Goal: Task Accomplishment & Management: Contribute content

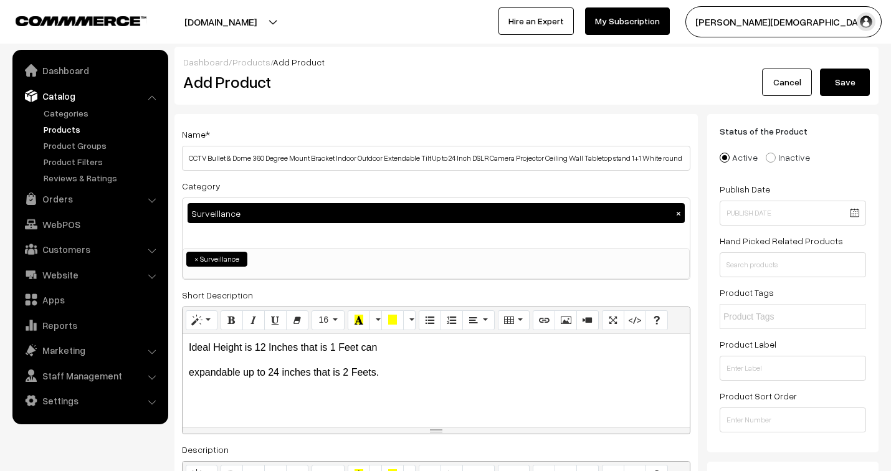
select select "2"
click at [775, 259] on input "text" at bounding box center [792, 264] width 146 height 25
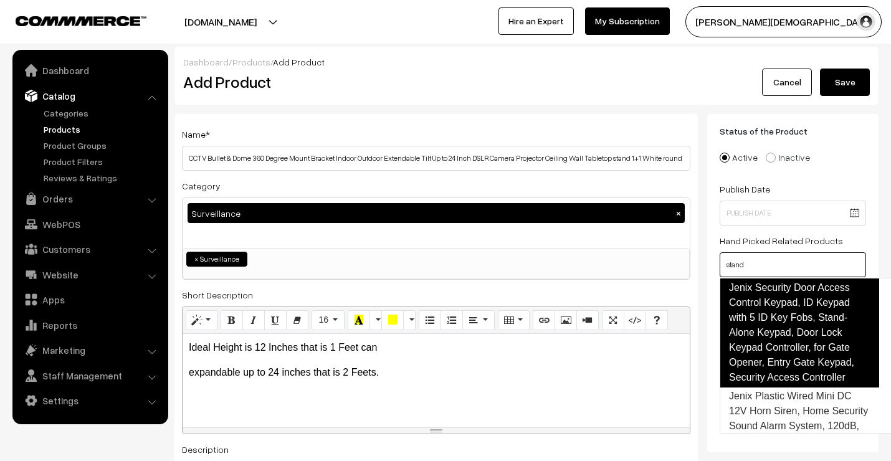
click at [783, 303] on link "Jenix Security Door Access Control Keypad, ID Keypad with 5 ID Key Fobs, Stand-…" at bounding box center [798, 333] width 159 height 110
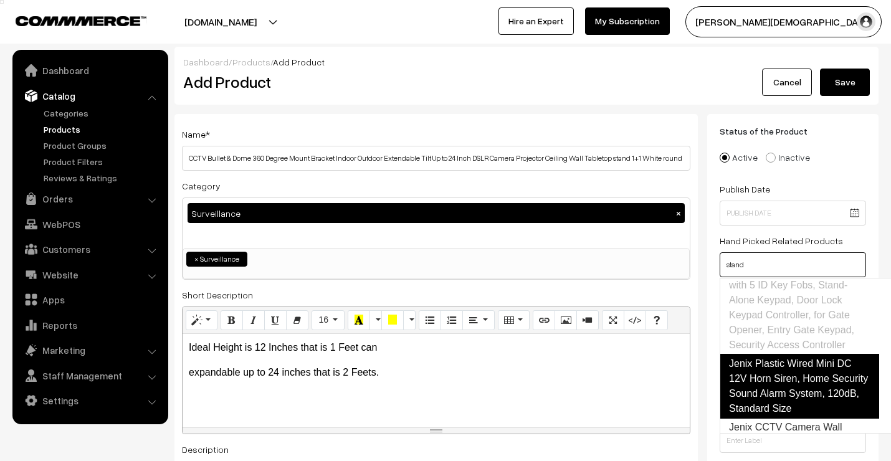
click at [779, 396] on link "Jenix Plastic Wired Mini DC 12V Horn Siren, Home Security Sound Alarm System, 1…" at bounding box center [798, 386] width 159 height 65
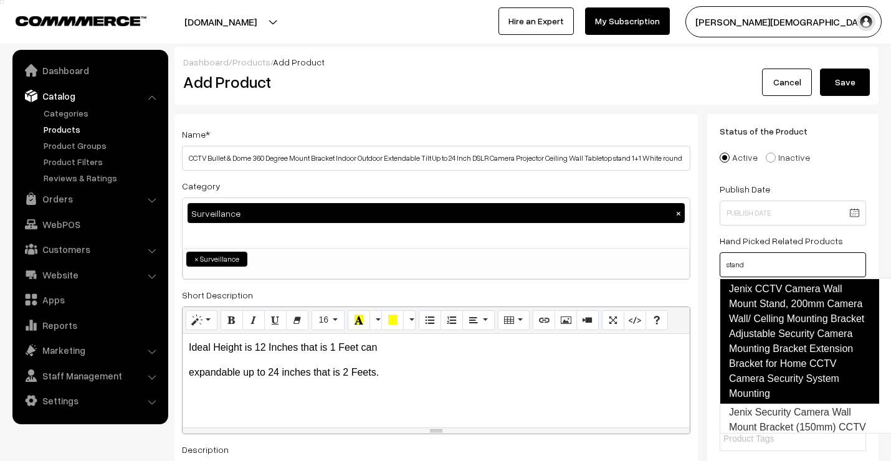
click at [782, 362] on link "Jenix CCTV Camera Wall Mount Stand, 200mm Camera Wall/ Celling Mounting Bracket…" at bounding box center [798, 341] width 159 height 125
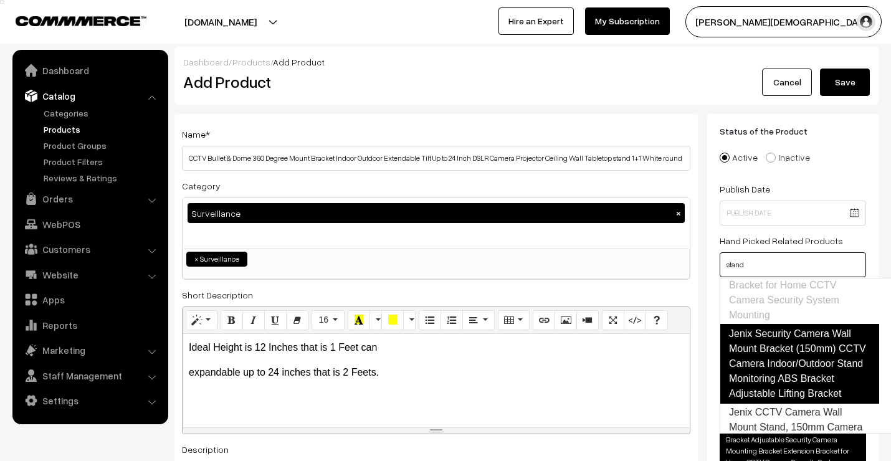
click at [782, 366] on link "Jenix Security Camera Wall Mount Bracket (150mm) CCTV Camera Indoor/Outdoor Sta…" at bounding box center [798, 364] width 159 height 80
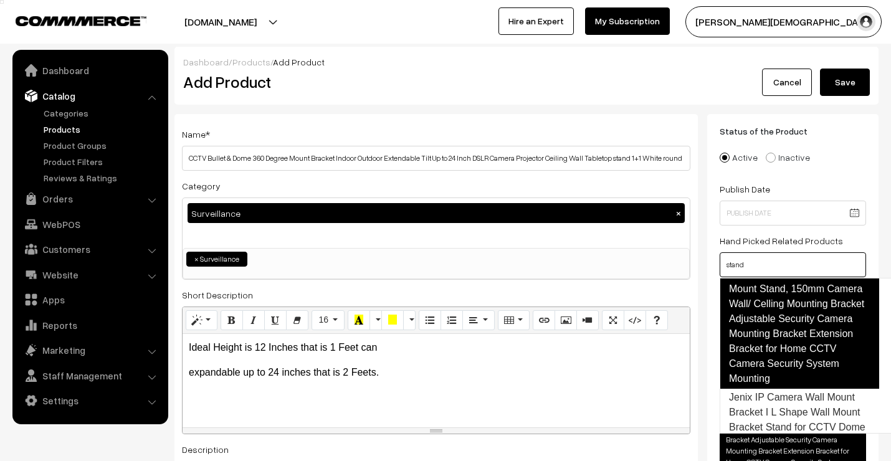
click at [773, 361] on link "Jenix CCTV Camera Wall Mount Stand, 150mm Camera Wall/ Celling Mounting Bracket…" at bounding box center [798, 326] width 159 height 125
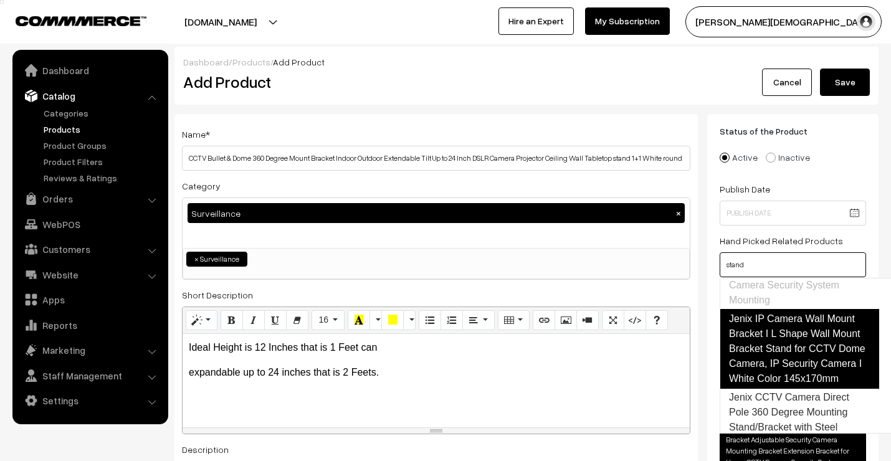
click at [784, 363] on link "Jenix IP Camera Wall Mount Bracket I L Shape Wall Mount Bracket Stand for CCTV …" at bounding box center [798, 349] width 159 height 80
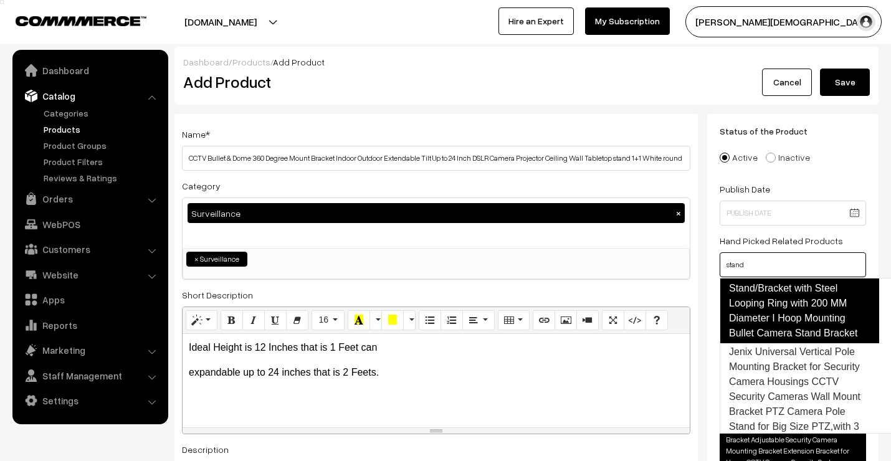
click at [786, 343] on link "Jenix CCTV Camera Direct Pole 360 Degree Mounting Stand/Bracket with Steel Loop…" at bounding box center [798, 296] width 159 height 95
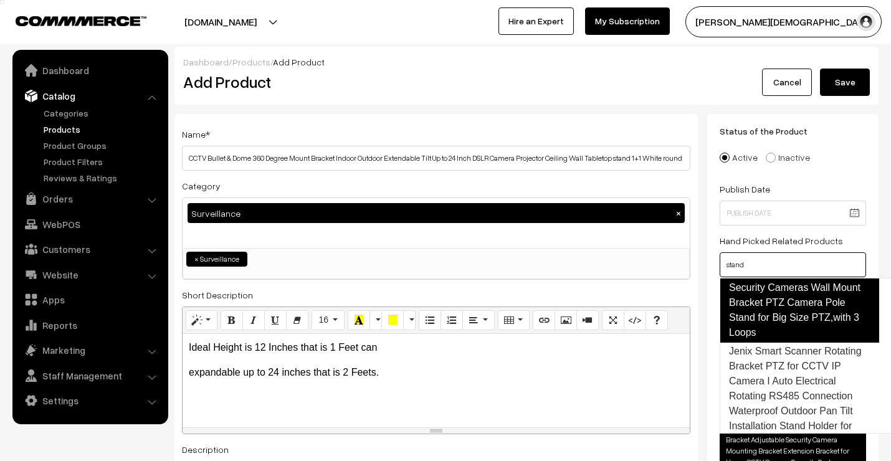
click at [788, 305] on link "Jenix Universal Vertical Pole Mounting Bracket for Security Camera Housings CCT…" at bounding box center [798, 288] width 159 height 110
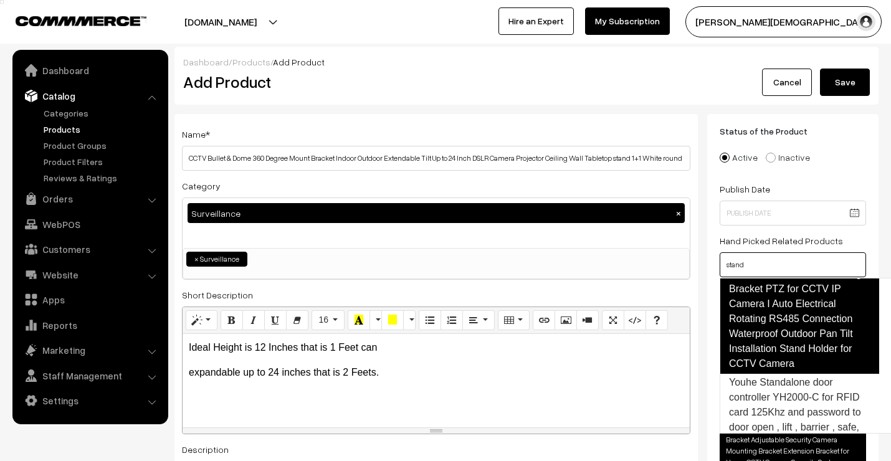
drag, startPoint x: 787, startPoint y: 338, endPoint x: 792, endPoint y: 334, distance: 7.1
click at [787, 338] on link "Jenix Smart Scanner Rotating Bracket PTZ for CCTV IP Camera I Auto Electrical R…" at bounding box center [798, 319] width 159 height 110
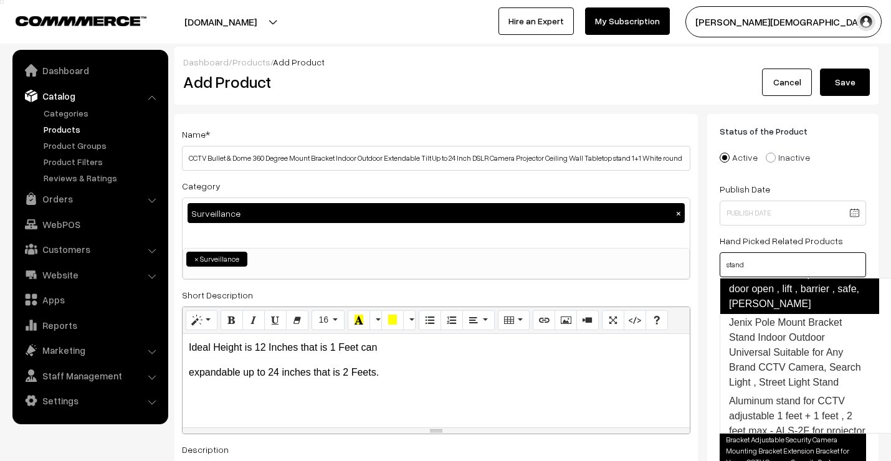
click at [785, 314] on link "Youhe Standalone door controller YH2000-C for RFID card 125Khz and password to …" at bounding box center [798, 274] width 159 height 80
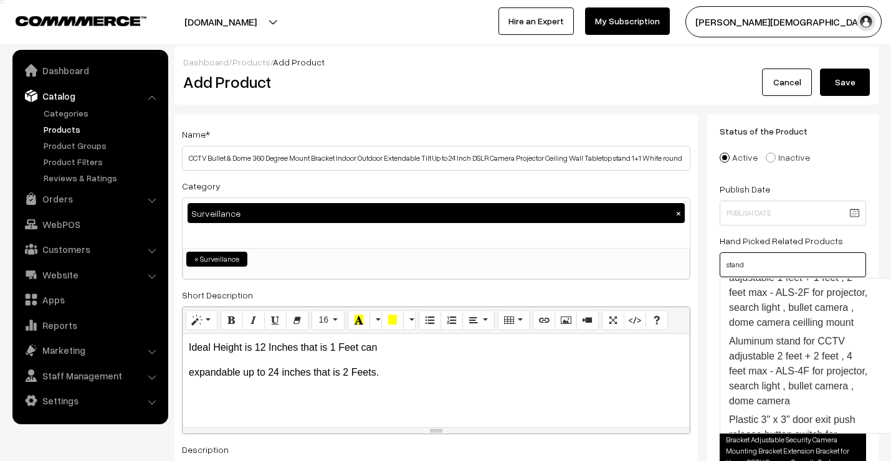
click at [787, 332] on link "Aluminum stand for CCTV adjustable 1 feet + 1 feet , 2 feet max - ALS-2F for pr…" at bounding box center [799, 293] width 158 height 78
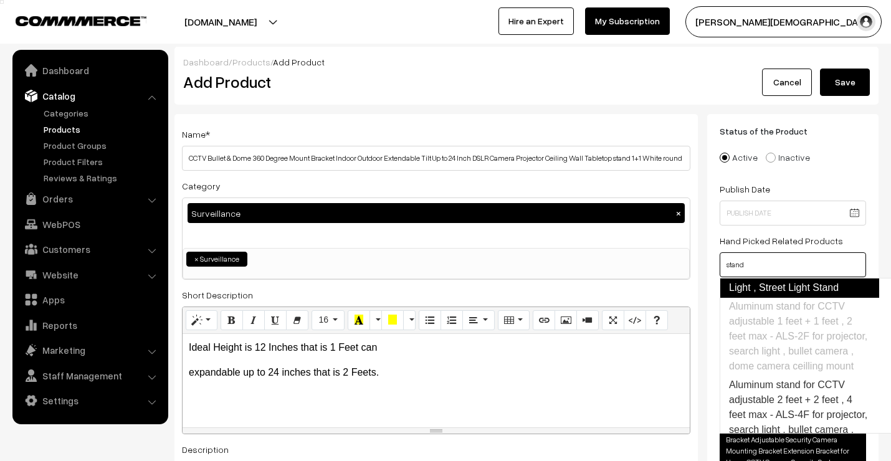
click at [787, 293] on link "Jenix Pole Mount Bracket Stand Indoor Outdoor Universal Suitable for Any Brand …" at bounding box center [798, 258] width 159 height 80
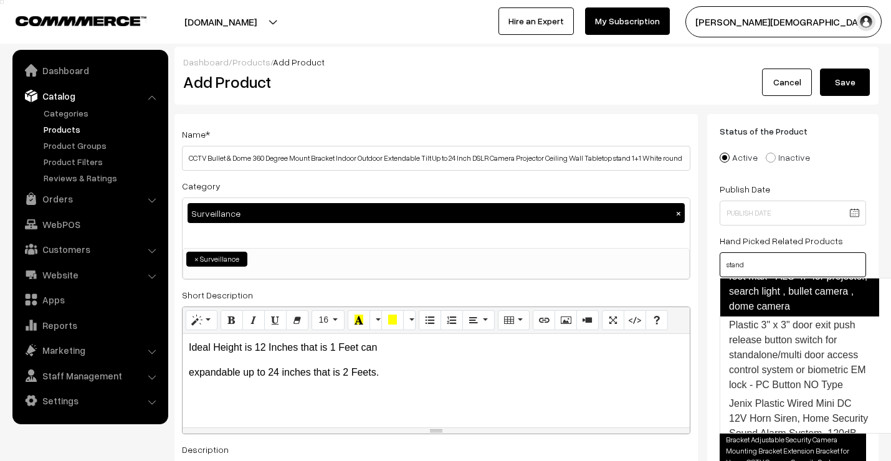
click at [786, 316] on link "Aluminum stand for CCTV adjustable 2 feet + 2 feet , 4 feet max - ALS-4F for pr…" at bounding box center [798, 277] width 159 height 80
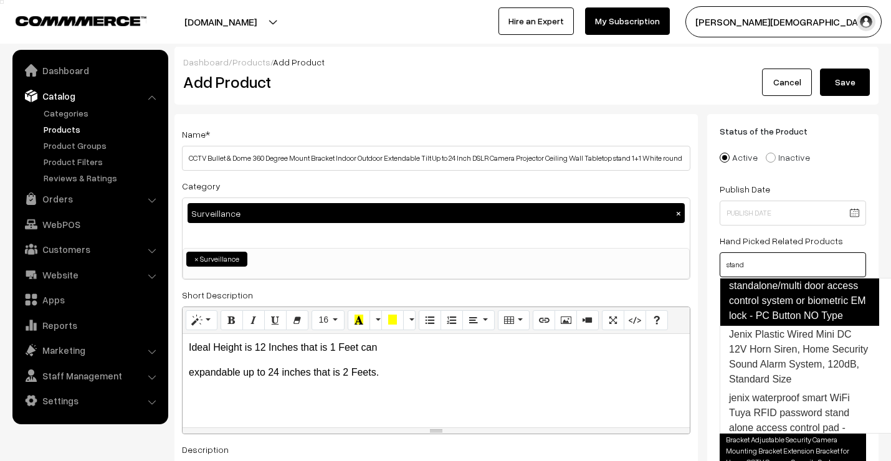
click at [782, 326] on link "Plastic 3" x 3" door exit push release button switch for standalone/multi door …" at bounding box center [798, 286] width 159 height 80
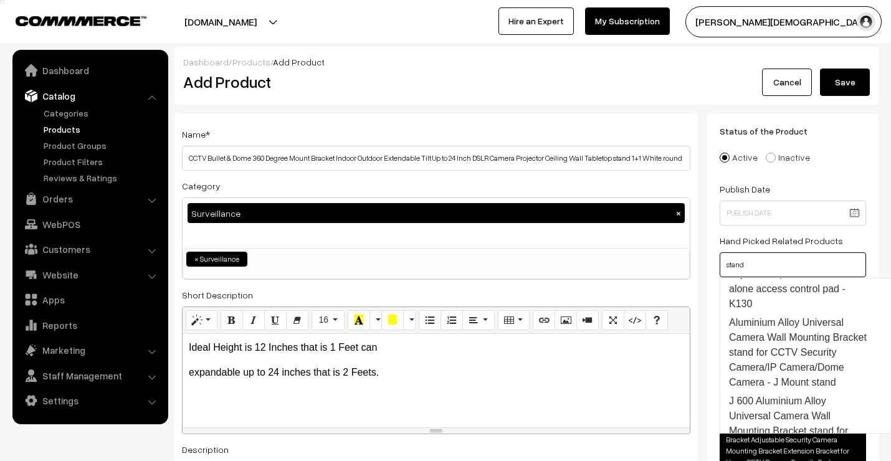
click at [775, 250] on link "Jenix Plastic Wired Mini DC 12V Horn Siren, Home Security Sound Alarm System, 1…" at bounding box center [798, 218] width 159 height 65
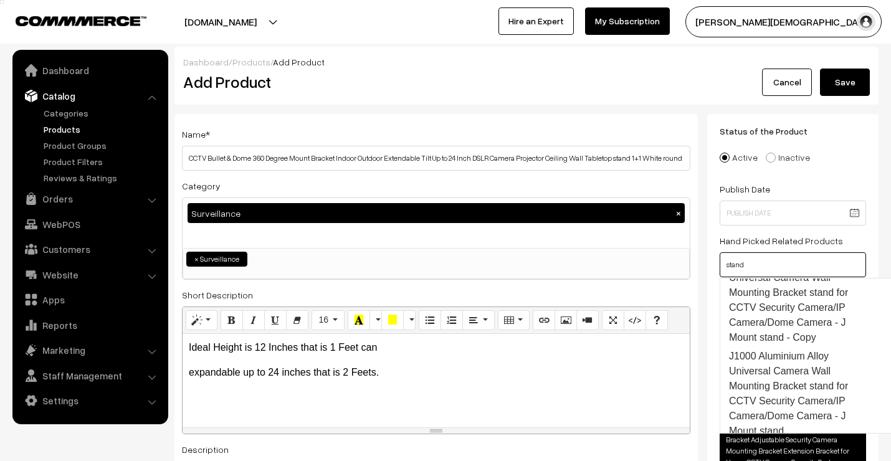
click at [775, 254] on link "Aluminium Alloy Universal Camera Wall Mounting Bracket stand for CCTV Security …" at bounding box center [798, 214] width 159 height 80
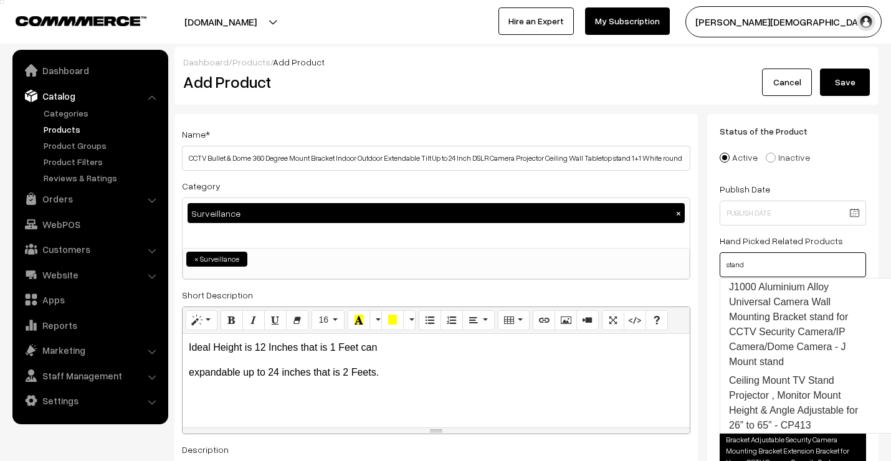
click at [771, 278] on link "J 600 Aluminium Alloy Universal Camera Wall Mounting Bracket stand for CCTV Sec…" at bounding box center [798, 231] width 159 height 95
click at [771, 337] on link "J1000 Aluminium Alloy Universal Camera Wall Mounting Bracket stand for CCTV Sec…" at bounding box center [799, 322] width 158 height 93
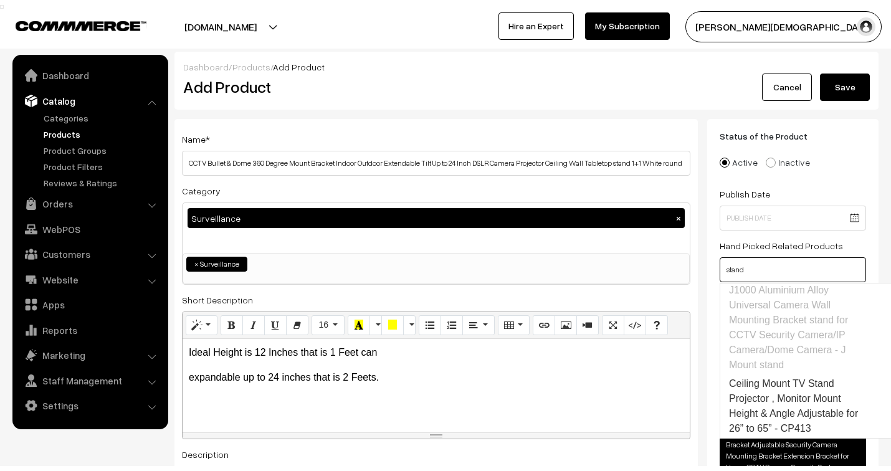
scroll to position [1715, 0]
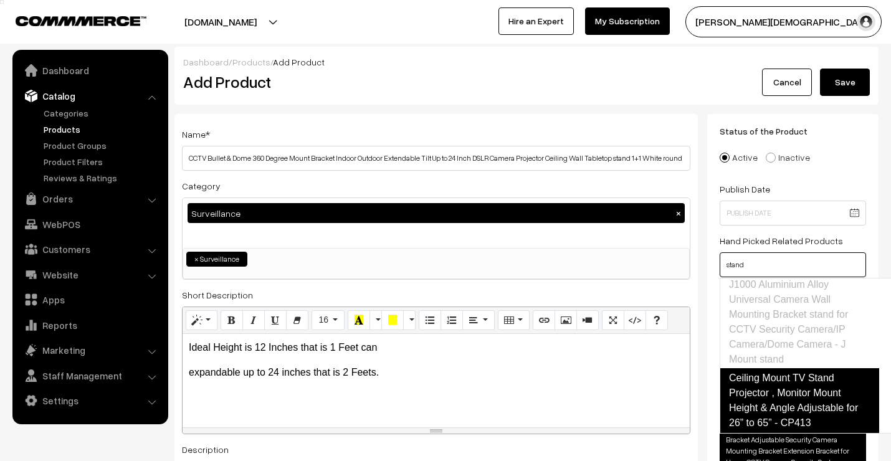
click at [761, 387] on link "Ceiling Mount TV Stand Projector , Monitor Mount Height & Angle Adjustable for …" at bounding box center [798, 400] width 159 height 65
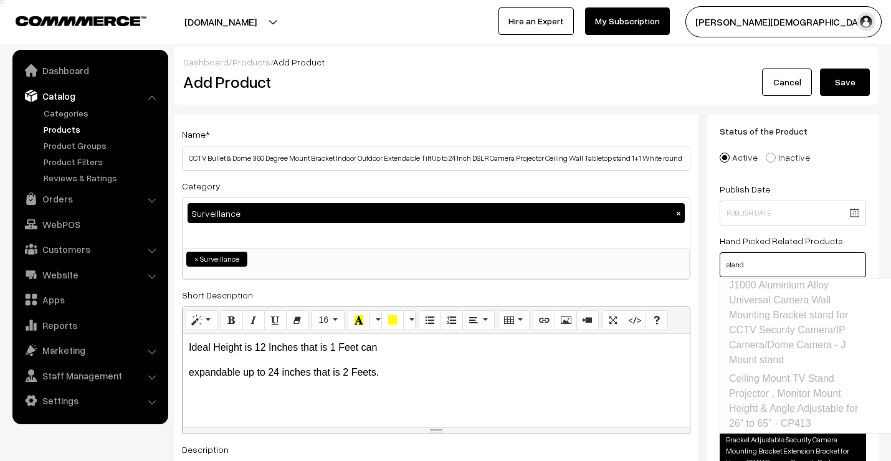
type input "stand"
click at [850, 82] on button "Save" at bounding box center [845, 82] width 50 height 27
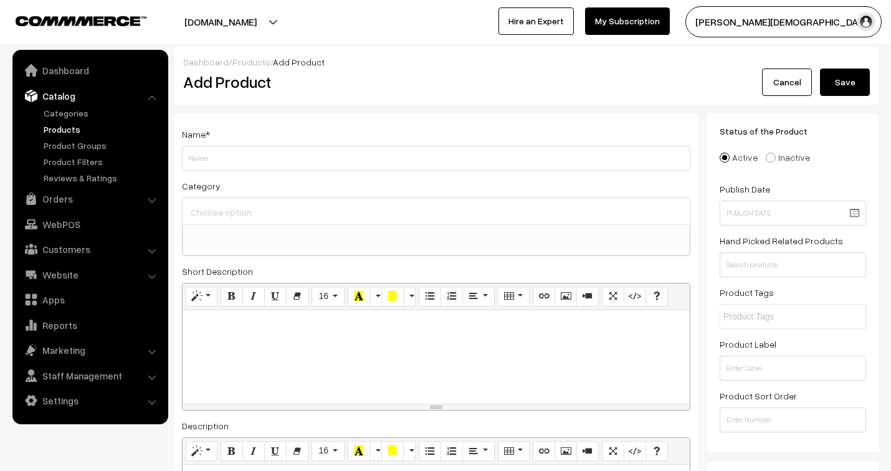
select select
click at [72, 131] on link "Products" at bounding box center [101, 129] width 123 height 13
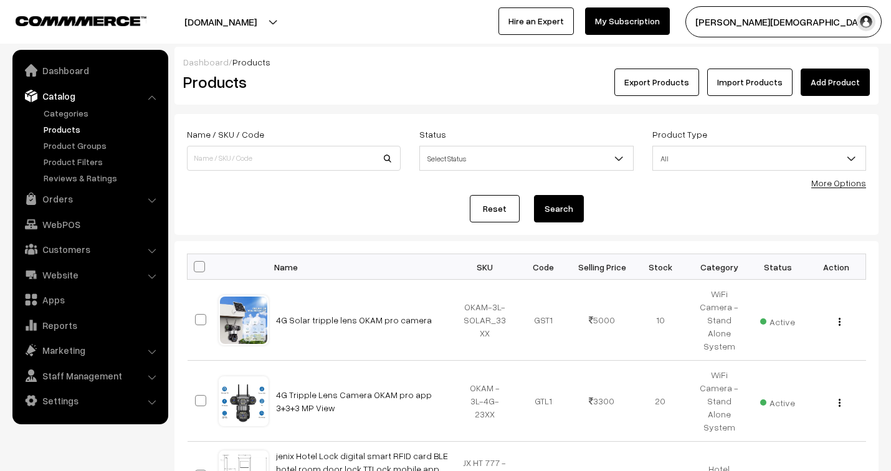
click at [850, 82] on link "Add Product" at bounding box center [834, 82] width 69 height 27
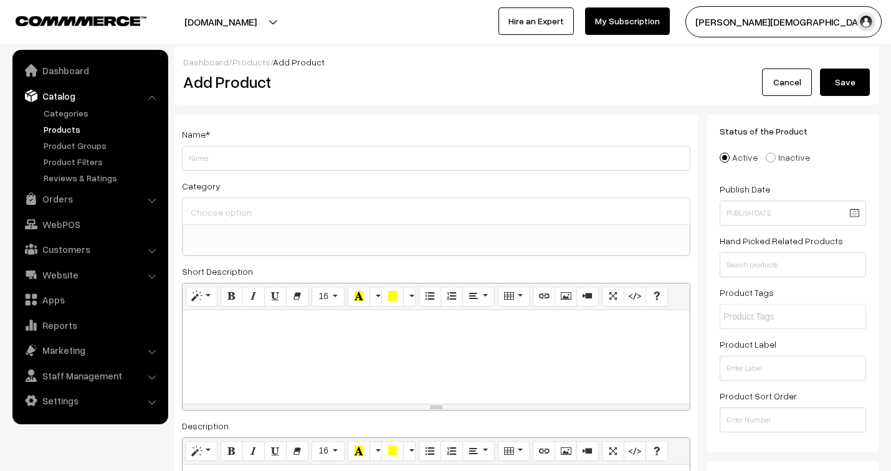
select select
click at [47, 194] on link "Orders" at bounding box center [90, 198] width 148 height 22
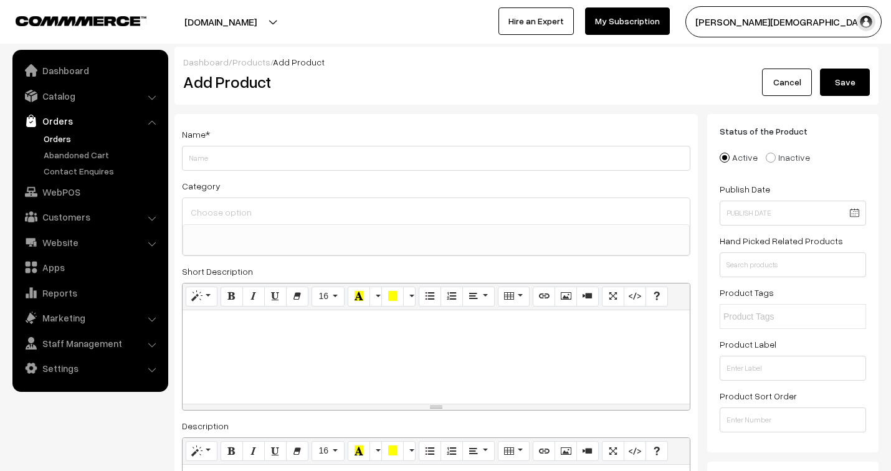
click at [60, 133] on link "Orders" at bounding box center [101, 138] width 123 height 13
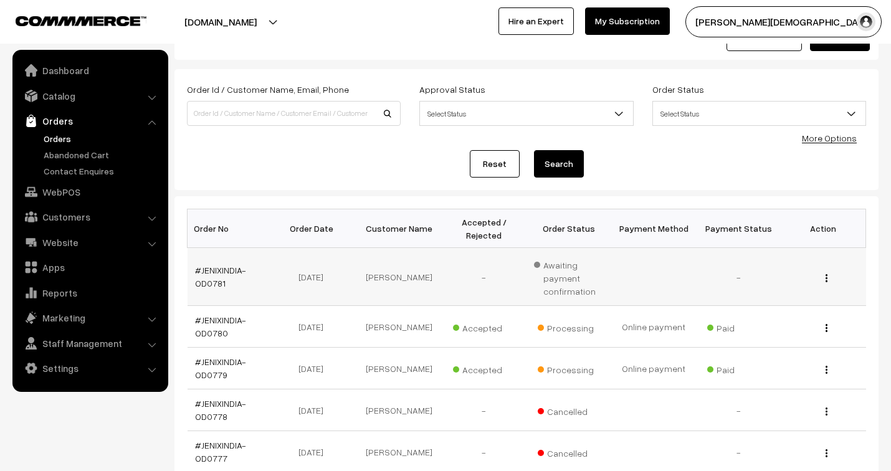
scroll to position [69, 0]
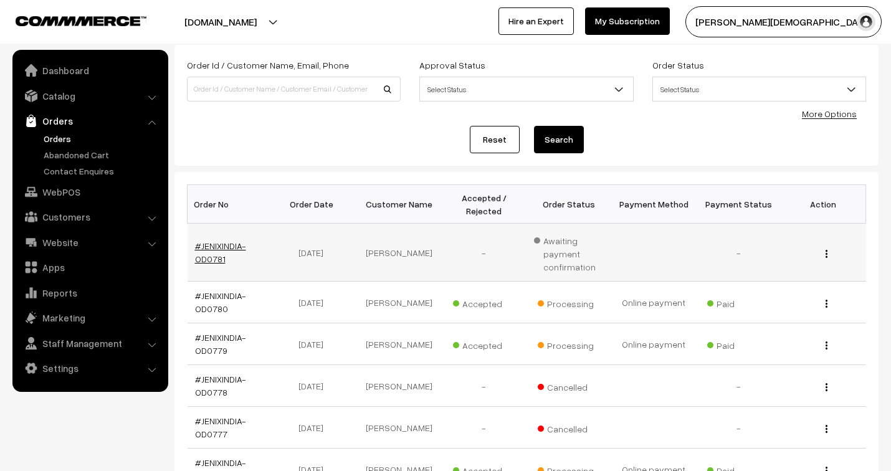
click at [207, 248] on link "#JENIXINDIA-OD0781" at bounding box center [220, 252] width 51 height 24
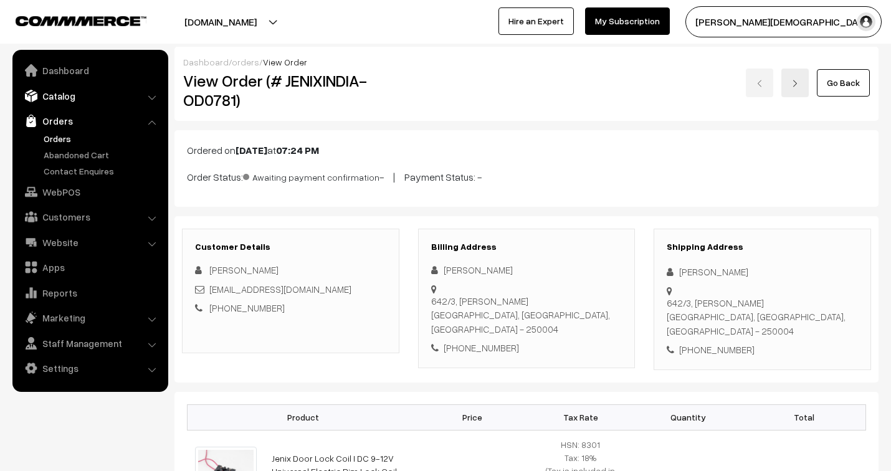
click at [49, 90] on link "Catalog" at bounding box center [90, 96] width 148 height 22
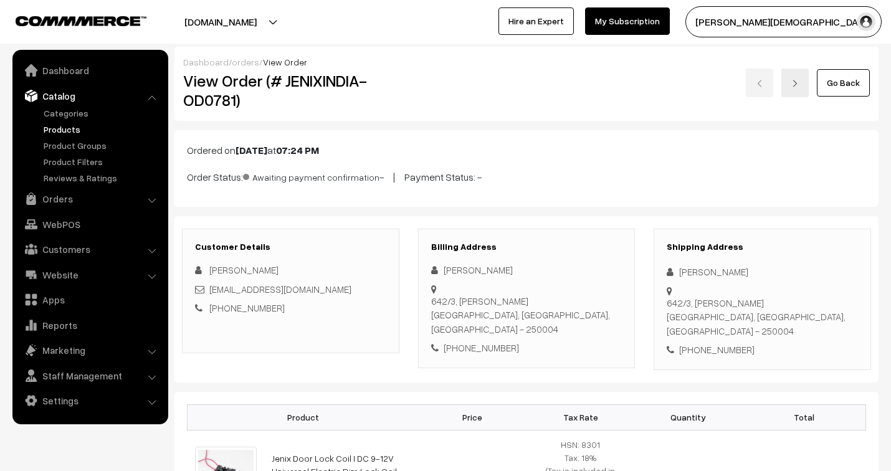
click at [56, 131] on link "Products" at bounding box center [101, 129] width 123 height 13
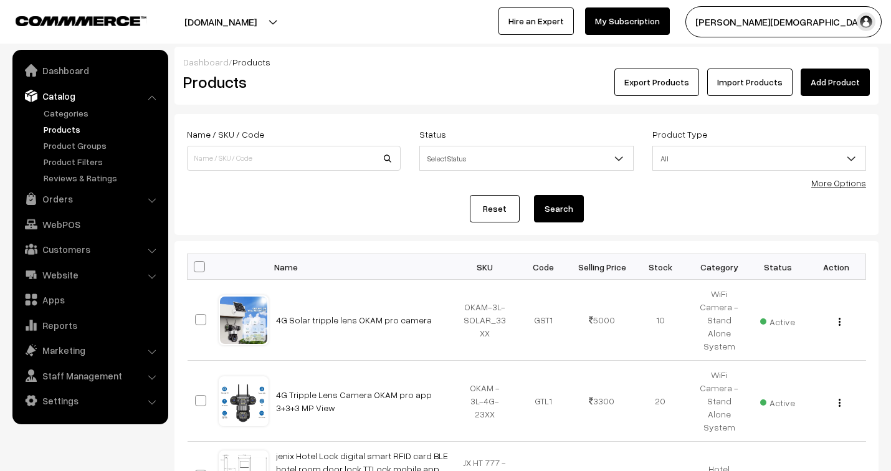
click at [837, 87] on link "Add Product" at bounding box center [834, 82] width 69 height 27
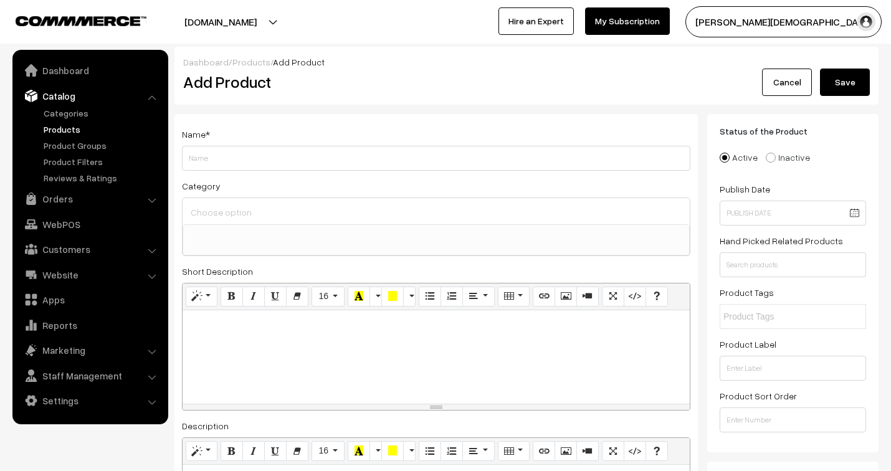
select select
click at [323, 158] on input "Weight" at bounding box center [436, 158] width 508 height 25
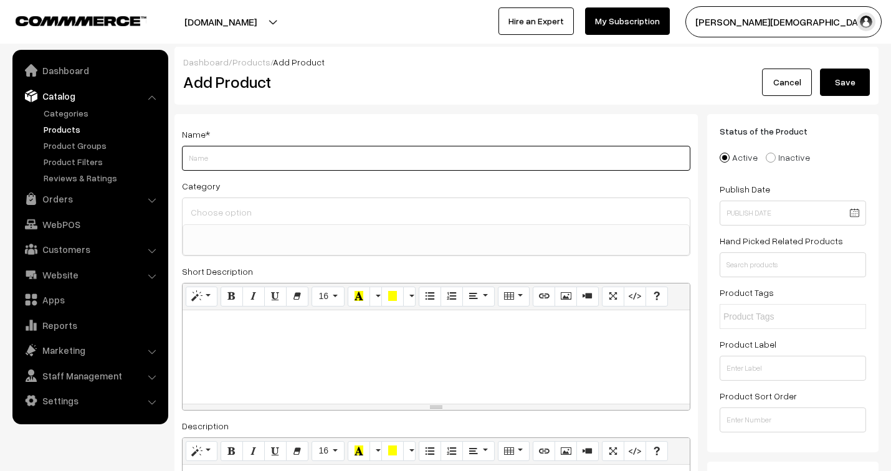
paste input "CCTV Bullet & Dome 360 Degree Mount Bracket Indoor Outdoor Extendable Tilt Up t…"
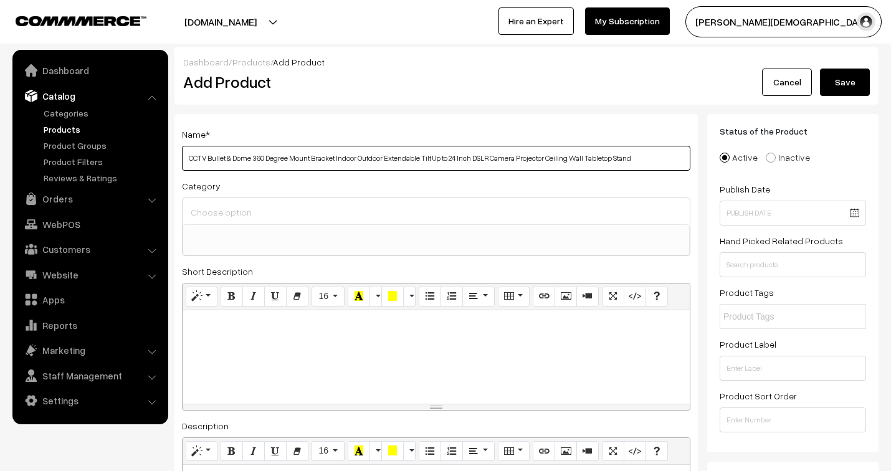
type input "CCTV Bullet & Dome 360 Degree Mount Bracket Indoor Outdoor Extendable Tilt Up t…"
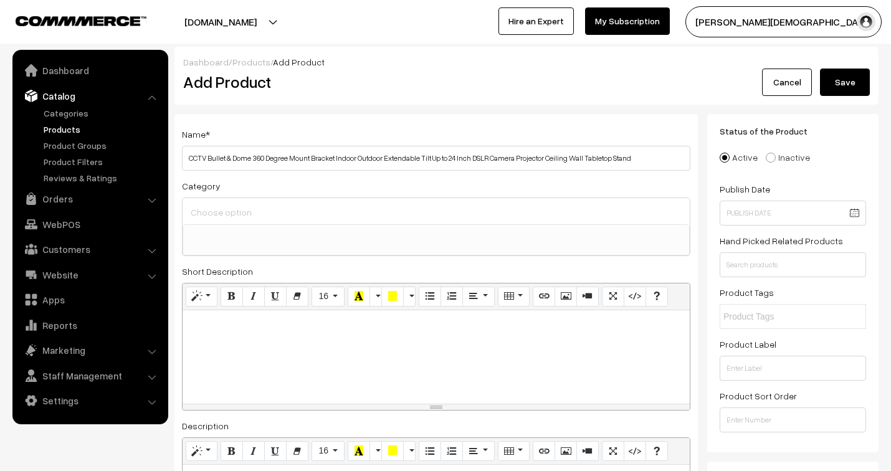
click at [237, 212] on input at bounding box center [435, 212] width 497 height 18
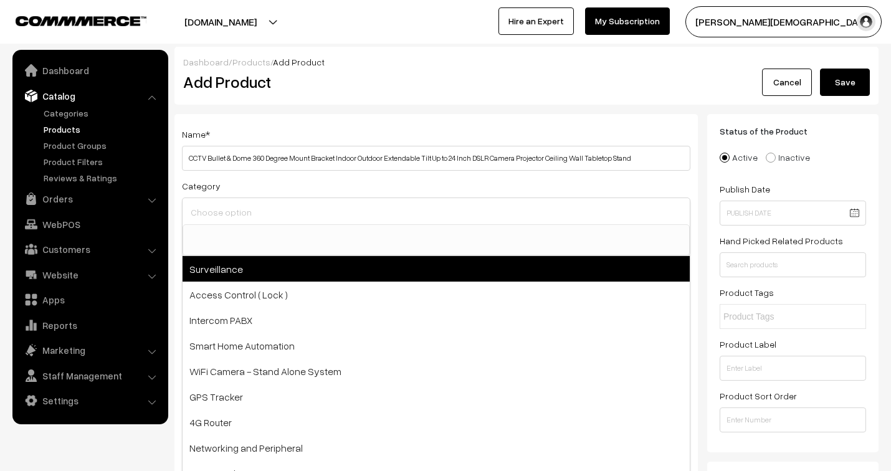
click at [249, 278] on span "Surveillance" at bounding box center [436, 269] width 507 height 26
select select "1"
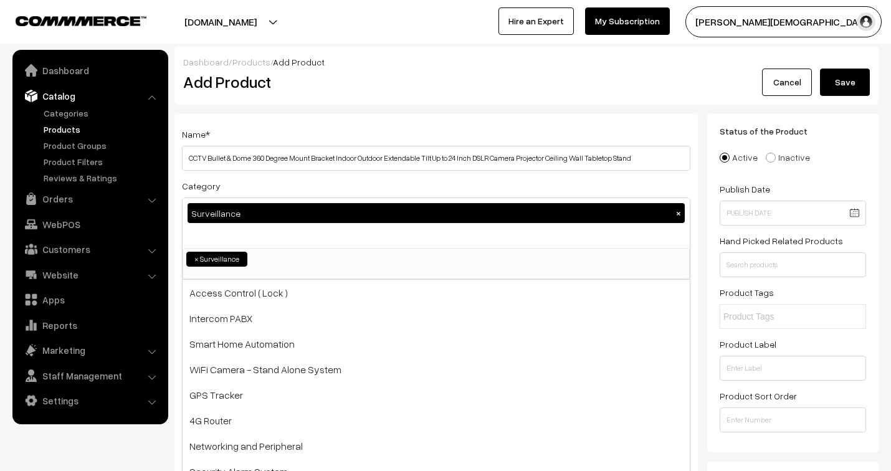
click at [102, 443] on nav "Dashboard Catalog" at bounding box center [84, 285] width 168 height 471
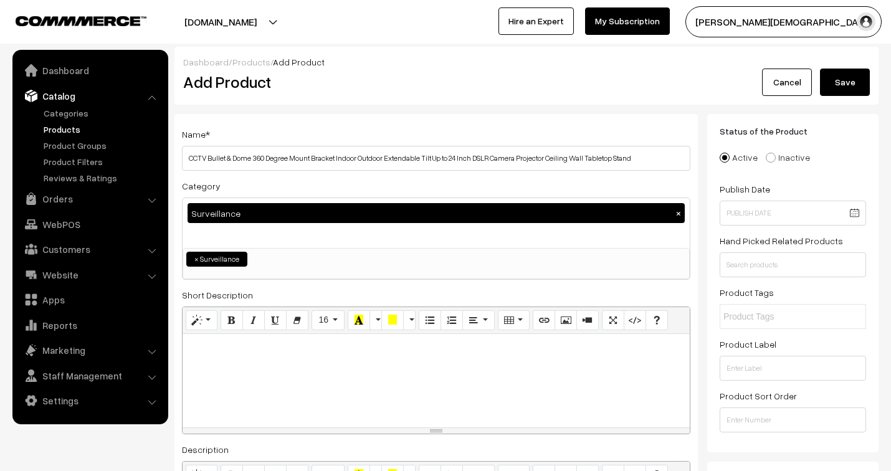
click at [247, 349] on p at bounding box center [436, 347] width 495 height 15
paste div
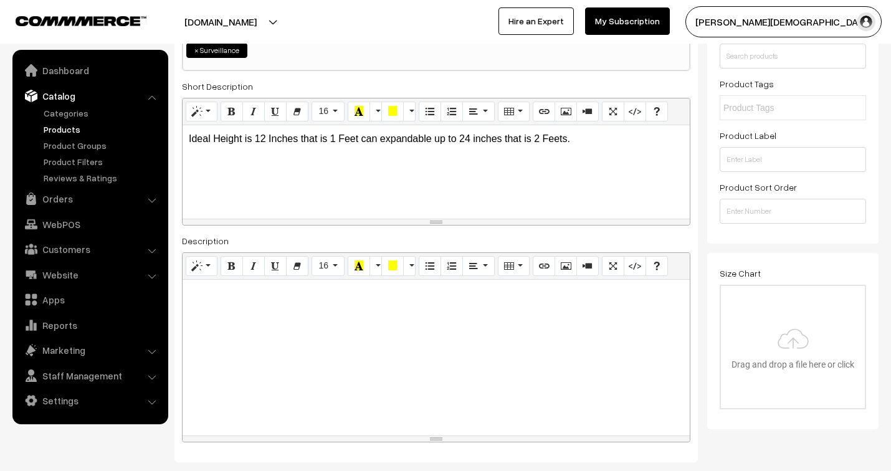
scroll to position [277, 0]
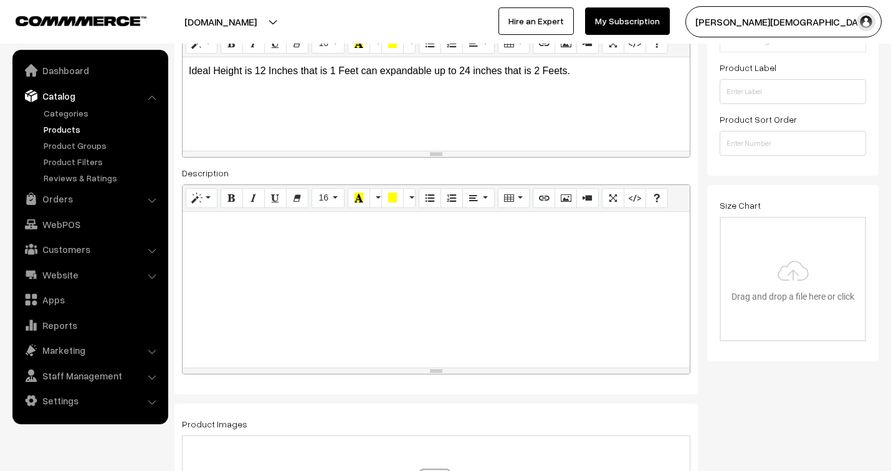
click at [280, 272] on div at bounding box center [436, 290] width 507 height 156
paste div
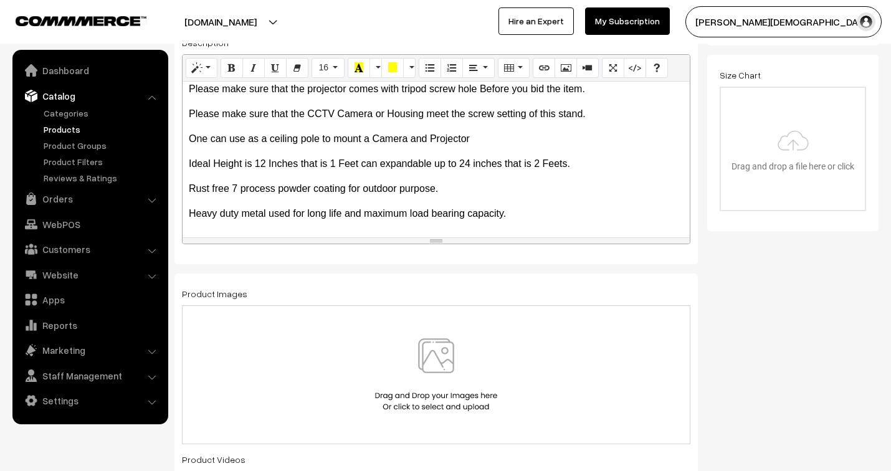
scroll to position [484, 0]
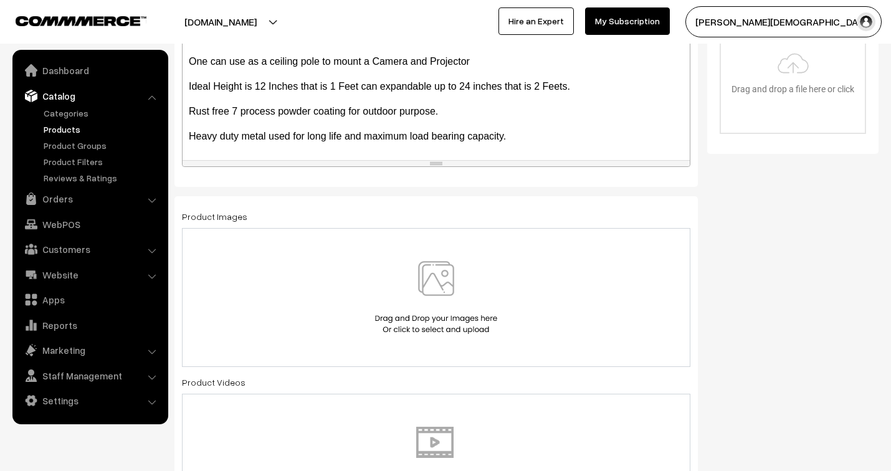
click at [419, 325] on img at bounding box center [436, 297] width 128 height 73
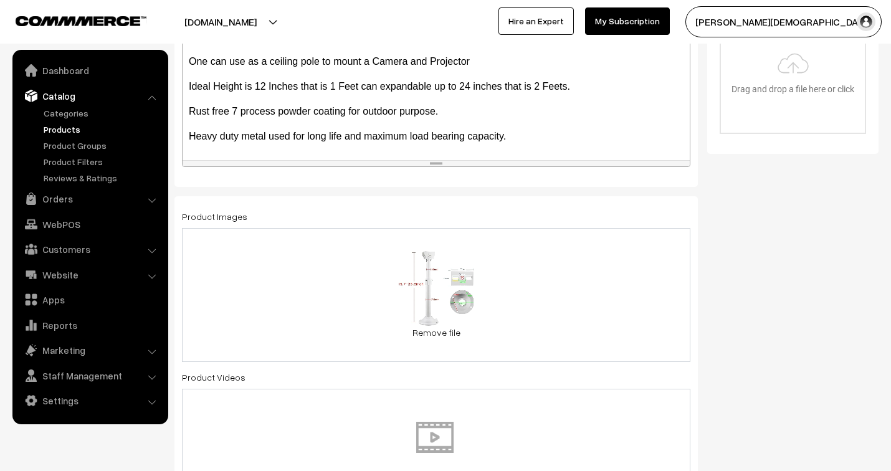
click at [515, 328] on div "14.1 KB 51K7gTO8wYL._SX466_[3].jpg Check Error Remove file" at bounding box center [436, 295] width 508 height 134
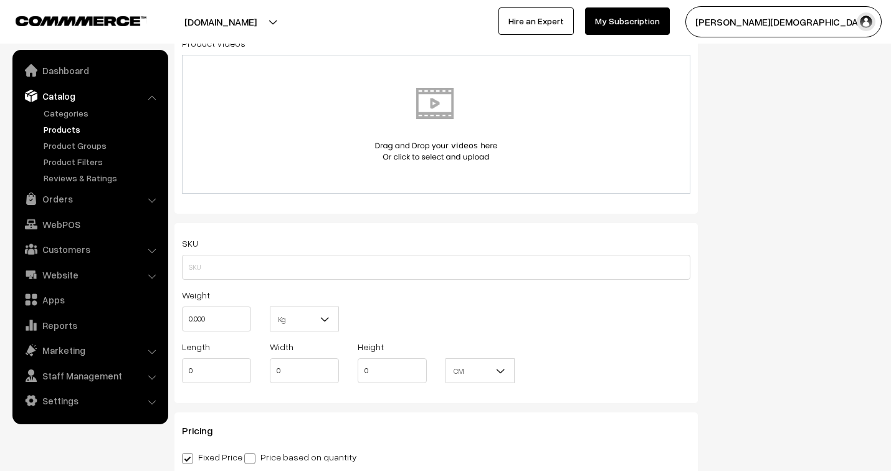
scroll to position [830, 0]
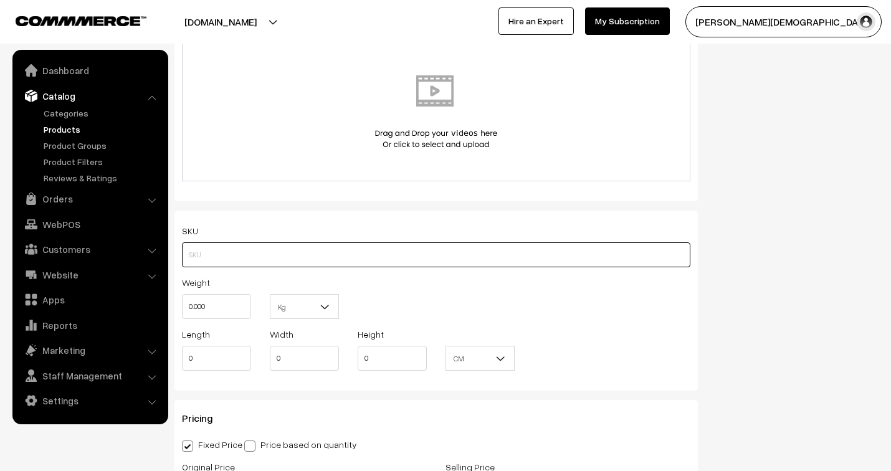
click at [326, 258] on input "text" at bounding box center [436, 254] width 508 height 25
type input "POWDER-1+1 BUL285"
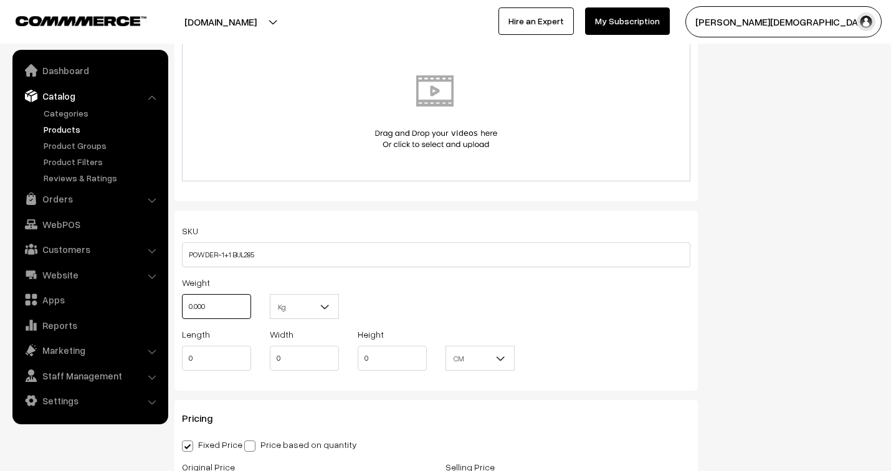
drag, startPoint x: 224, startPoint y: 306, endPoint x: 166, endPoint y: 292, distance: 59.7
click at [167, 292] on body "Thank you for showing interest. Our team will call you shortly. Close jenixindi…" at bounding box center [445, 356] width 891 height 2373
type input "1"
drag, startPoint x: 214, startPoint y: 366, endPoint x: 173, endPoint y: 357, distance: 42.2
click at [173, 357] on div "Length 0" at bounding box center [217, 352] width 88 height 52
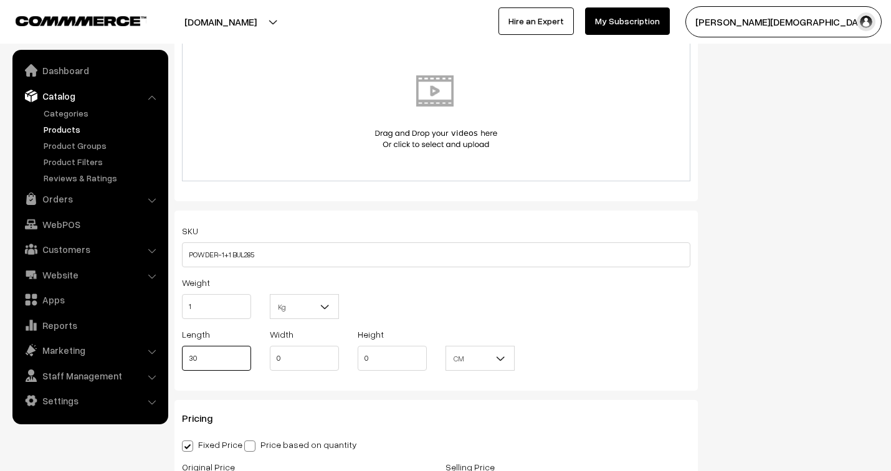
type input "30"
type input "4"
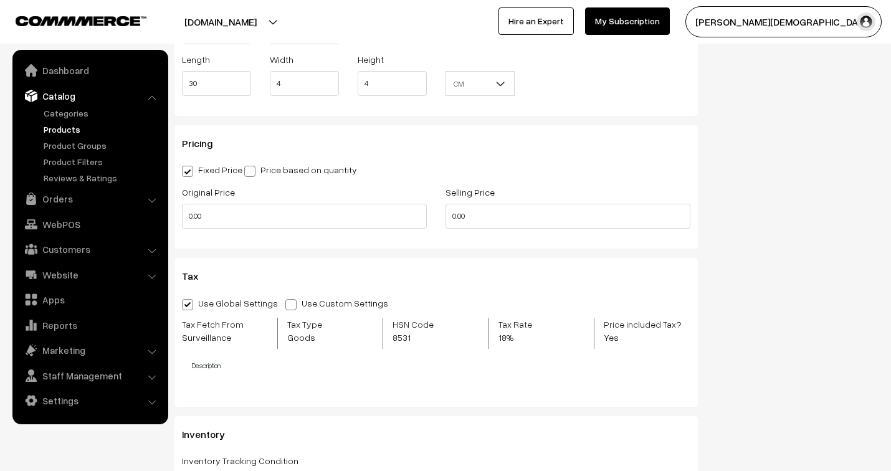
scroll to position [1107, 0]
drag, startPoint x: 170, startPoint y: 209, endPoint x: 145, endPoint y: 206, distance: 25.7
click at [145, 206] on body "Thank you for showing interest. Our team will call you shortly. Close jenixindi…" at bounding box center [445, 79] width 891 height 2373
type input "999"
drag, startPoint x: 486, startPoint y: 214, endPoint x: 439, endPoint y: 203, distance: 48.0
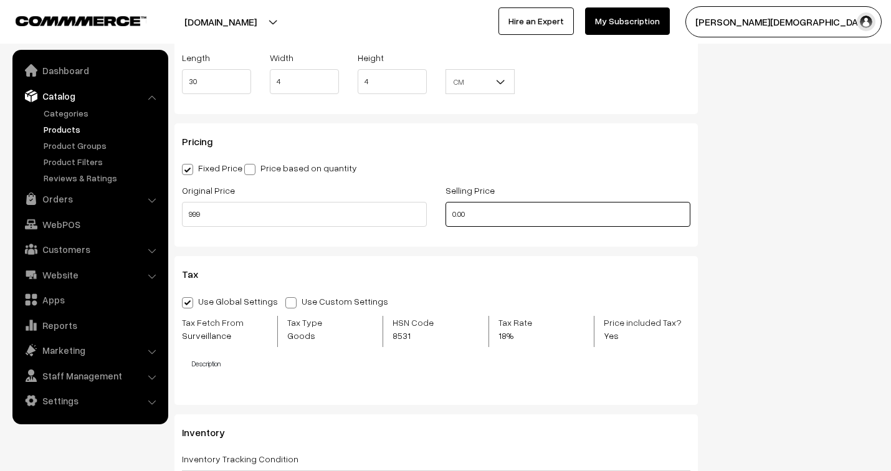
click at [439, 203] on div "Selling Price 0.00" at bounding box center [567, 209] width 263 height 52
type input "490"
click at [285, 306] on span at bounding box center [290, 302] width 11 height 11
click at [285, 305] on input "Use Custom Settings" at bounding box center [289, 300] width 8 height 8
radio input "true"
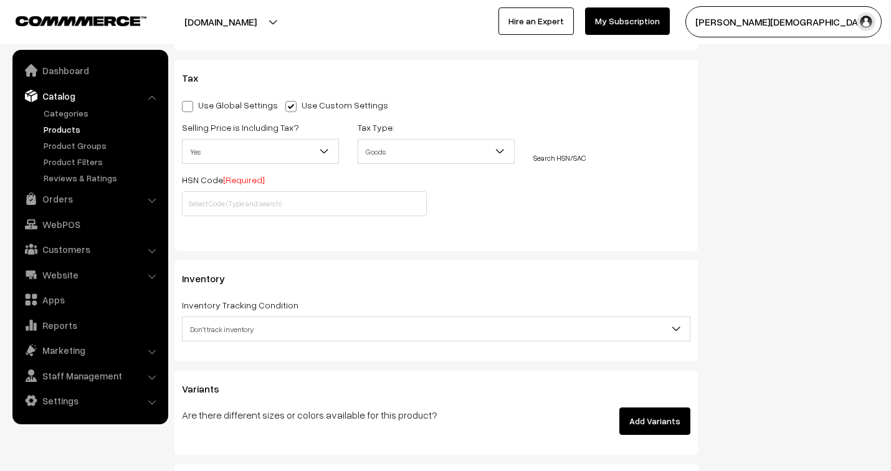
scroll to position [1315, 0]
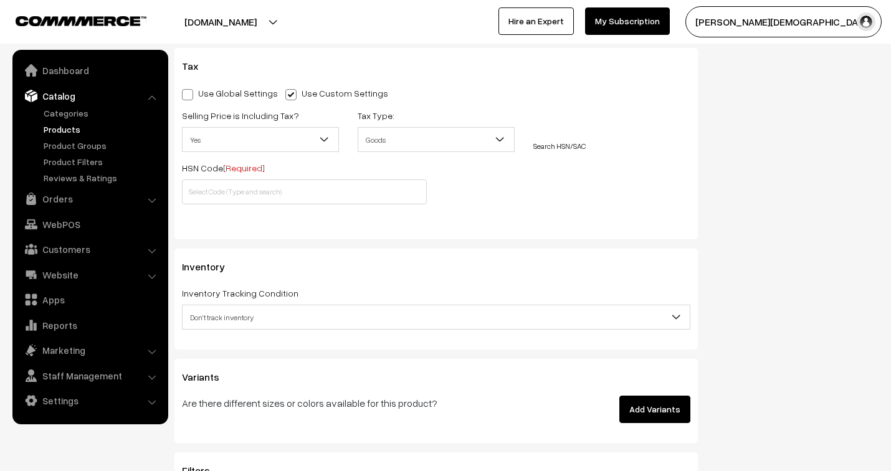
click at [283, 142] on span "Yes" at bounding box center [261, 140] width 156 height 22
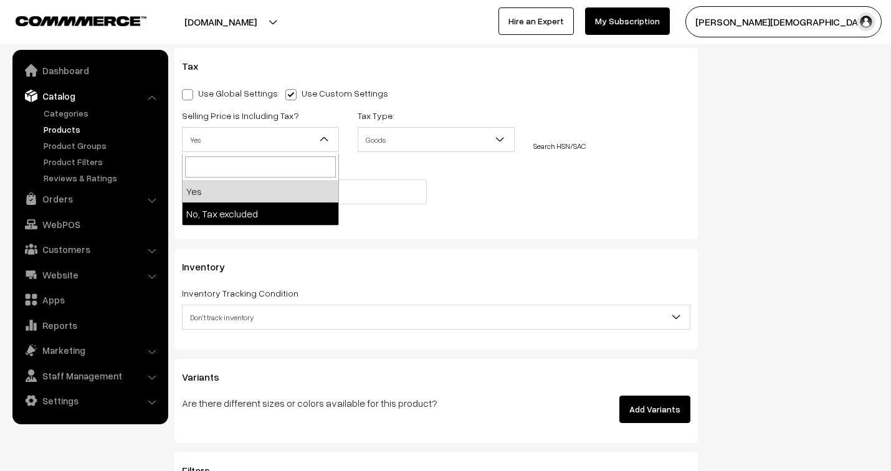
select select "2"
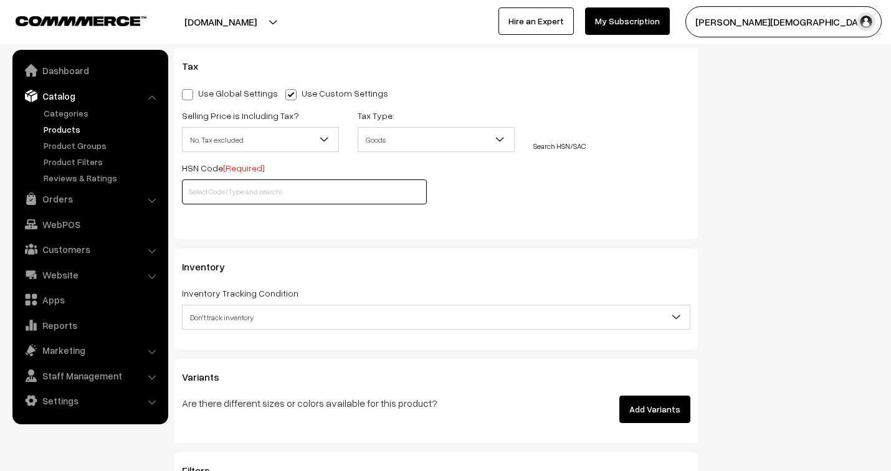
click at [282, 192] on input "text" at bounding box center [304, 191] width 245 height 25
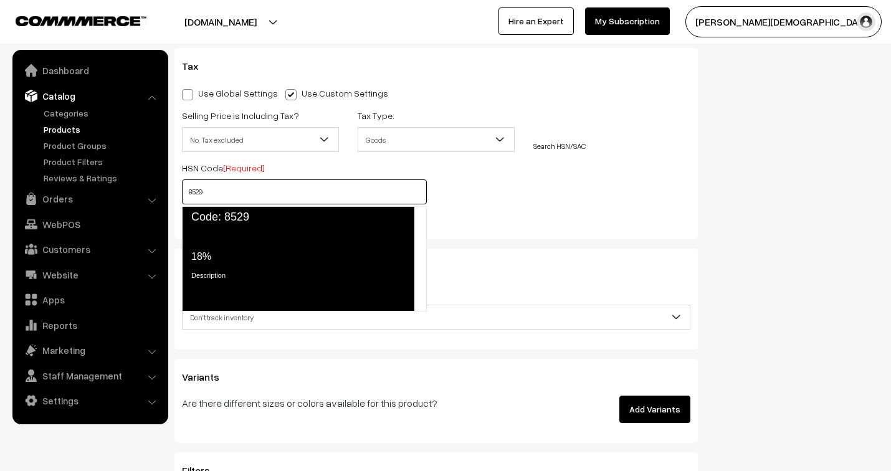
click at [237, 233] on div "Tax Rate 18%" at bounding box center [297, 247] width 212 height 34
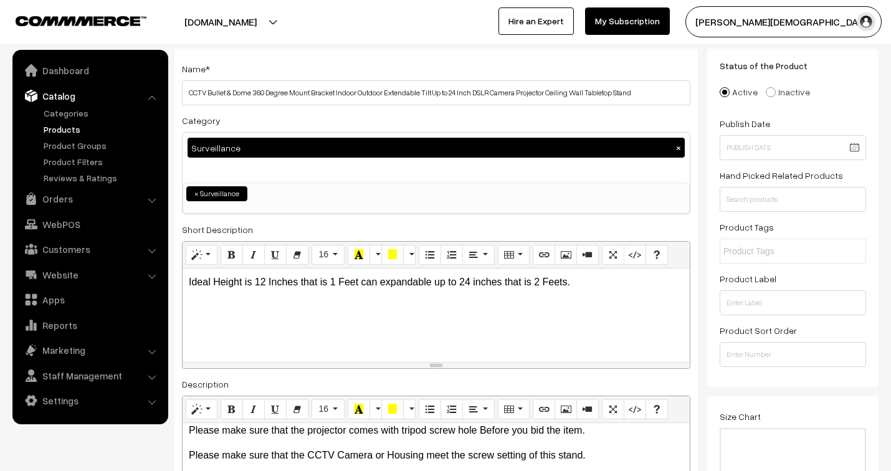
scroll to position [0, 0]
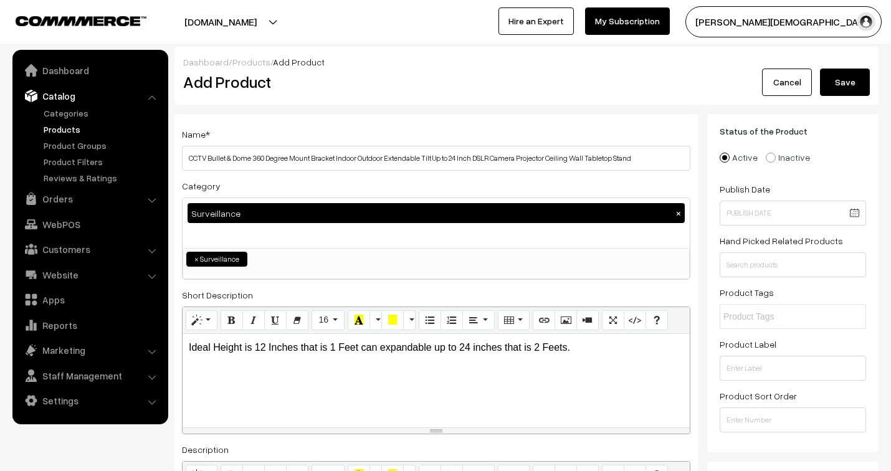
type input "8529"
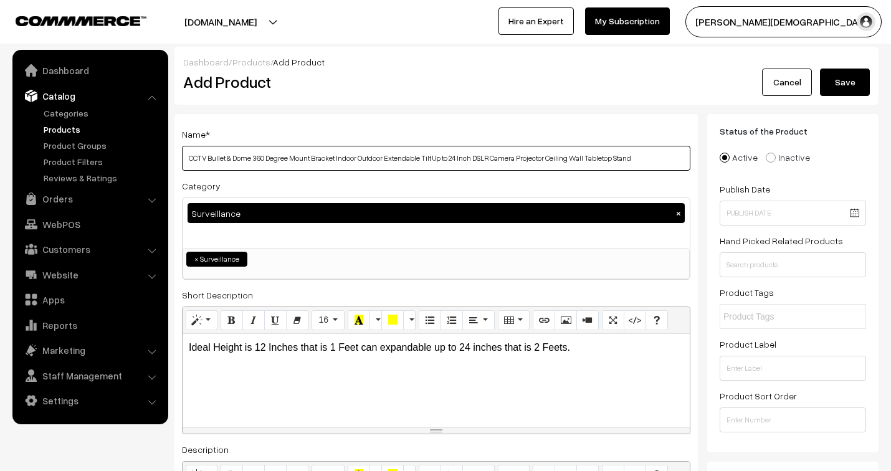
click at [483, 158] on input "CCTV Bullet & Dome 360 Degree Mount Bracket Indoor Outdoor Extendable Tilt Up t…" at bounding box center [436, 158] width 508 height 25
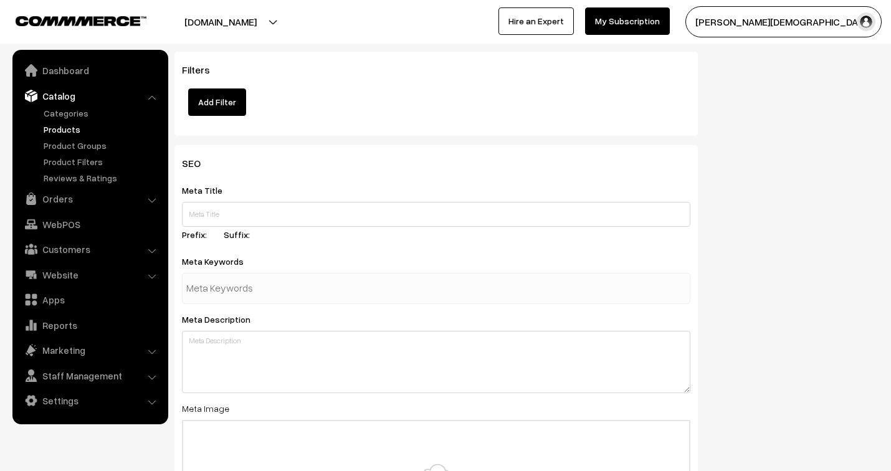
scroll to position [1799, 0]
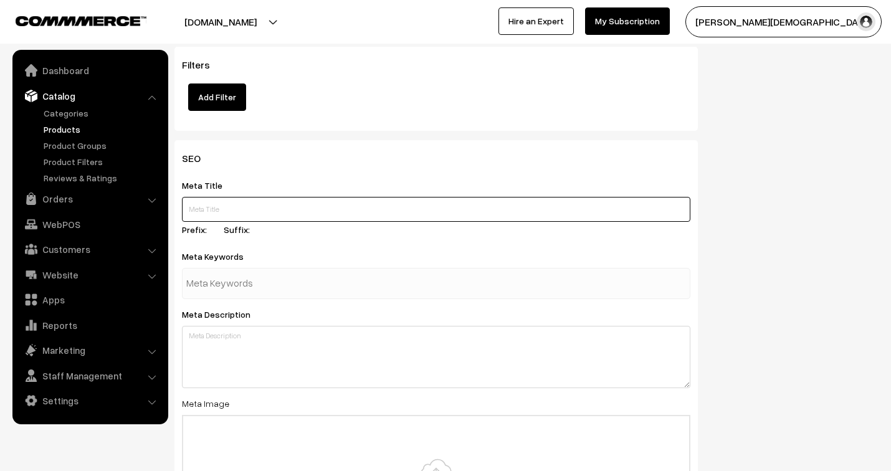
click at [253, 209] on input "text" at bounding box center [436, 209] width 508 height 25
paste input "CCTV Bullet & Dome 360 Degree Mount Bracket Indoor Outdoor Extendable Tilt Up t…"
drag, startPoint x: 226, startPoint y: 213, endPoint x: 250, endPoint y: 215, distance: 24.4
click at [250, 215] on input "CCTV Bullet & Dome 360 Degree Mount Bracket Indoor Outdoor Extendable Tilt Up t…" at bounding box center [436, 209] width 508 height 25
click at [608, 211] on input "CCTV Bullet stand 360 Degree Mount Bracket Indoor Outdoor Extendable Tilt Up to…" at bounding box center [436, 209] width 508 height 25
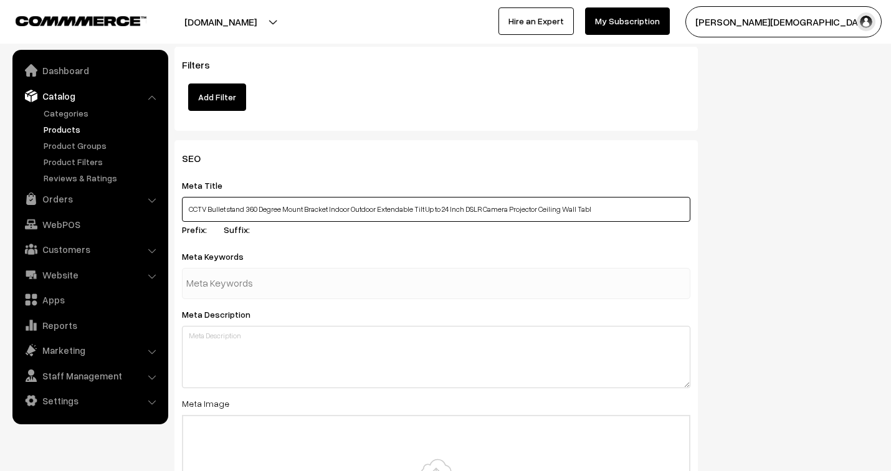
type input "CCTV Bullet stand 360 Degree Mount Bracket Indoor Outdoor Extendable Tilt Up to…"
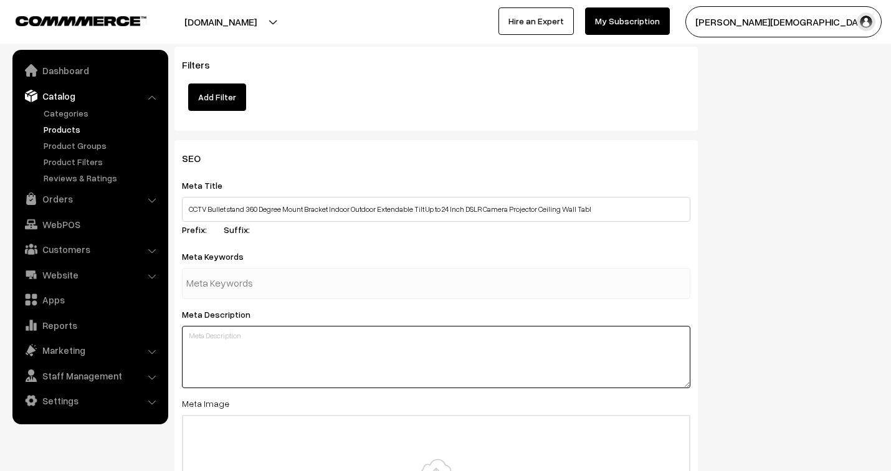
click at [268, 354] on textarea at bounding box center [436, 357] width 508 height 62
paste textarea "Easy to use, loading and unloading is very convenient Using this projector moun…"
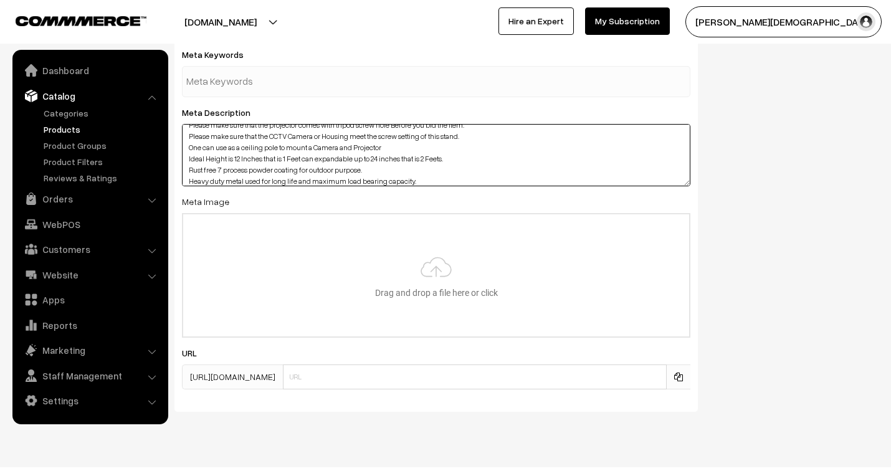
scroll to position [2026, 0]
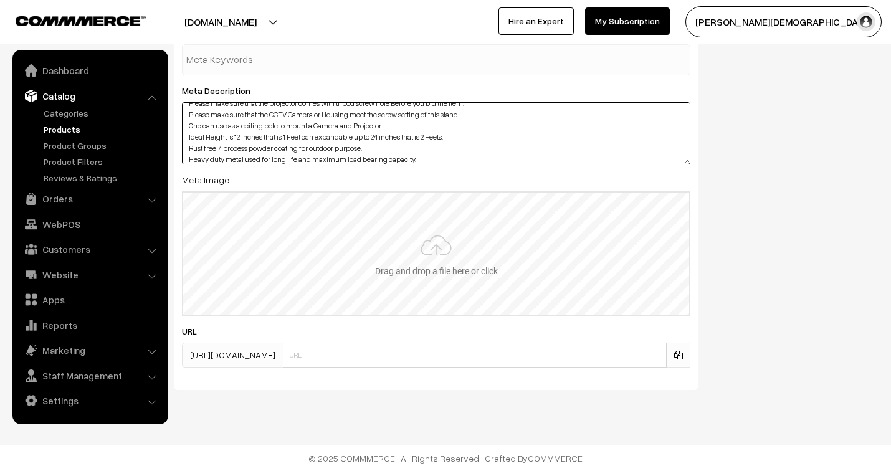
type textarea "Easy to use, loading and unloading is very convenient Using this projector moun…"
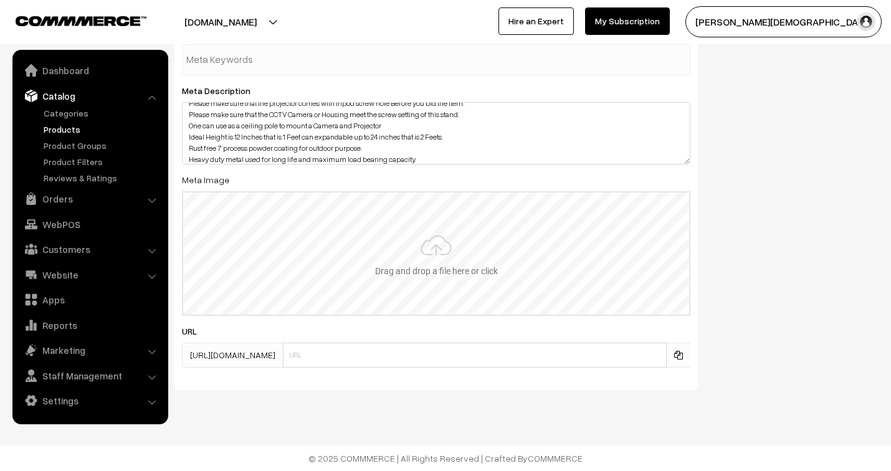
click at [436, 252] on input "file" at bounding box center [436, 253] width 506 height 122
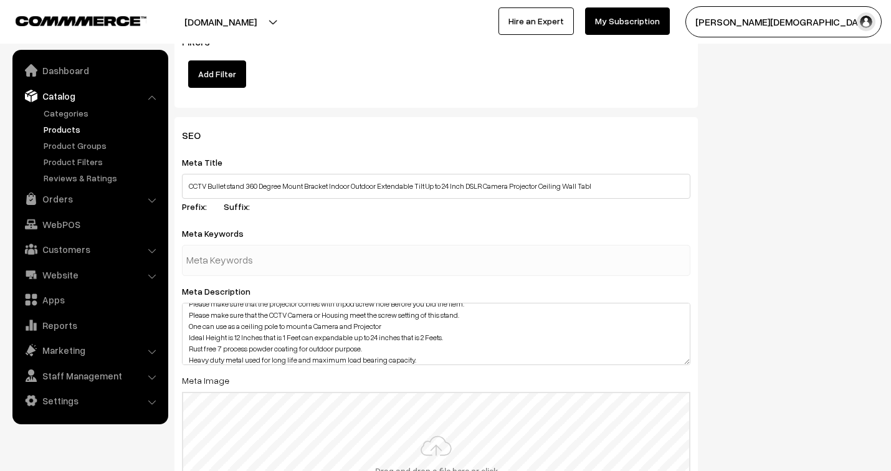
type input "C:\fakepath\51K7gTO8wYL._SX466_[3].jpg"
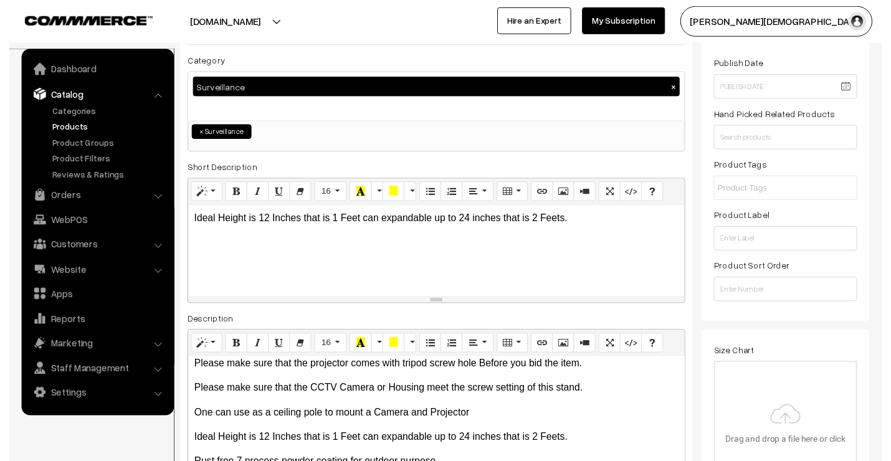
scroll to position [138, 0]
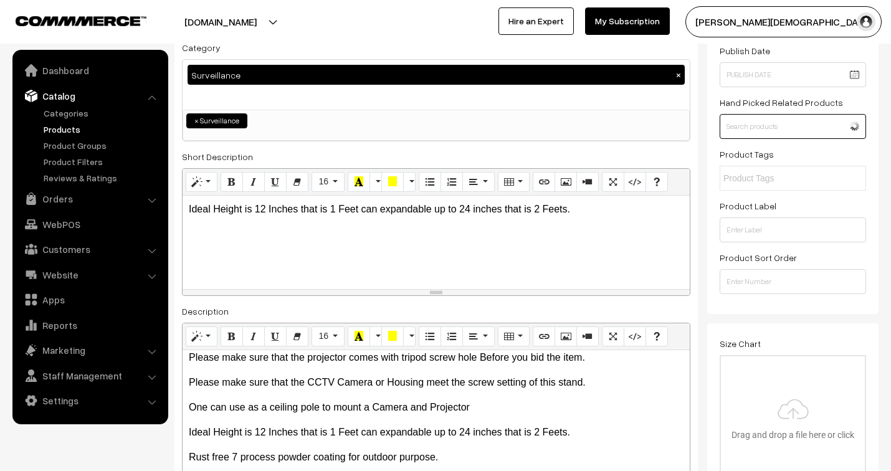
click at [787, 123] on input "text" at bounding box center [792, 126] width 146 height 25
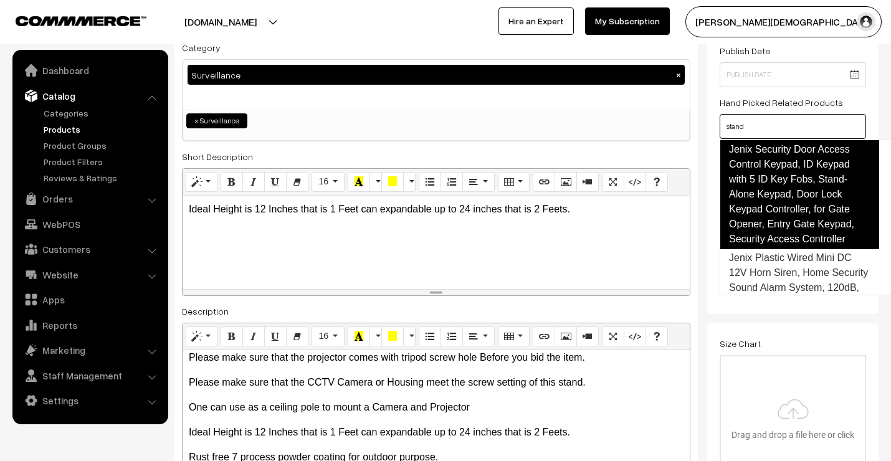
click at [767, 192] on link "Jenix Security Door Access Control Keypad, ID Keypad with 5 ID Key Fobs, Stand-…" at bounding box center [798, 195] width 159 height 110
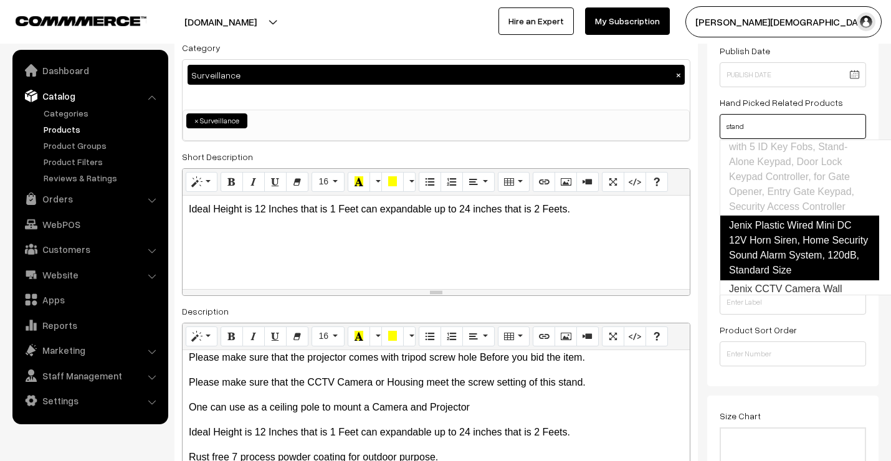
click at [771, 254] on link "Jenix Plastic Wired Mini DC 12V Horn Siren, Home Security Sound Alarm System, 1…" at bounding box center [798, 248] width 159 height 65
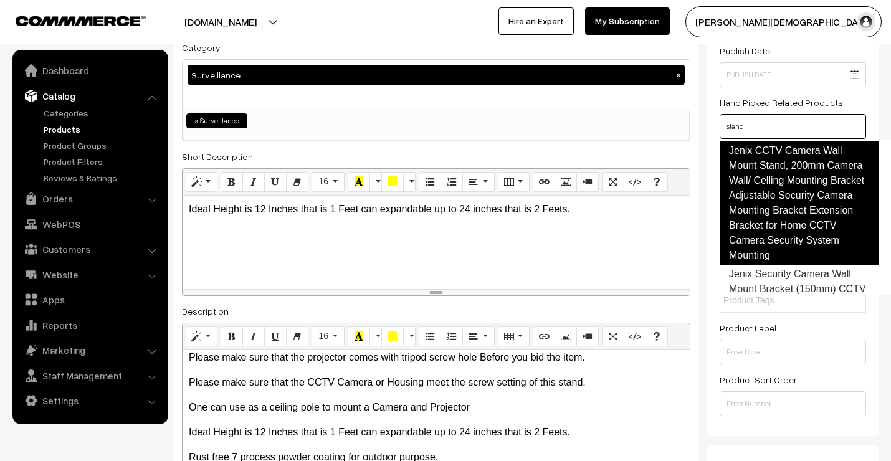
click at [771, 253] on link "Jenix CCTV Camera Wall Mount Stand, 200mm Camera Wall/ Celling Mounting Bracket…" at bounding box center [798, 203] width 159 height 125
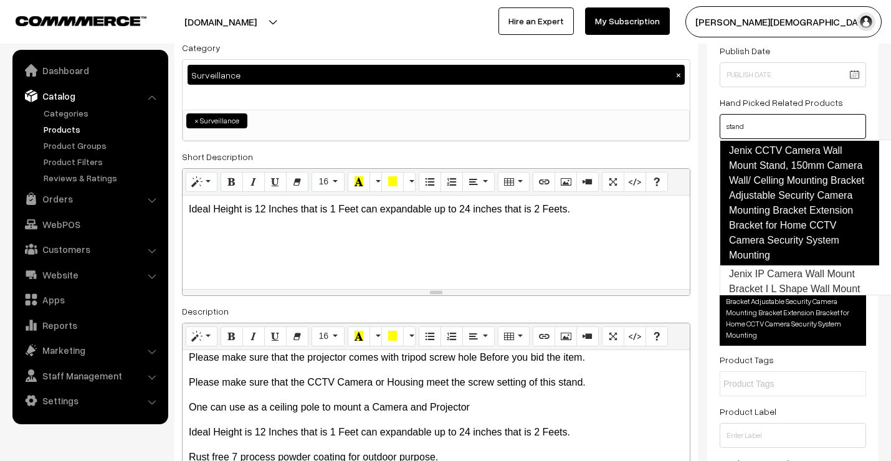
click at [768, 216] on link "Jenix CCTV Camera Wall Mount Stand, 150mm Camera Wall/ Celling Mounting Bracket…" at bounding box center [798, 203] width 159 height 125
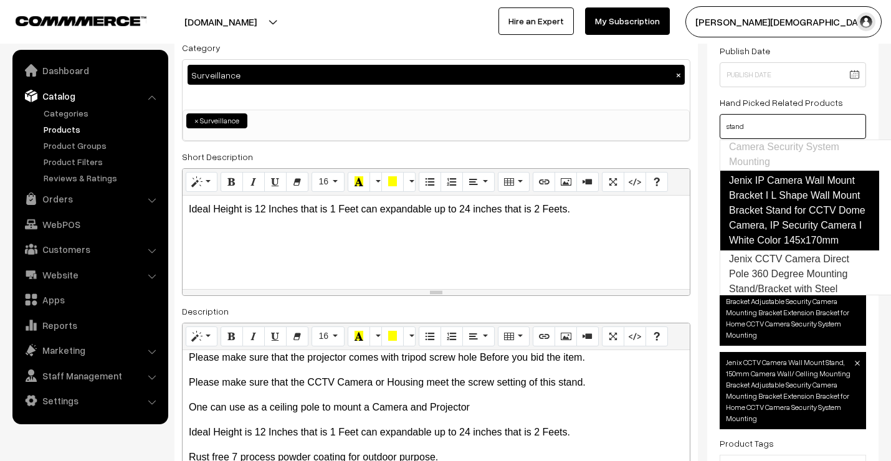
click at [771, 238] on link "Jenix IP Camera Wall Mount Bracket I L Shape Wall Mount Bracket Stand for CCTV …" at bounding box center [798, 211] width 159 height 80
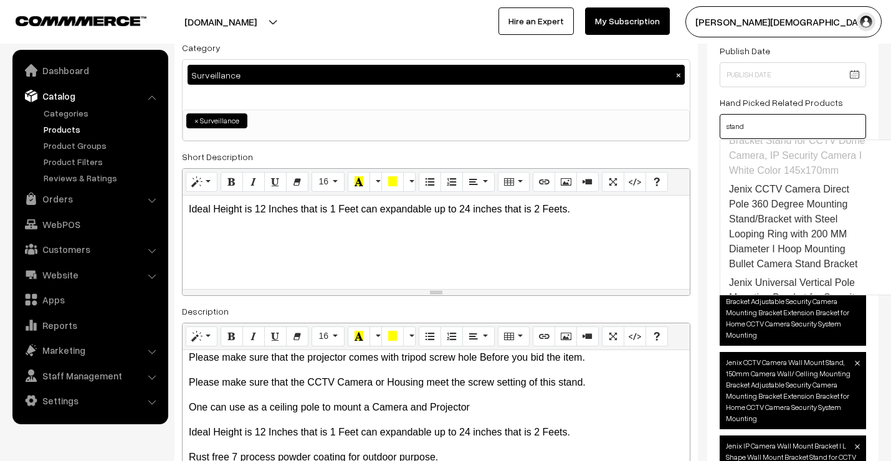
click at [771, 238] on link "Jenix CCTV Camera Direct Pole 360 Degree Mounting Stand/Bracket with Steel Loop…" at bounding box center [799, 226] width 158 height 93
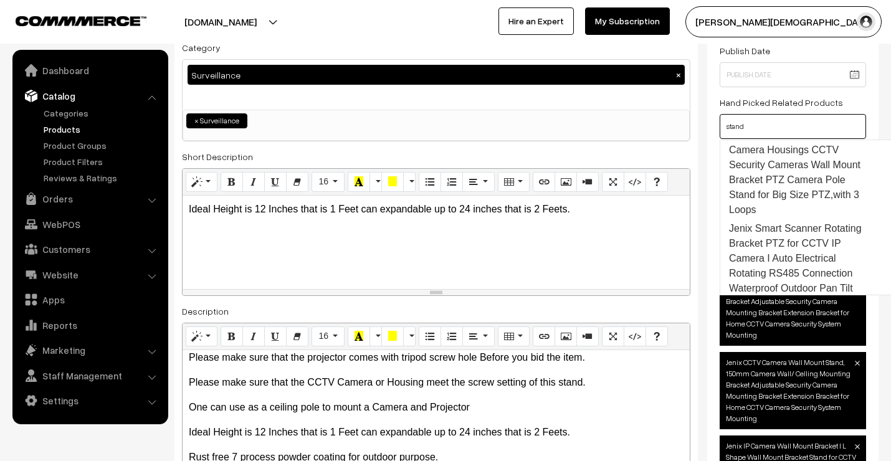
click at [771, 219] on link "Jenix Universal Vertical Pole Mounting Bracket for Security Camera Housings CCT…" at bounding box center [799, 165] width 158 height 108
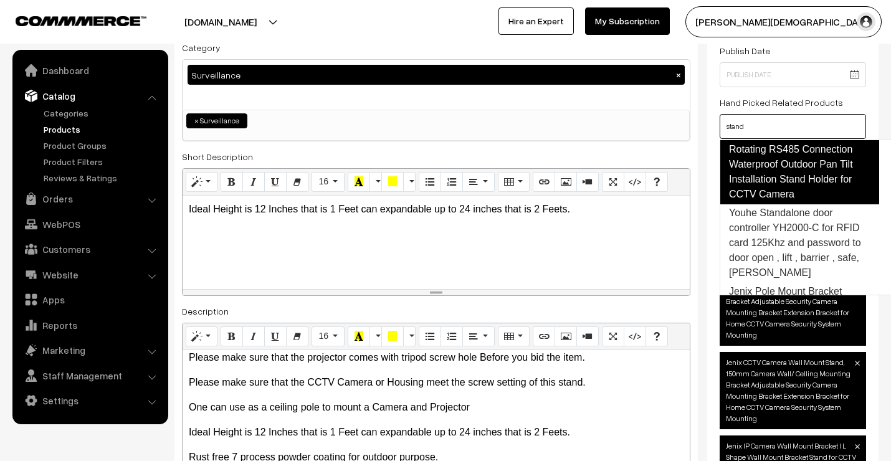
click at [768, 204] on link "Jenix Smart Scanner Rotating Bracket PTZ for CCTV IP Camera I Auto Electrical R…" at bounding box center [798, 150] width 159 height 110
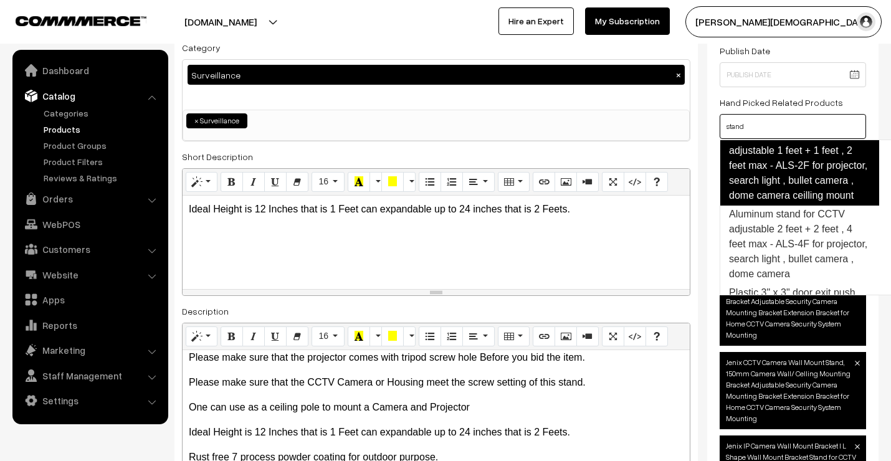
click at [767, 206] on link "Aluminum stand for CCTV adjustable 1 feet + 1 feet , 2 feet max - ALS-2F for pr…" at bounding box center [798, 166] width 159 height 80
click at [771, 206] on link "Aluminum stand for CCTV adjustable 2 feet + 2 feet , 4 feet max - ALS-4F for pr…" at bounding box center [798, 166] width 159 height 80
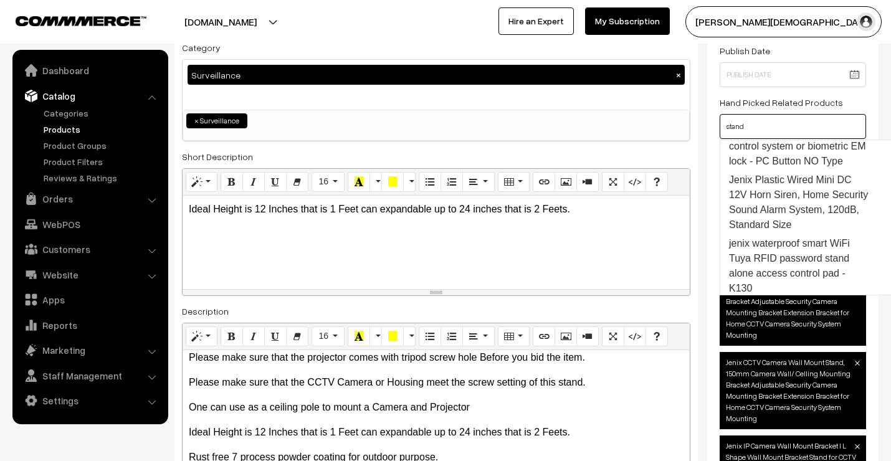
scroll to position [1273, 0]
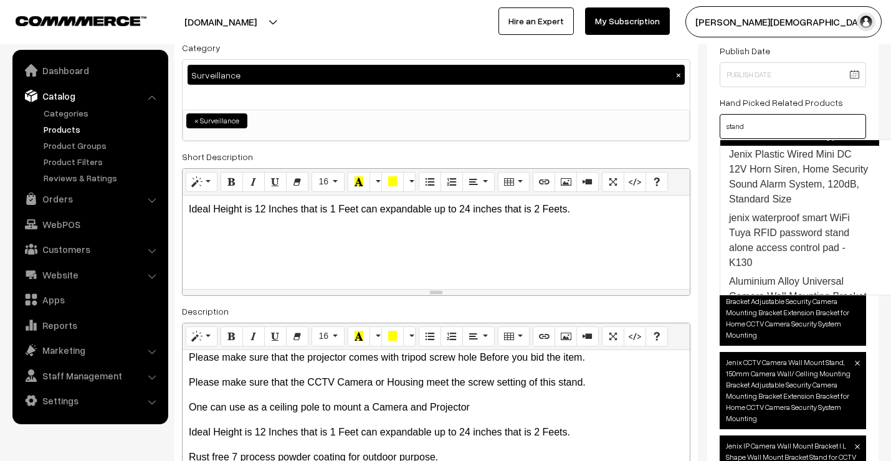
click at [772, 146] on link "Plastic 3" x 3" door exit push release button switch for standalone/multi door …" at bounding box center [798, 106] width 159 height 80
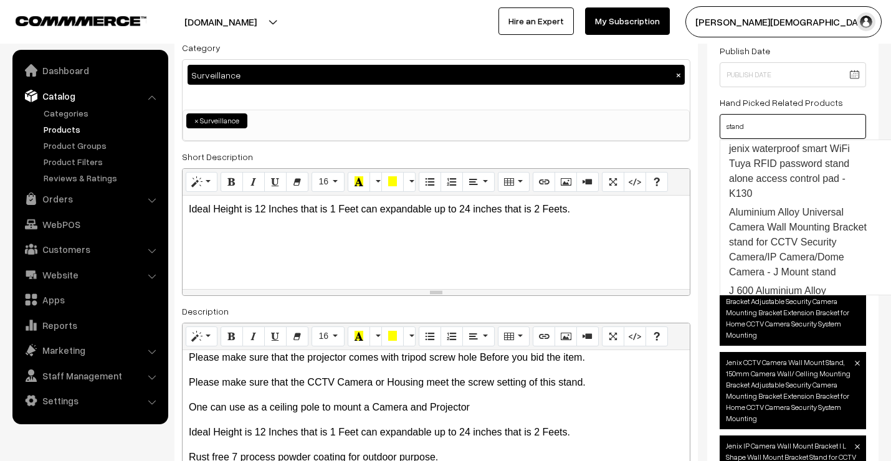
click at [771, 140] on link "Jenix Plastic Wired Mini DC 12V Horn Siren, Home Security Sound Alarm System, 1…" at bounding box center [798, 107] width 159 height 65
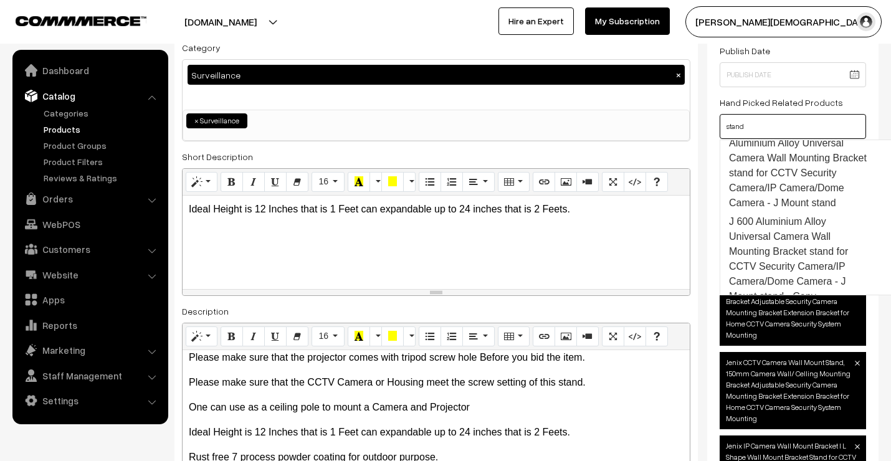
click at [769, 135] on link "jenix waterproof smart WiFi Tuya RFID password stand alone access control pad -…" at bounding box center [798, 102] width 159 height 65
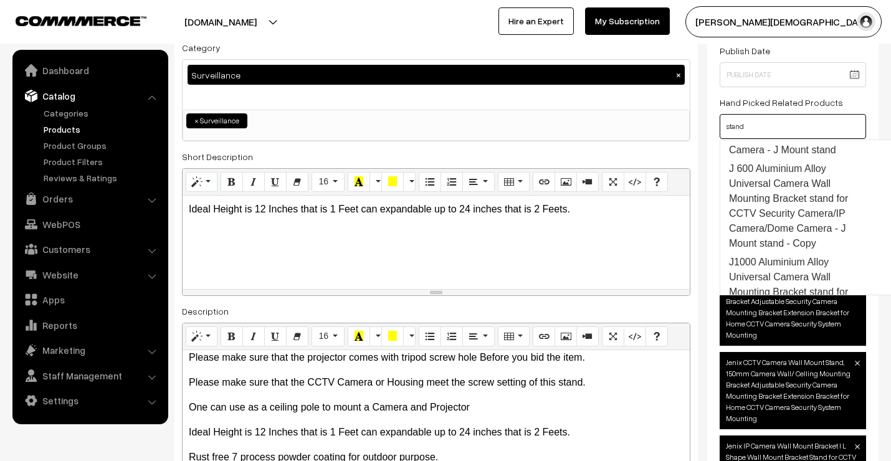
scroll to position [1496, 0]
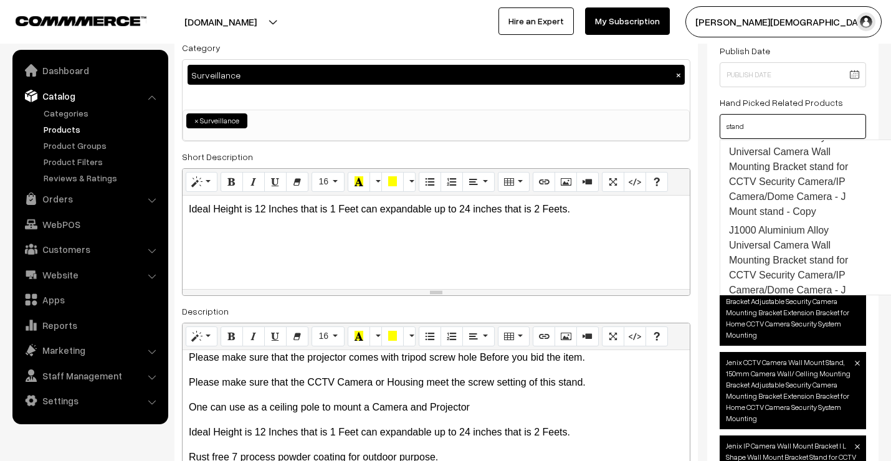
click at [769, 128] on link "Aluminium Alloy Universal Camera Wall Mounting Bracket stand for CCTV Security …" at bounding box center [798, 89] width 159 height 80
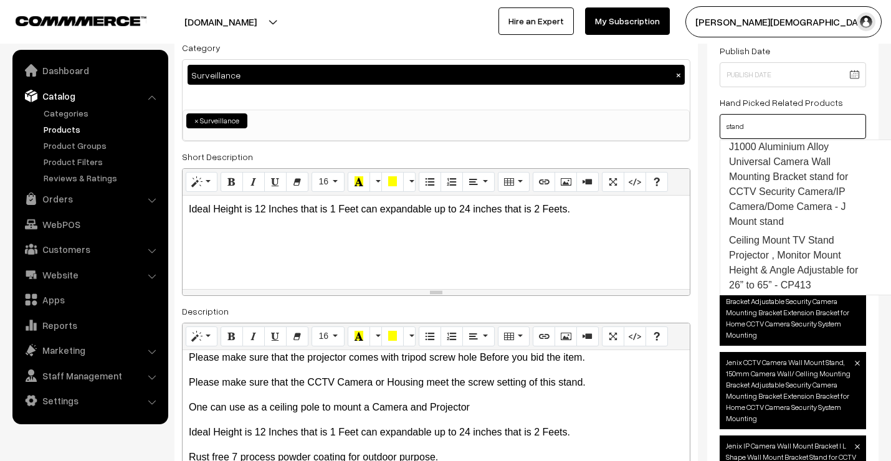
click at [769, 138] on link "J 600 Aluminium Alloy Universal Camera Wall Mounting Bracket stand for CCTV Sec…" at bounding box center [798, 91] width 159 height 95
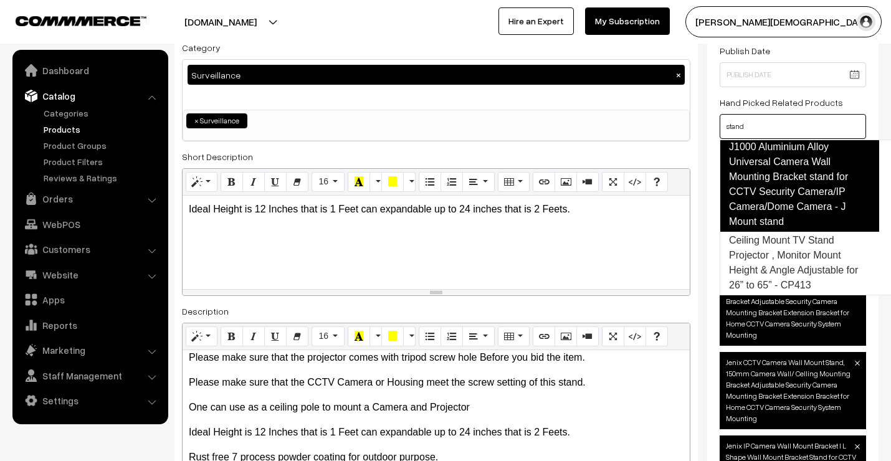
click at [780, 232] on link "J1000 Aluminium Alloy Universal Camera Wall Mounting Bracket stand for CCTV Sec…" at bounding box center [798, 184] width 159 height 95
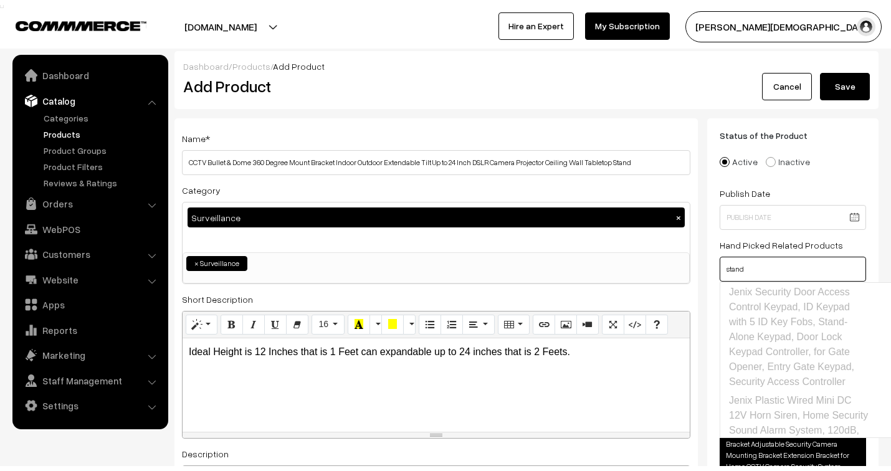
scroll to position [0, 0]
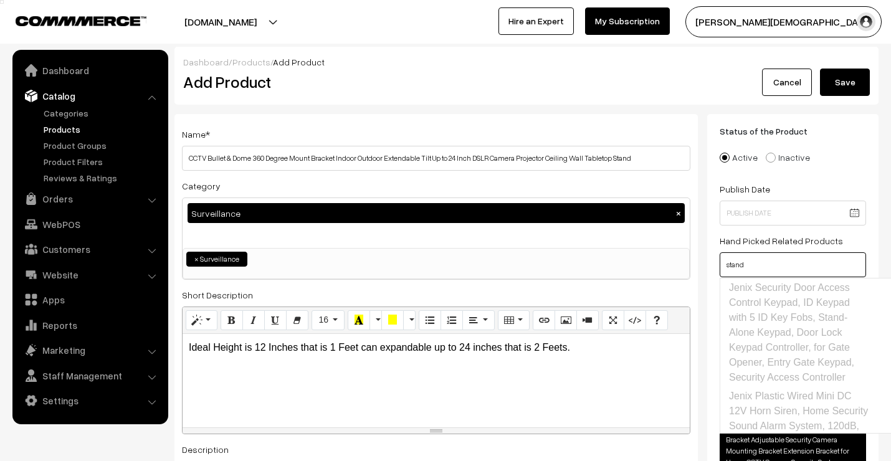
type input "stand"
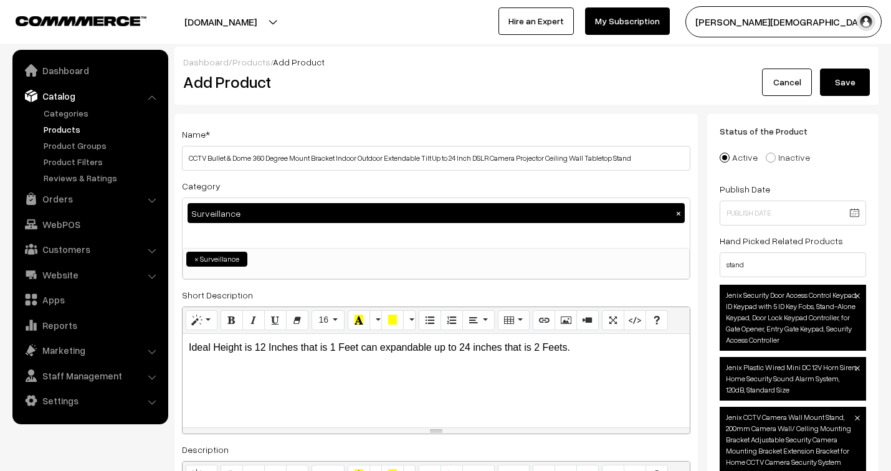
click at [853, 79] on button "Save" at bounding box center [845, 82] width 50 height 27
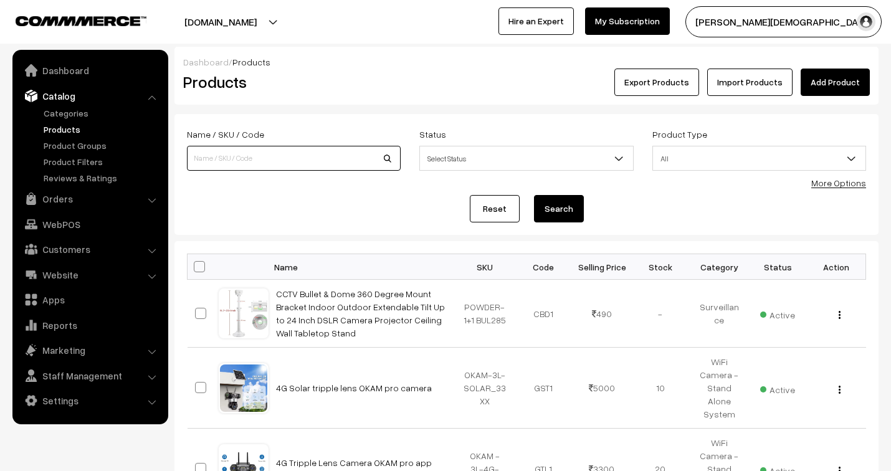
click at [235, 160] on input at bounding box center [294, 158] width 214 height 25
type input "stand"
click at [562, 202] on button "Search" at bounding box center [559, 208] width 50 height 27
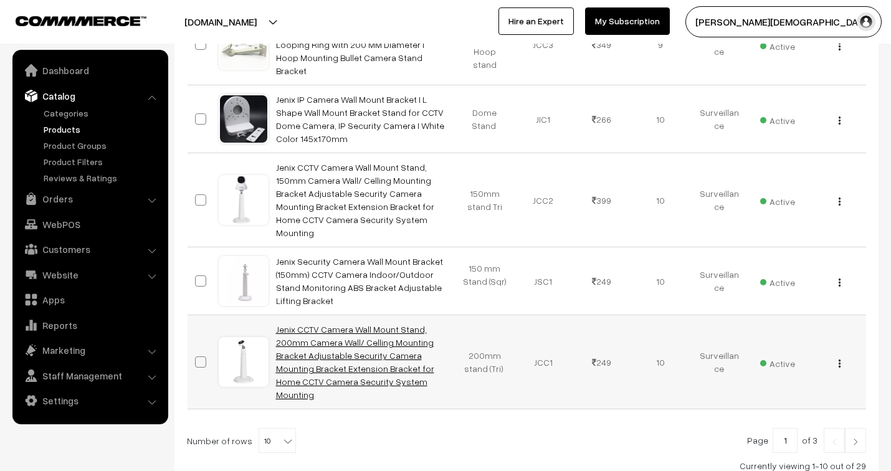
scroll to position [665, 0]
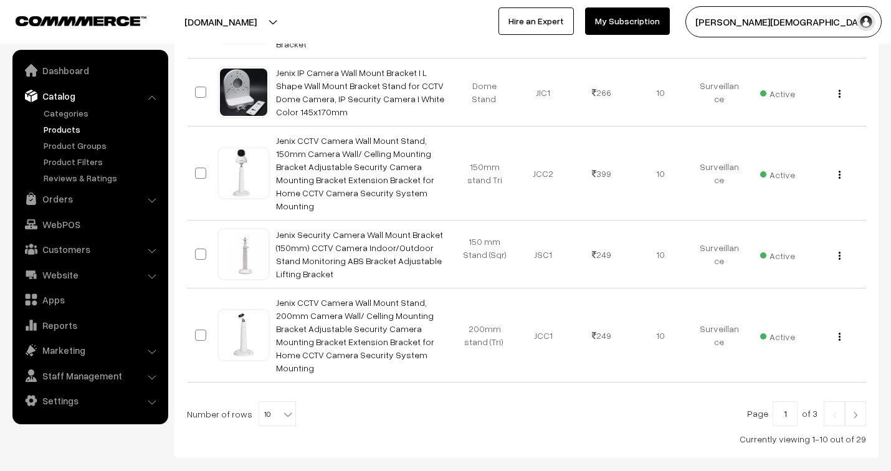
click at [282, 408] on b at bounding box center [288, 414] width 12 height 12
select select "100"
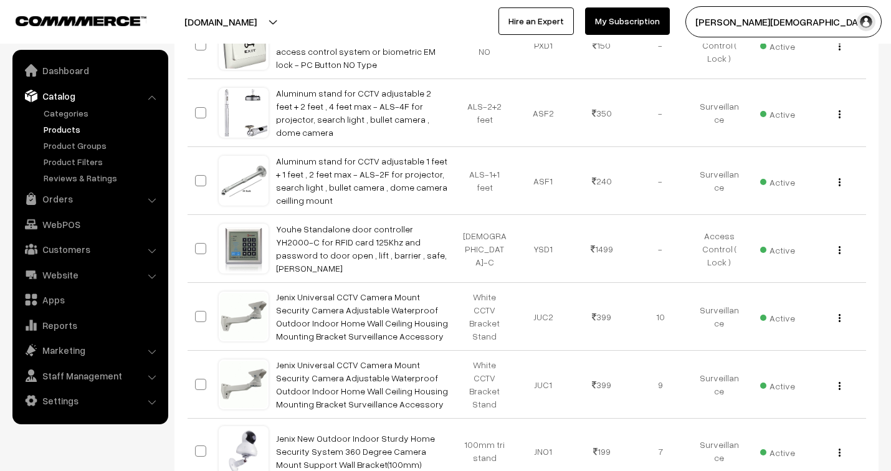
scroll to position [1730, 0]
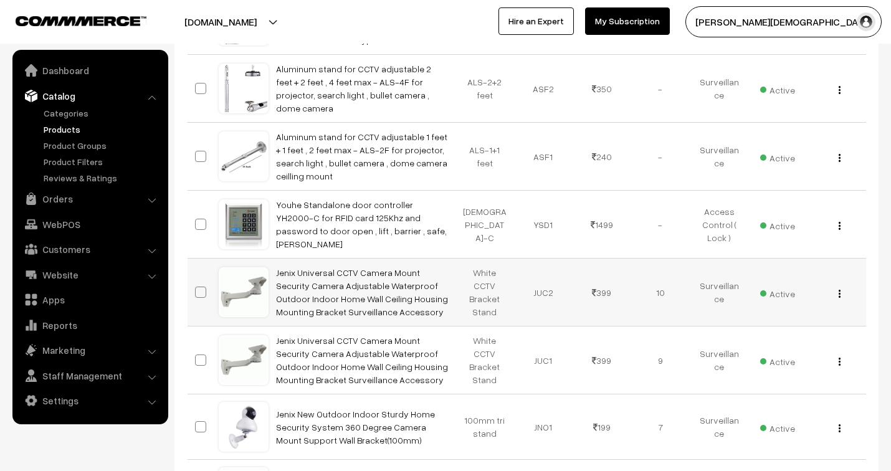
click at [839, 290] on img "button" at bounding box center [839, 294] width 2 height 8
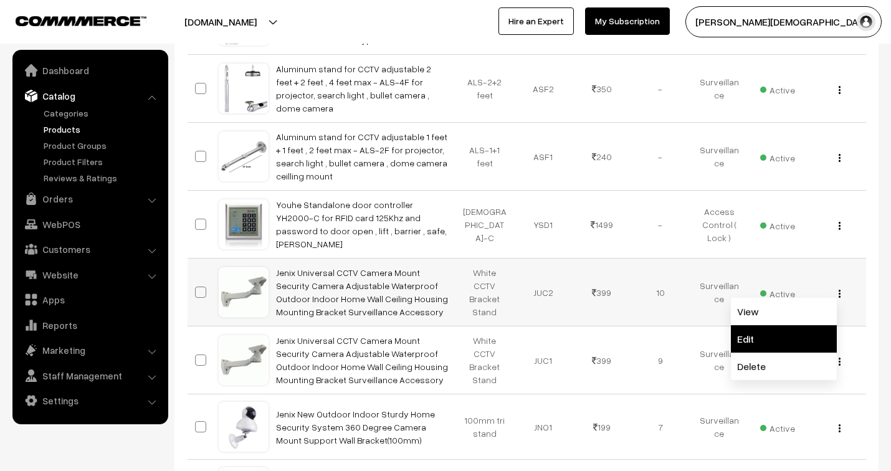
click at [775, 325] on link "Edit" at bounding box center [784, 338] width 106 height 27
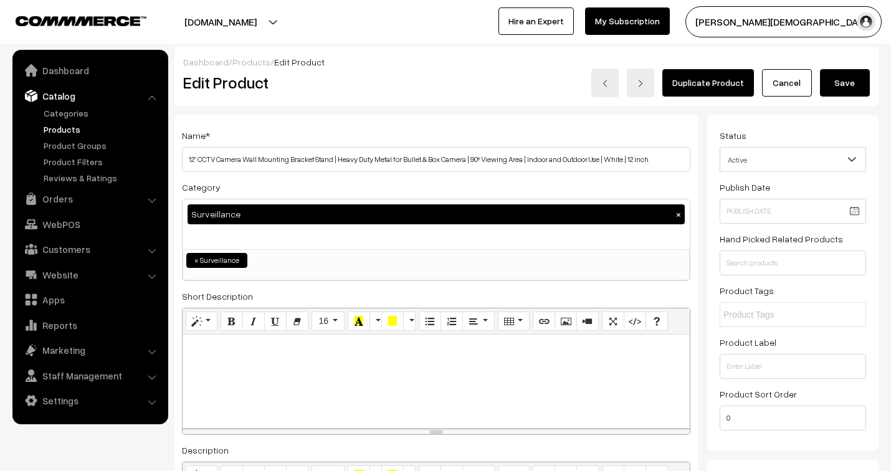
type input "12” CCTV Camera Wall Mounting Bracket Stand | Heavy Duty Metal for Bullet & Box…"
click at [358, 401] on div at bounding box center [436, 380] width 507 height 93
paste div
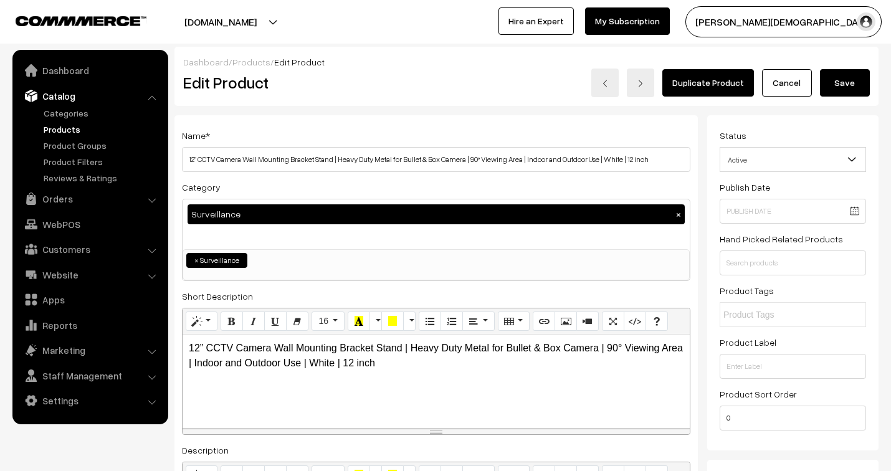
click at [463, 390] on div "12” CCTV Camera Wall Mounting Bracket Stand | Heavy Duty Metal for Bullet & Box…" at bounding box center [436, 380] width 507 height 93
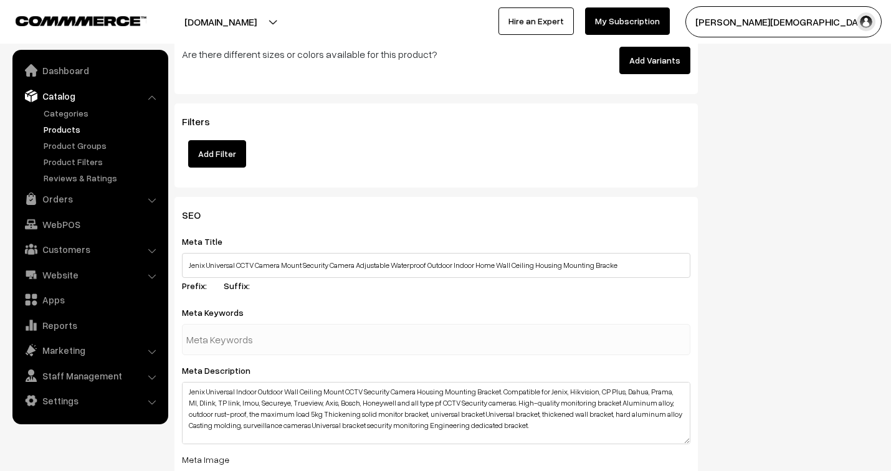
scroll to position [2007, 0]
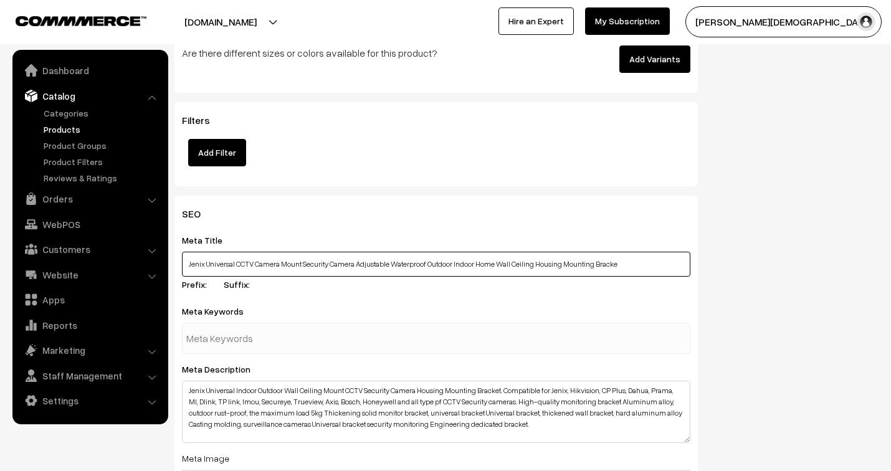
click at [397, 267] on input "Jenix Universal CCTV Camera Mount Security Camera Adjustable Waterproof Outdoor…" at bounding box center [436, 264] width 508 height 25
paste input "12” CCTV Camera Wall Mounting Bracket Stand | Heavy Duty Metal for Bullet & Box…"
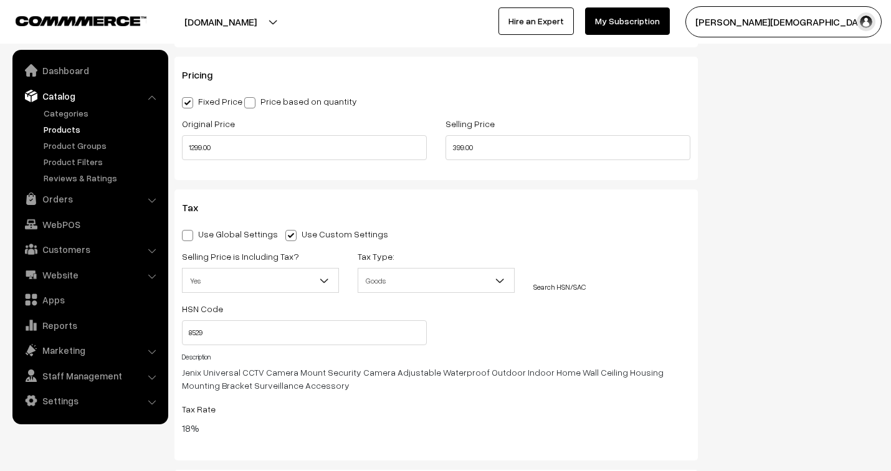
scroll to position [1315, 0]
type input "12” CCTV Camera Wall Mounting Bracket Stand | Heavy Duty Metal for Bullet & Box…"
drag, startPoint x: 481, startPoint y: 148, endPoint x: 440, endPoint y: 138, distance: 42.2
click at [442, 146] on div "Selling Price 399.00" at bounding box center [567, 143] width 263 height 52
type input "199.00"
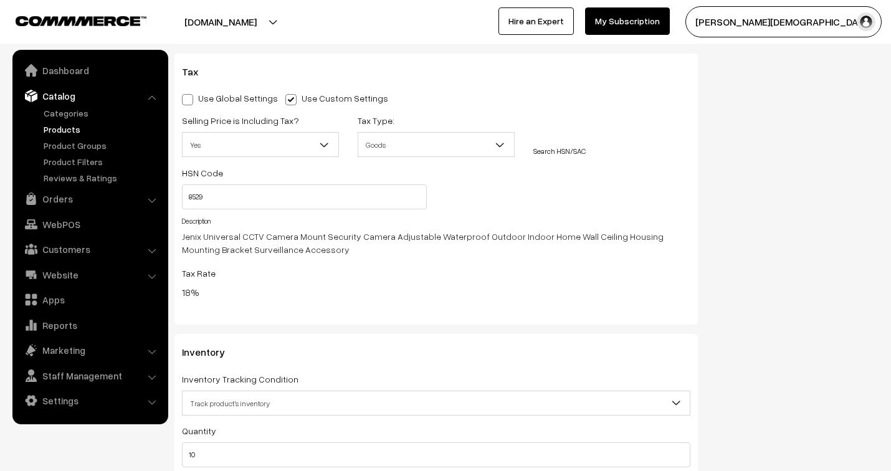
scroll to position [1453, 0]
click at [314, 141] on span "Yes" at bounding box center [261, 144] width 156 height 22
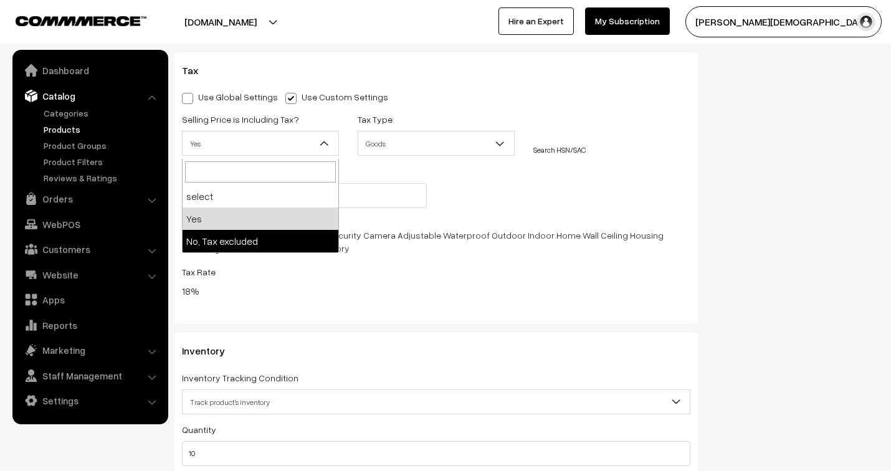
select select "2"
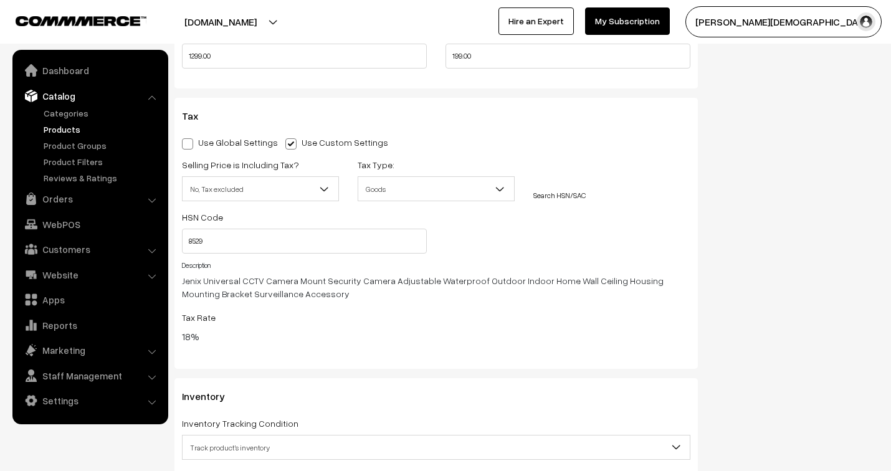
scroll to position [1384, 0]
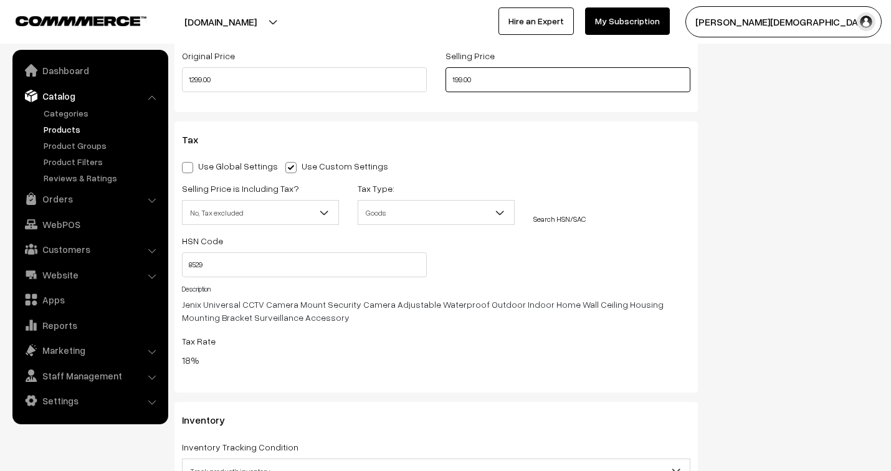
drag, startPoint x: 486, startPoint y: 86, endPoint x: 440, endPoint y: 80, distance: 46.5
click at [440, 80] on div "Selling Price 199.00" at bounding box center [567, 74] width 263 height 52
click at [611, 158] on div "Tax" at bounding box center [436, 146] width 527 height 24
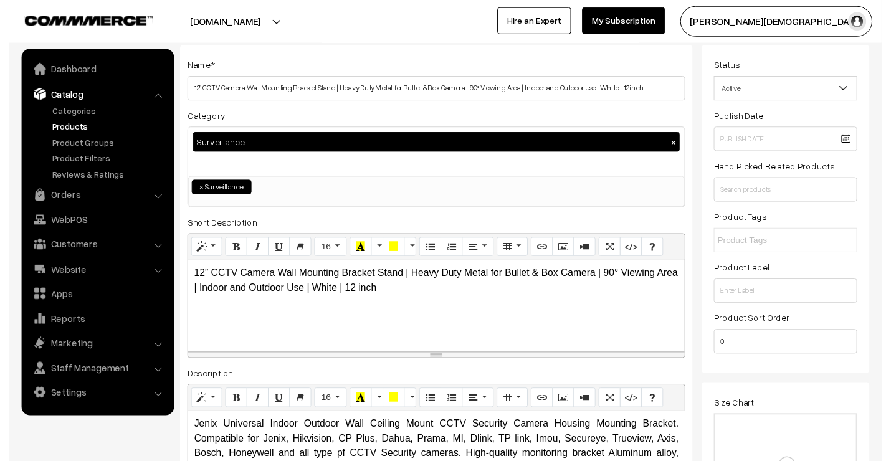
scroll to position [0, 0]
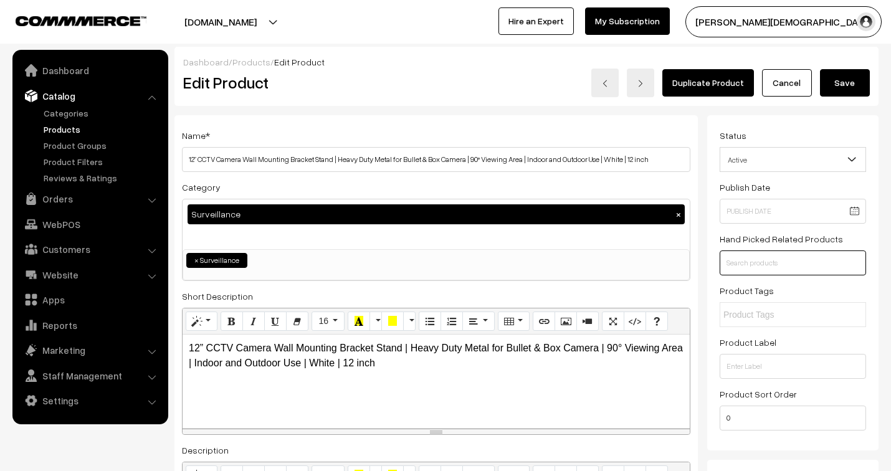
click at [777, 262] on input "text" at bounding box center [792, 262] width 146 height 25
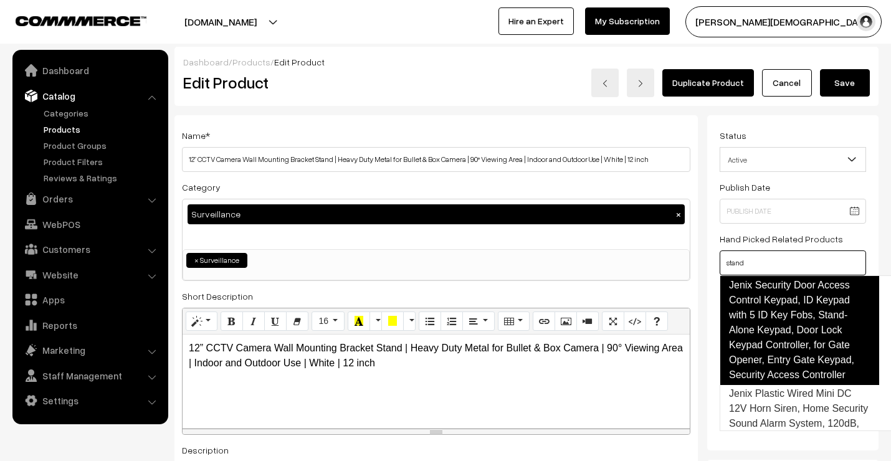
click at [784, 321] on link "Jenix Security Door Access Control Keypad, ID Keypad with 5 ID Key Fobs, Stand-…" at bounding box center [798, 330] width 159 height 110
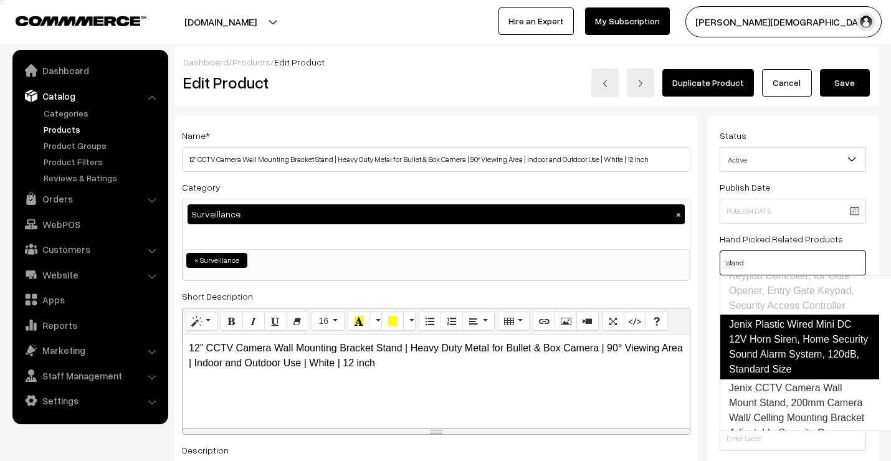
click at [782, 326] on link "Jenix Plastic Wired Mini DC 12V Horn Siren, Home Security Sound Alarm System, 1…" at bounding box center [798, 347] width 159 height 65
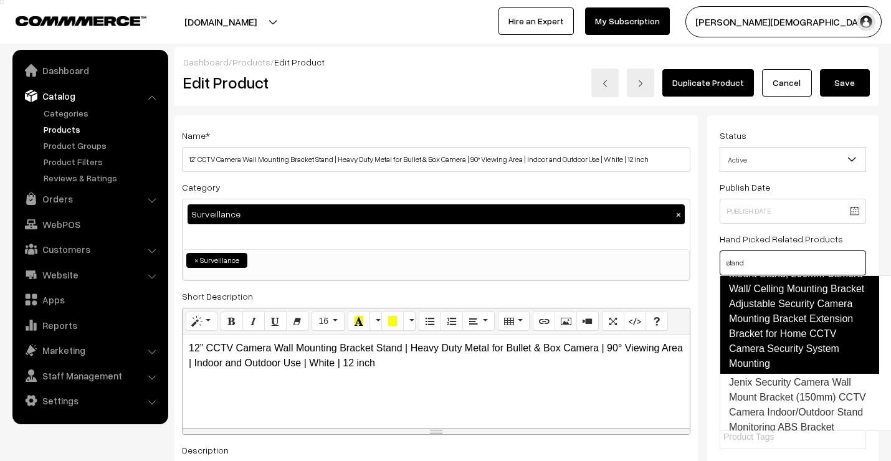
click at [779, 338] on link "Jenix CCTV Camera Wall Mount Stand, 200mm Camera Wall/ Celling Mounting Bracket…" at bounding box center [798, 311] width 159 height 125
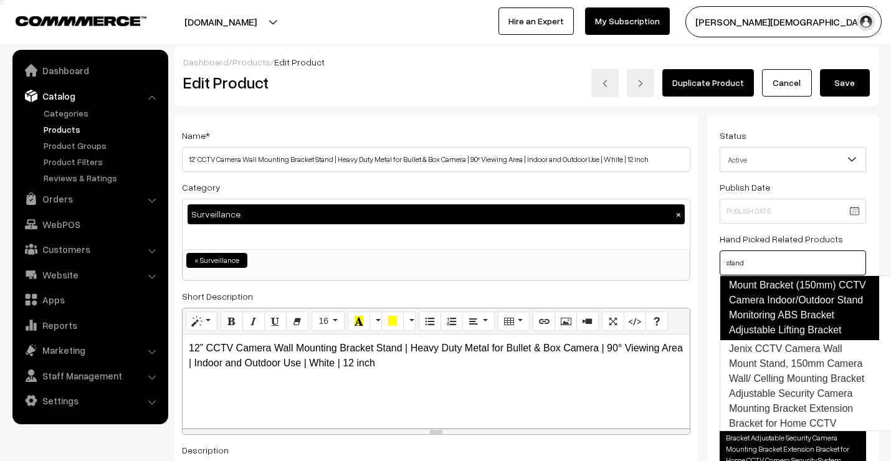
click at [775, 312] on link "Jenix Security Camera Wall Mount Bracket (150mm) CCTV Camera Indoor/Outdoor Sta…" at bounding box center [798, 300] width 159 height 80
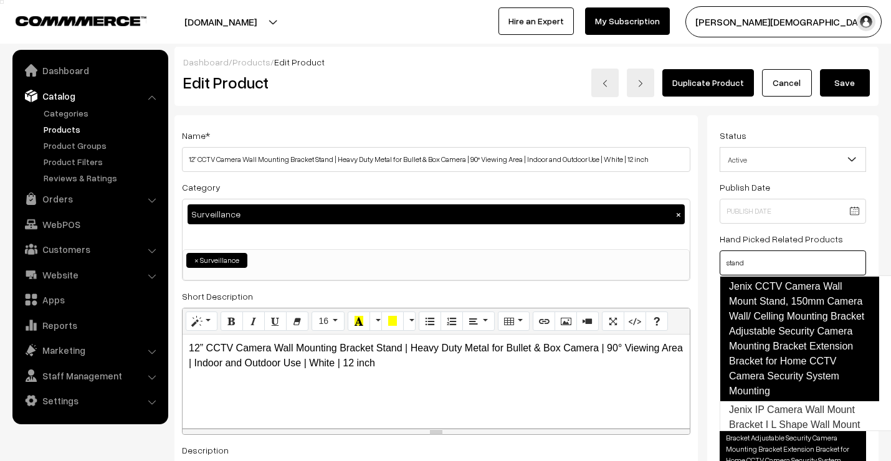
click at [775, 376] on link "Jenix CCTV Camera Wall Mount Stand, 150mm Camera Wall/ Celling Mounting Bracket…" at bounding box center [798, 339] width 159 height 125
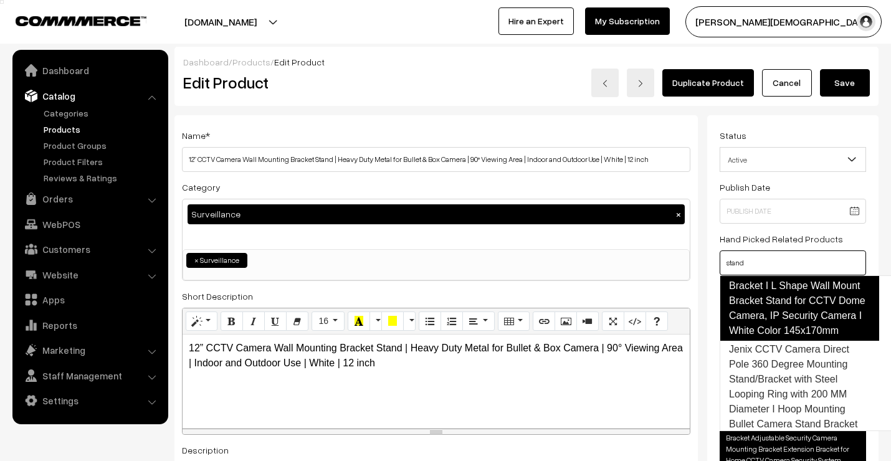
click at [773, 341] on link "Jenix IP Camera Wall Mount Bracket I L Shape Wall Mount Bracket Stand for CCTV …" at bounding box center [798, 301] width 159 height 80
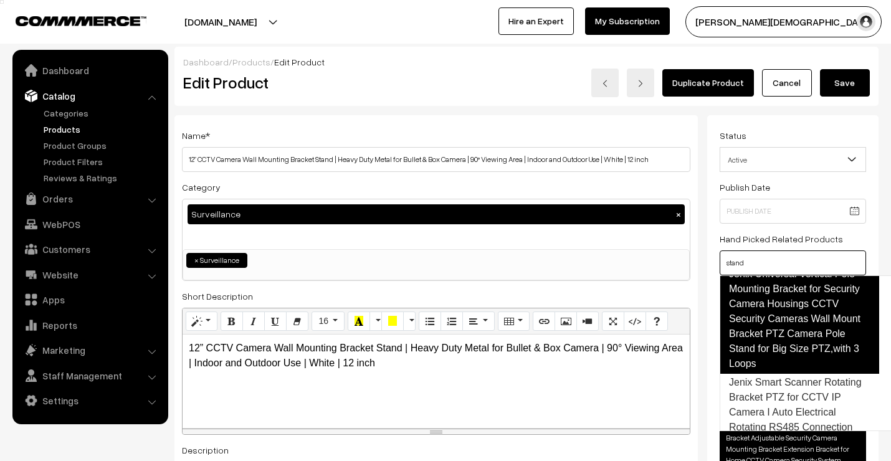
click at [773, 335] on link "Jenix Universal Vertical Pole Mounting Bracket for Security Camera Housings CCT…" at bounding box center [798, 319] width 159 height 110
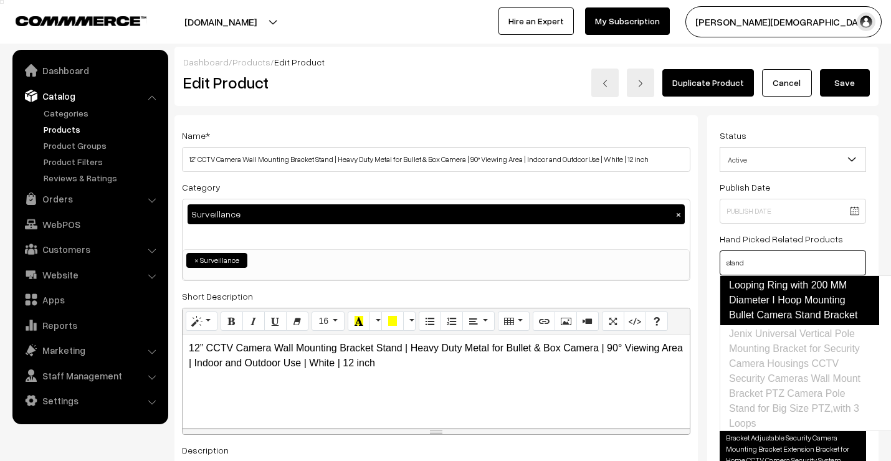
click at [769, 297] on link "Jenix CCTV Camera Direct Pole 360 Degree Mounting Stand/Bracket with Steel Loop…" at bounding box center [798, 277] width 159 height 95
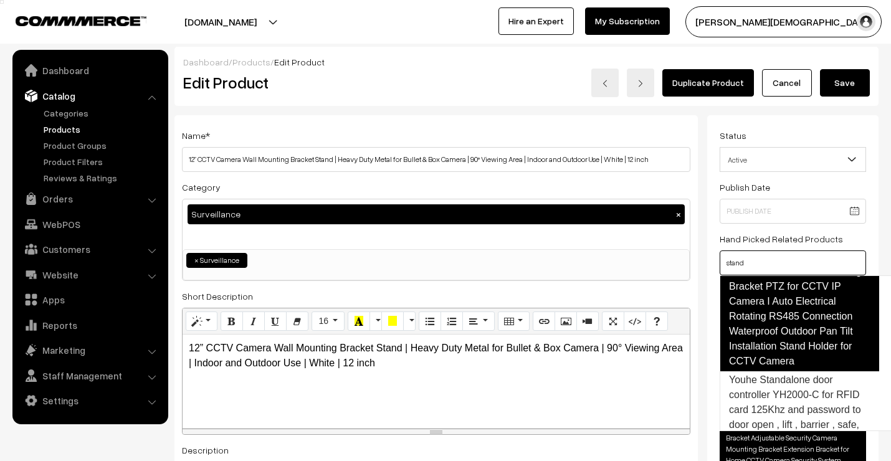
click at [770, 363] on link "Jenix Smart Scanner Rotating Bracket PTZ for CCTV IP Camera I Auto Electrical R…" at bounding box center [798, 317] width 159 height 110
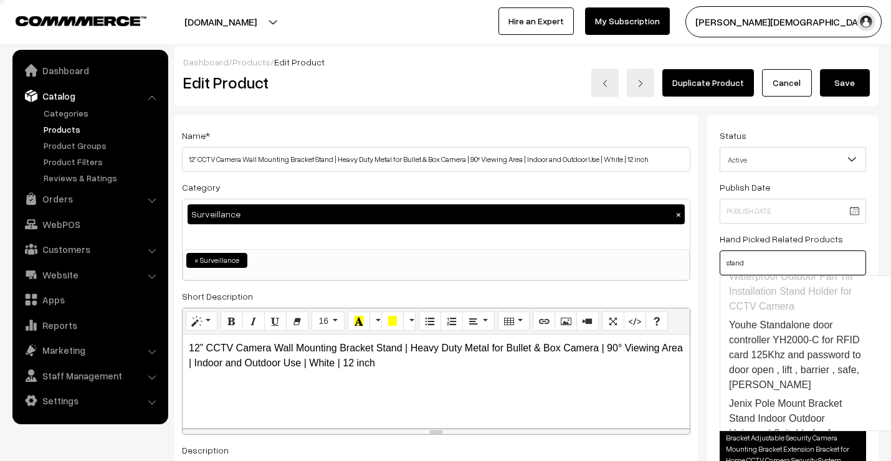
scroll to position [929, 0]
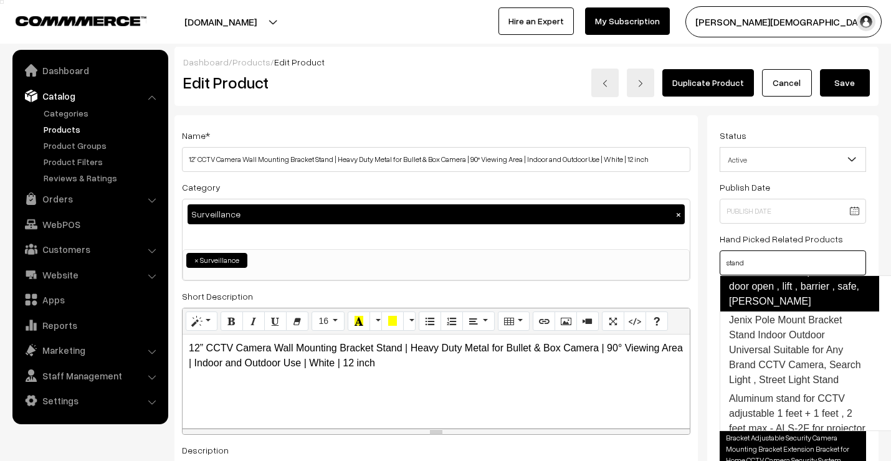
click at [768, 311] on link "Youhe Standalone door controller YH2000-C for RFID card 125Khz and password to …" at bounding box center [798, 272] width 159 height 80
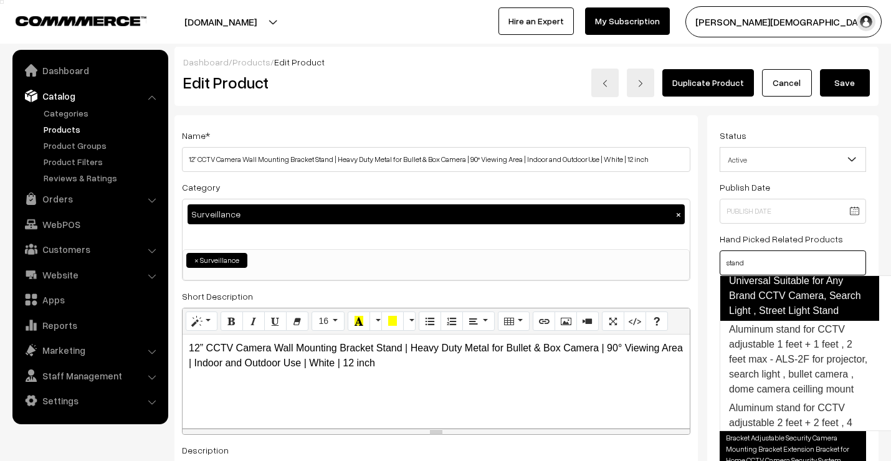
click at [769, 321] on link "Jenix Pole Mount Bracket Stand Indoor Outdoor Universal Suitable for Any Brand …" at bounding box center [798, 281] width 159 height 80
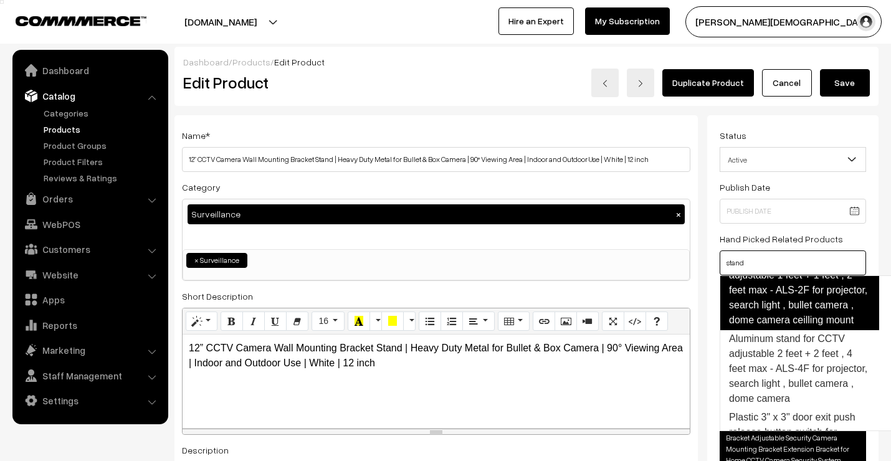
click at [769, 330] on link "Aluminum stand for CCTV adjustable 1 feet + 1 feet , 2 feet max - ALS-2F for pr…" at bounding box center [798, 290] width 159 height 80
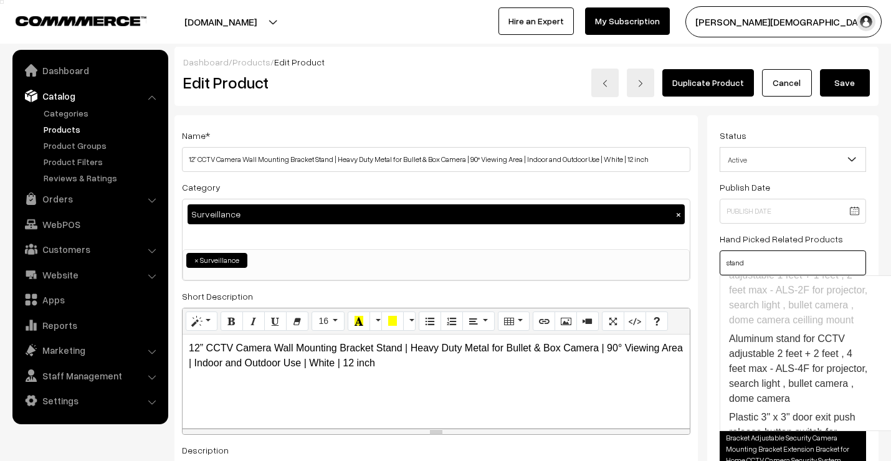
scroll to position [1137, 0]
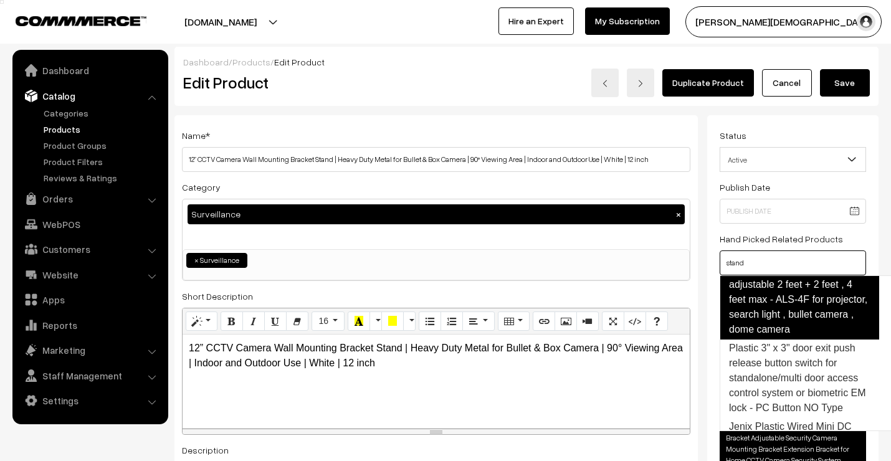
click at [771, 339] on link "Aluminum stand for CCTV adjustable 2 feet + 2 feet , 4 feet max - ALS-4F for pr…" at bounding box center [798, 300] width 159 height 80
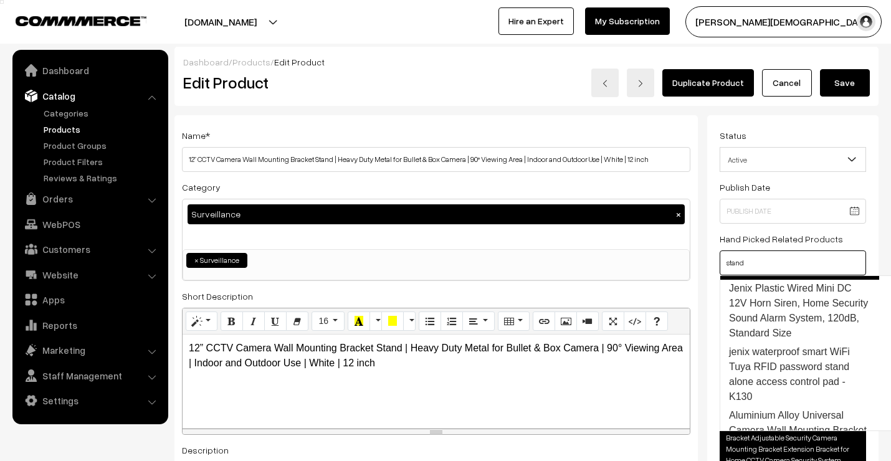
click at [762, 280] on link "Plastic 3" x 3" door exit push release button switch for standalone/multi door …" at bounding box center [798, 240] width 159 height 80
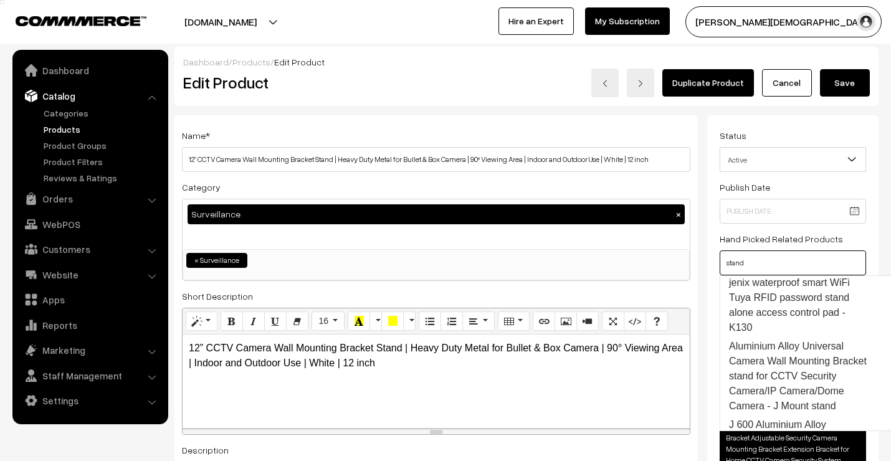
click at [761, 274] on link "Jenix Plastic Wired Mini DC 12V Horn Siren, Home Security Sound Alarm System, 1…" at bounding box center [798, 241] width 159 height 65
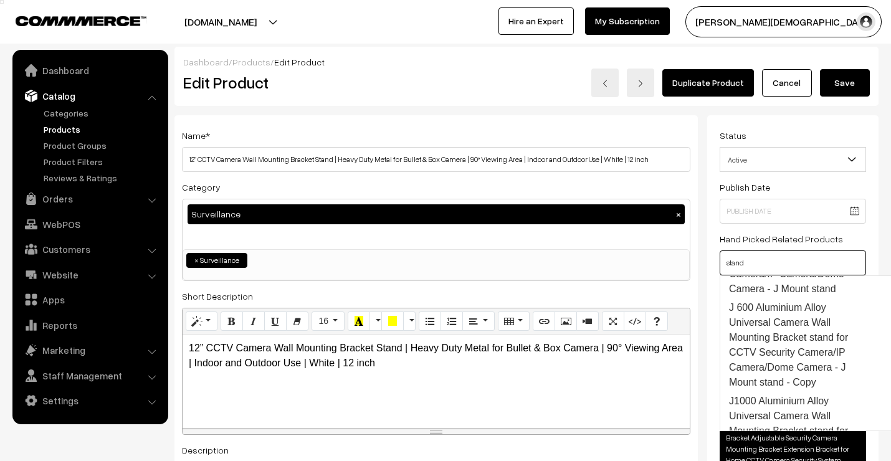
click at [771, 221] on link "jenix waterproof smart WiFi Tuya RFID password stand alone access control pad -…" at bounding box center [798, 188] width 159 height 65
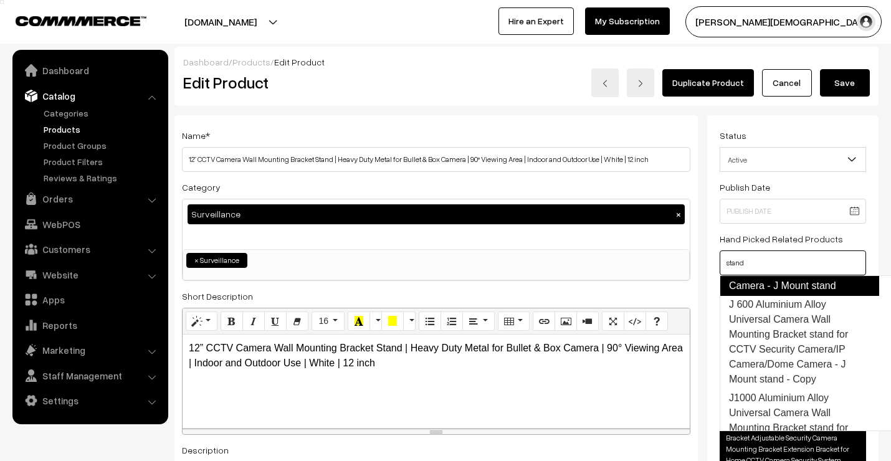
click at [787, 296] on link "Aluminium Alloy Universal Camera Wall Mounting Bracket stand for CCTV Security …" at bounding box center [798, 256] width 159 height 80
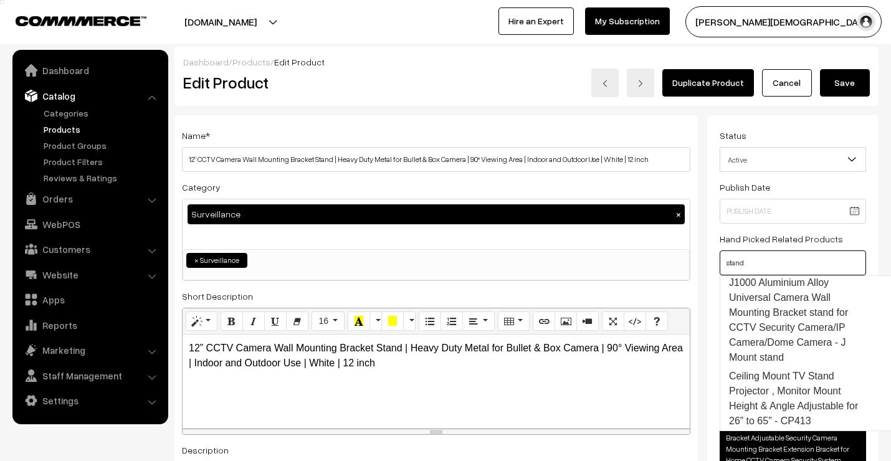
click at [782, 274] on link "J 600 Aluminium Alloy Universal Camera Wall Mounting Bracket stand for CCTV Sec…" at bounding box center [798, 226] width 159 height 95
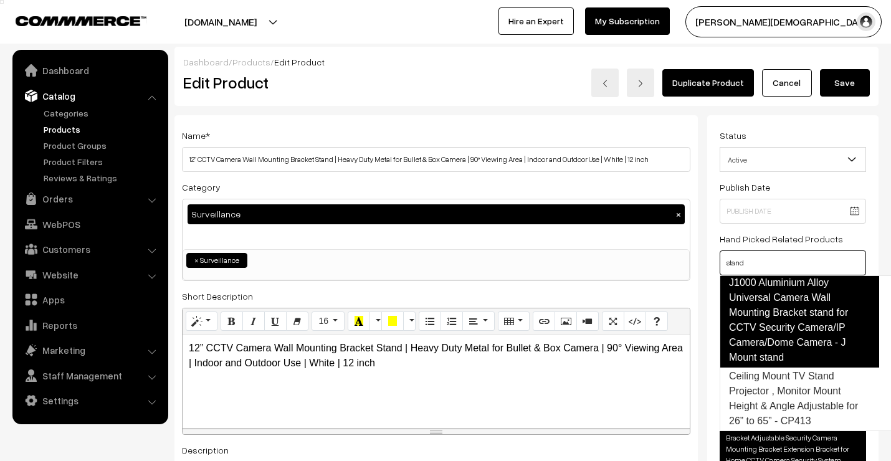
click at [780, 358] on link "J1000 Aluminium Alloy Universal Camera Wall Mounting Bracket stand for CCTV Sec…" at bounding box center [798, 320] width 159 height 95
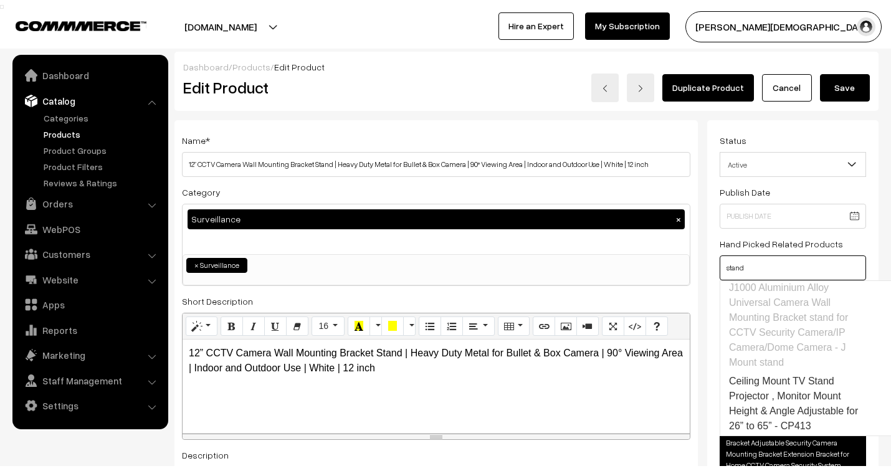
scroll to position [1715, 0]
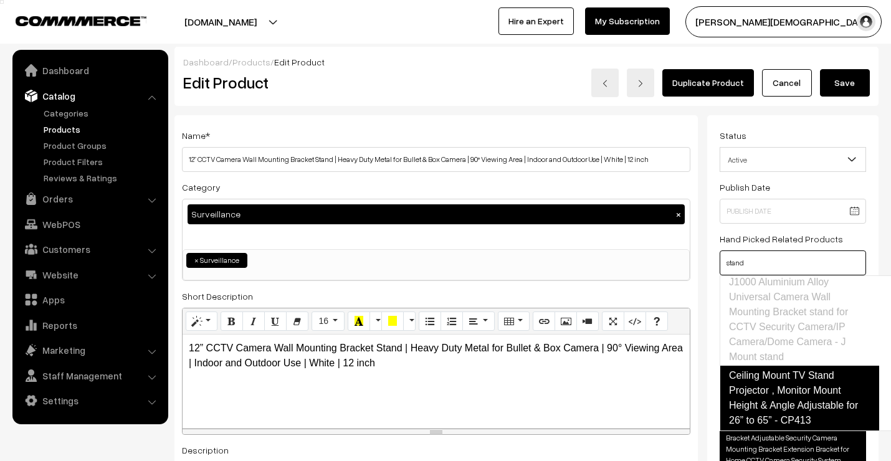
click at [774, 380] on link "Ceiling Mount TV Stand Projector , Monitor Mount Height & Angle Adjustable for …" at bounding box center [798, 398] width 159 height 65
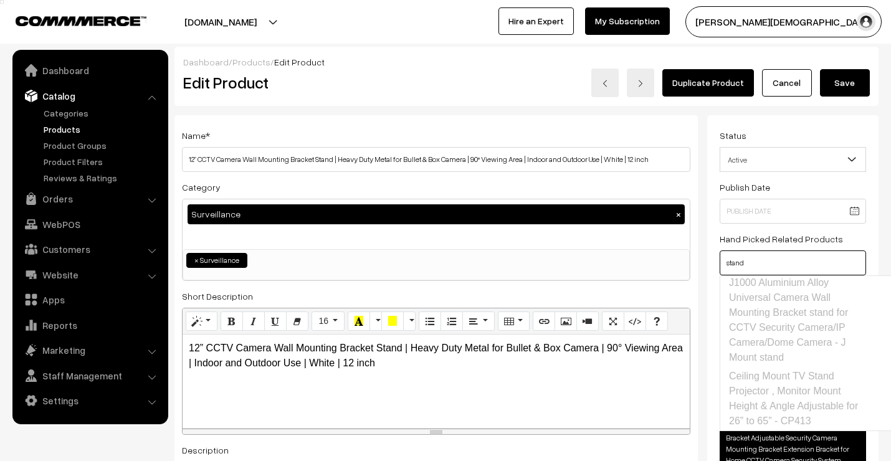
type input "stand"
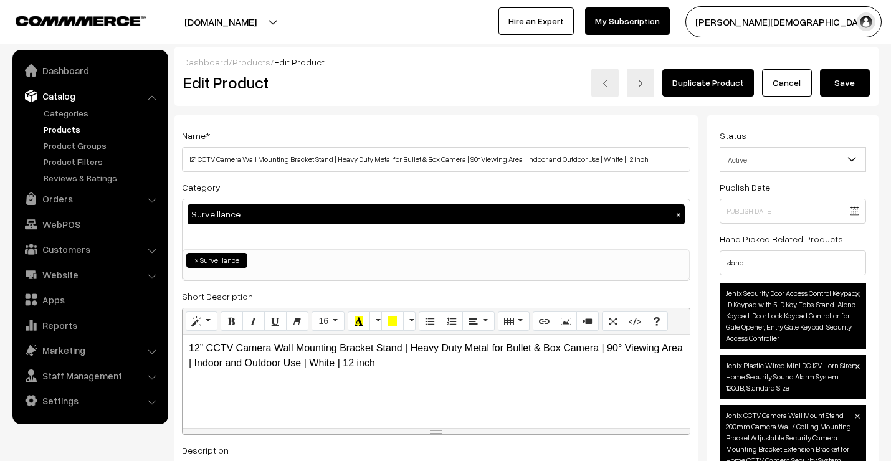
click at [843, 81] on button "Save" at bounding box center [845, 82] width 50 height 27
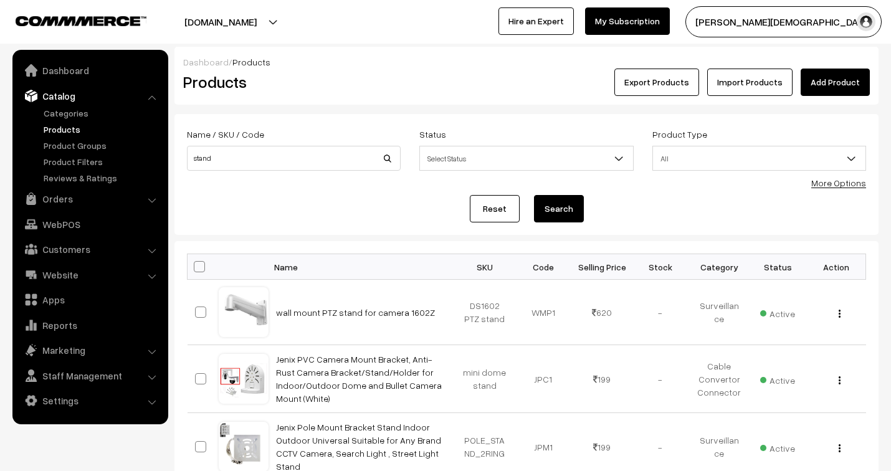
click at [836, 80] on link "Add Product" at bounding box center [834, 82] width 69 height 27
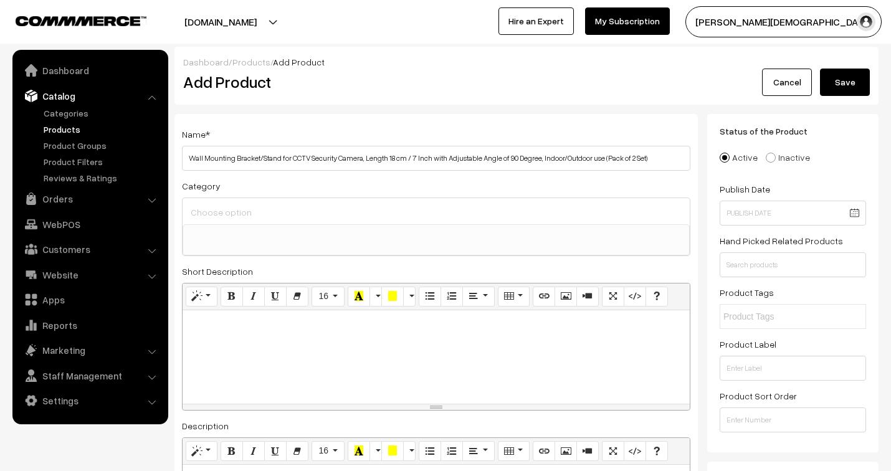
select select
click at [635, 156] on input "Wall Mounting Bracket/Stand for CCTV Security Camera, Length 18 cm / 7 Inch wit…" at bounding box center [436, 158] width 508 height 25
type input "Wall Mounting Bracket/Stand for CCTV Security Camera, Length 18 cm / 7 Inch wit…"
click at [290, 209] on input at bounding box center [435, 212] width 497 height 18
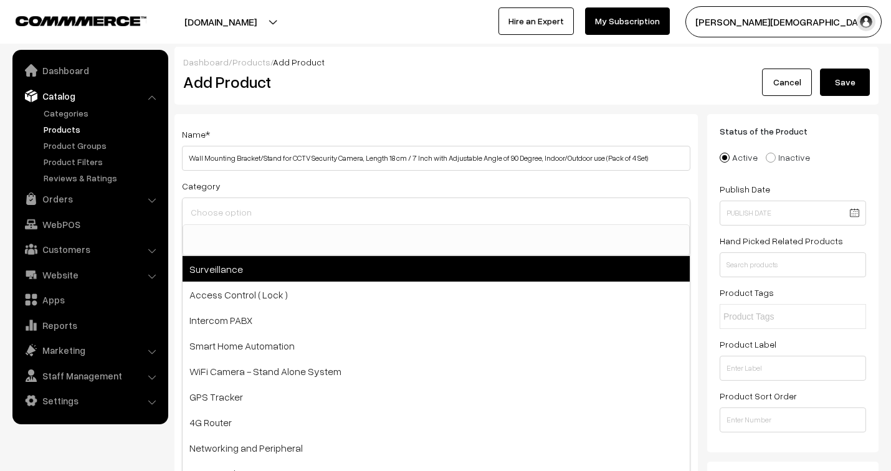
click at [257, 275] on span "Surveillance" at bounding box center [436, 269] width 507 height 26
select select "1"
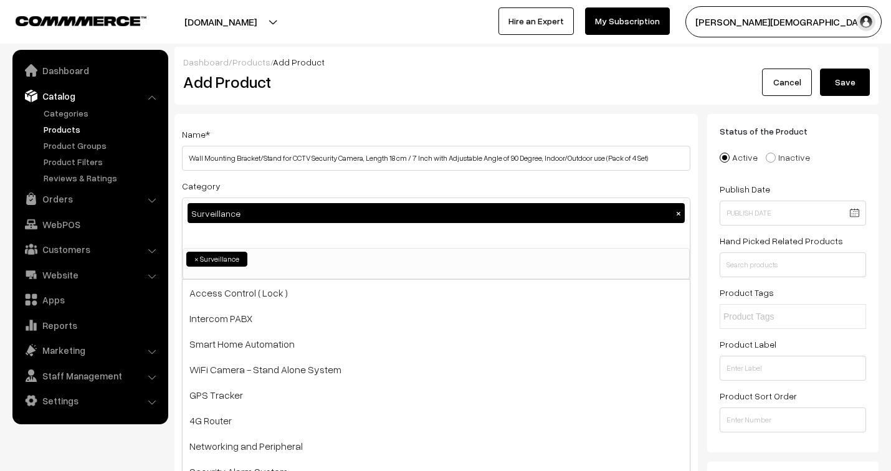
click at [681, 102] on div "Dashboard / Products / Add Product Add Product Cancel Save" at bounding box center [526, 76] width 704 height 58
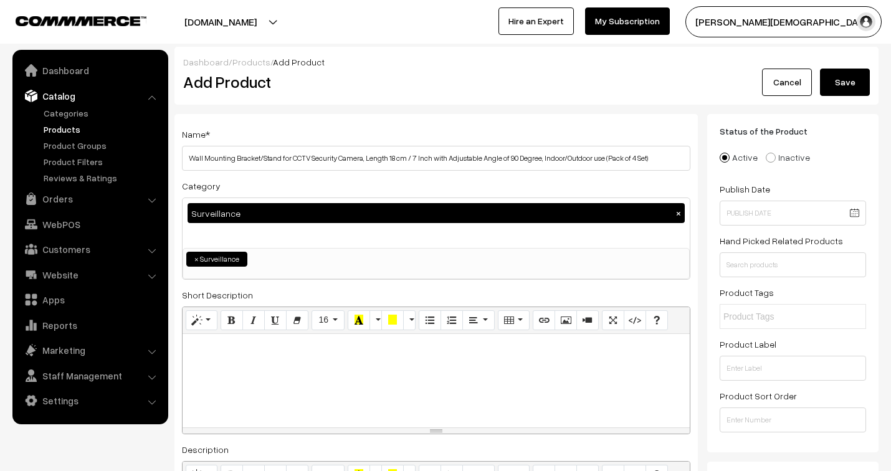
click at [257, 381] on div at bounding box center [436, 380] width 507 height 93
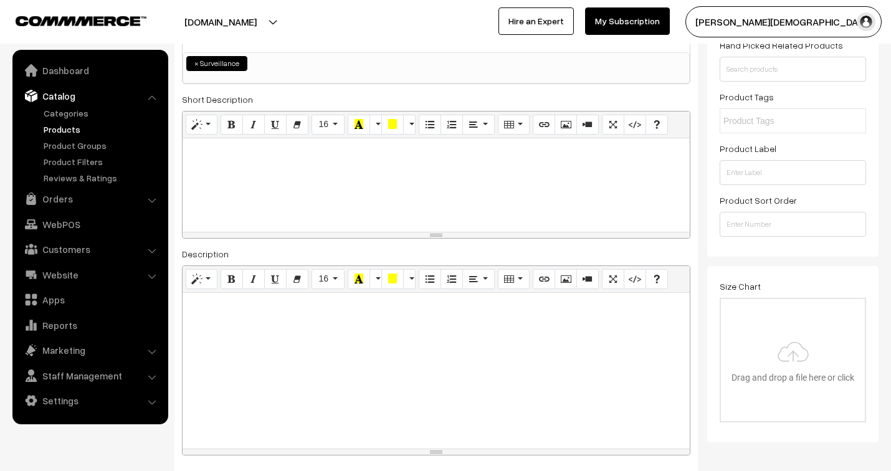
scroll to position [207, 0]
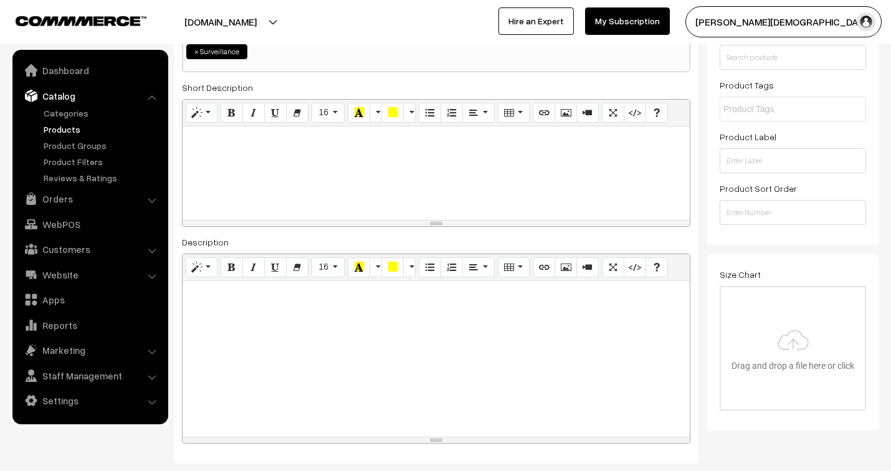
click at [300, 353] on div at bounding box center [436, 359] width 507 height 156
paste div
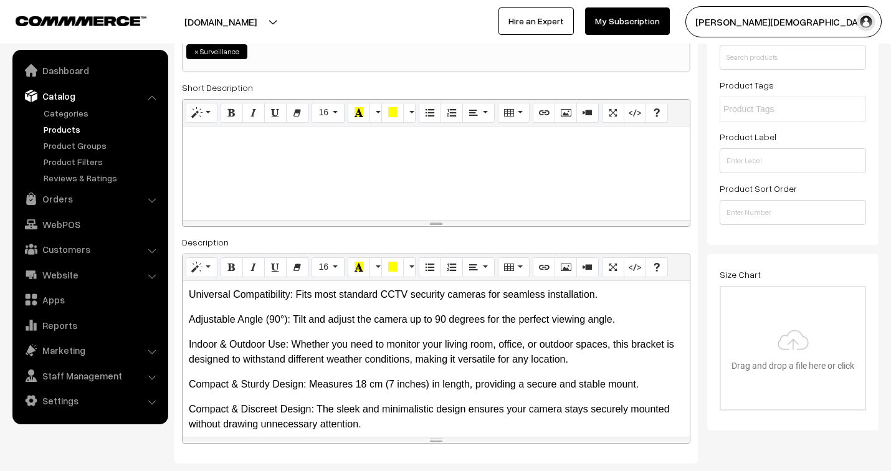
scroll to position [60, 0]
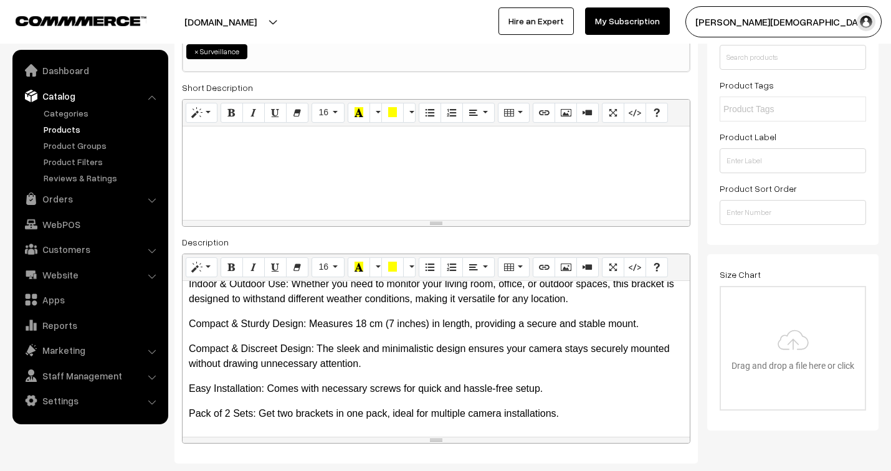
click at [227, 419] on p "Pack of 2 Sets: Get two brackets in one pack, ideal for multiple camera install…" at bounding box center [436, 413] width 495 height 15
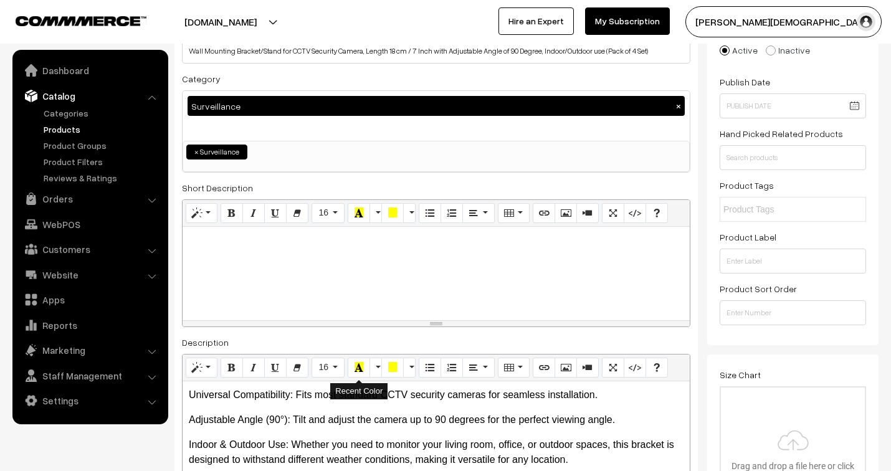
scroll to position [138, 0]
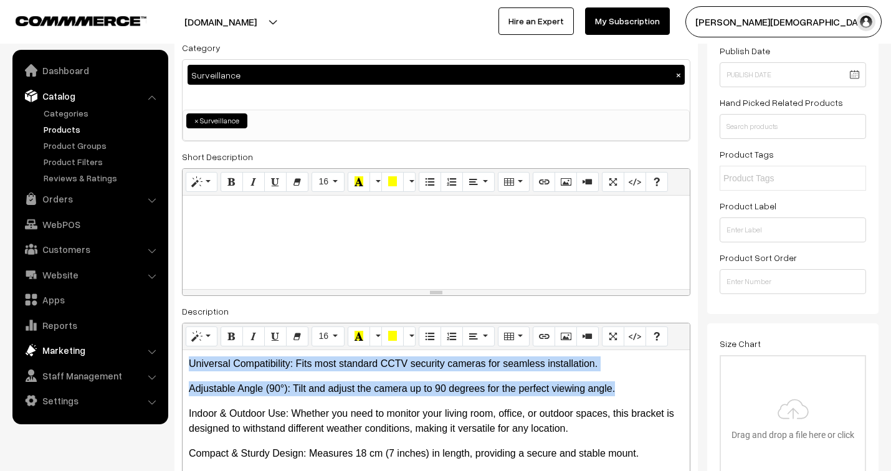
drag, startPoint x: 631, startPoint y: 376, endPoint x: 143, endPoint y: 359, distance: 488.0
copy div "Universal Compatibility: Fits most standard CCTV security cameras for seamless …"
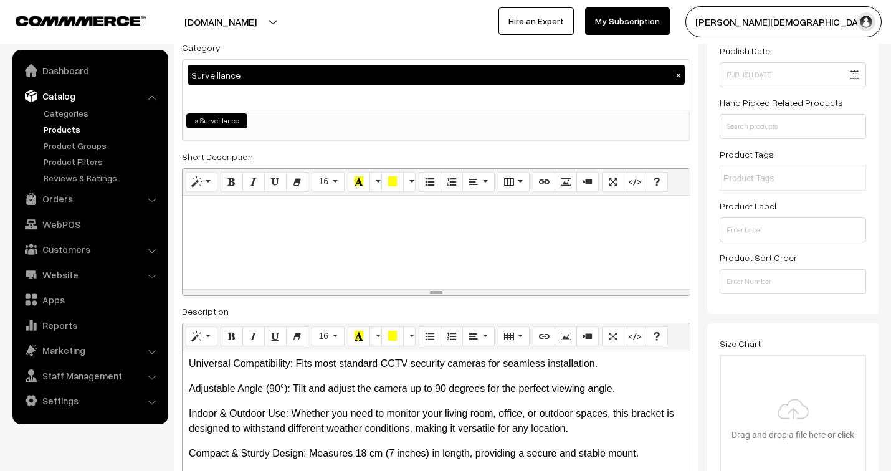
click at [365, 250] on div at bounding box center [436, 242] width 507 height 93
paste div
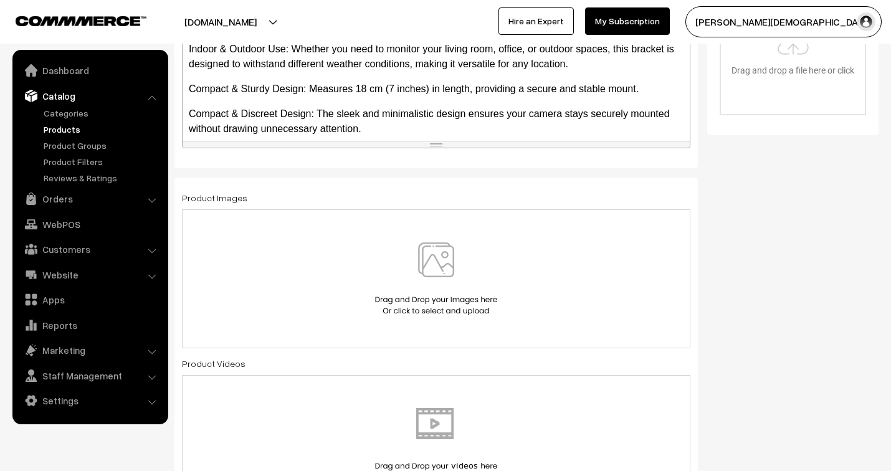
scroll to position [553, 0]
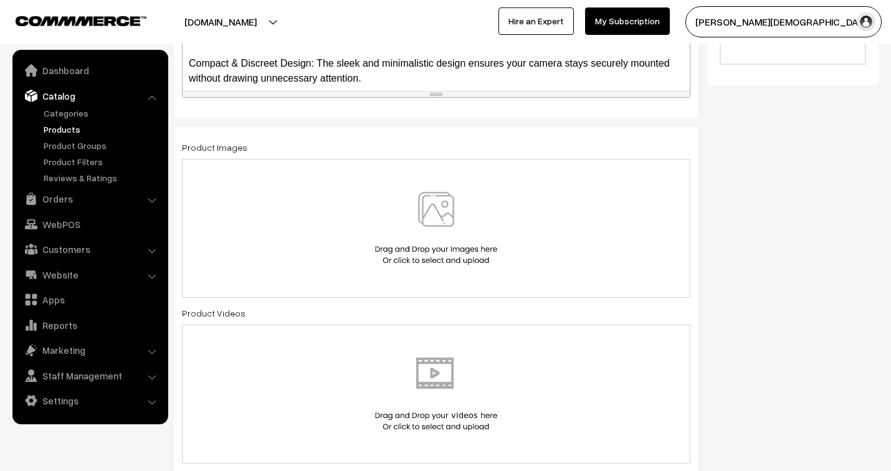
click at [440, 229] on img at bounding box center [436, 228] width 128 height 73
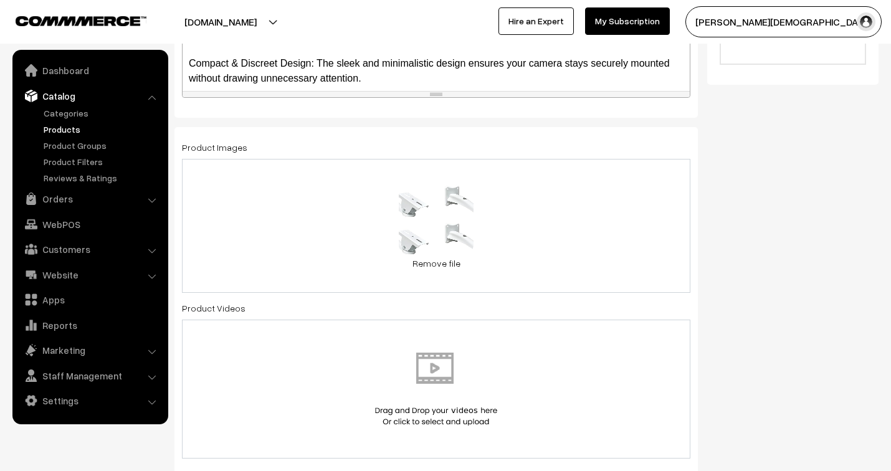
click at [538, 275] on div "40 KB 7 inch stand 4 pack.jpg Check Error Remove file" at bounding box center [436, 226] width 508 height 134
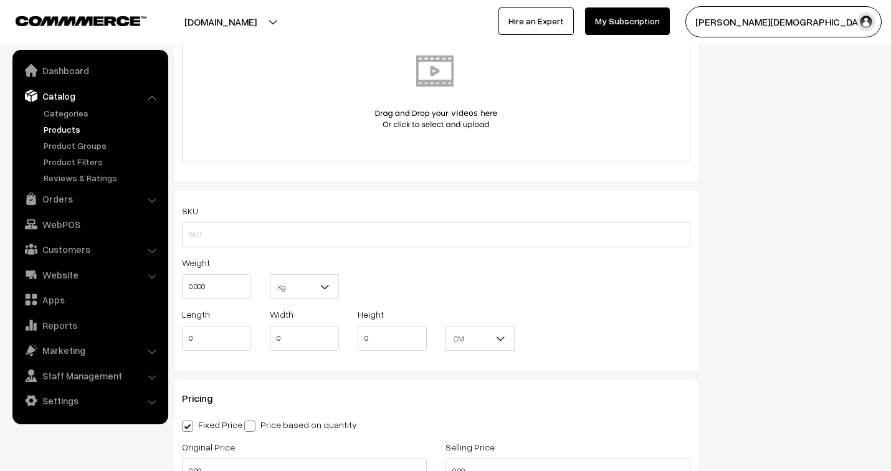
scroll to position [969, 0]
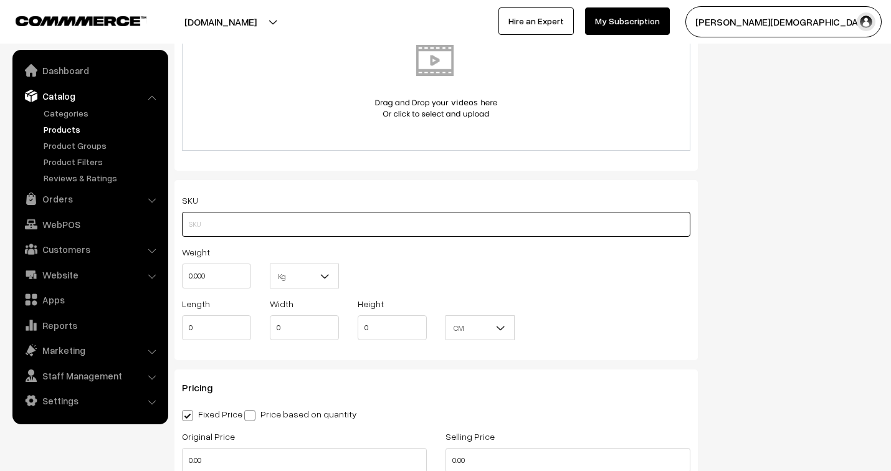
click at [265, 234] on input "text" at bounding box center [436, 224] width 508 height 25
type input "7" Stand pack of 4"
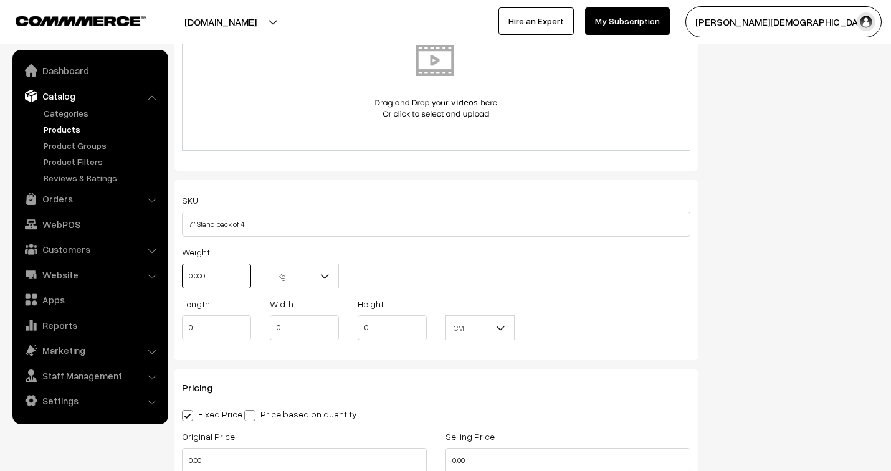
drag, startPoint x: 203, startPoint y: 277, endPoint x: 179, endPoint y: 272, distance: 24.1
click at [179, 272] on div "Weight 0.000" at bounding box center [217, 270] width 88 height 52
type input "1"
drag, startPoint x: 214, startPoint y: 328, endPoint x: 166, endPoint y: 329, distance: 47.4
click at [166, 329] on body "Thank you for showing interest. Our team will call you shortly. Close jenixindi…" at bounding box center [445, 271] width 891 height 2480
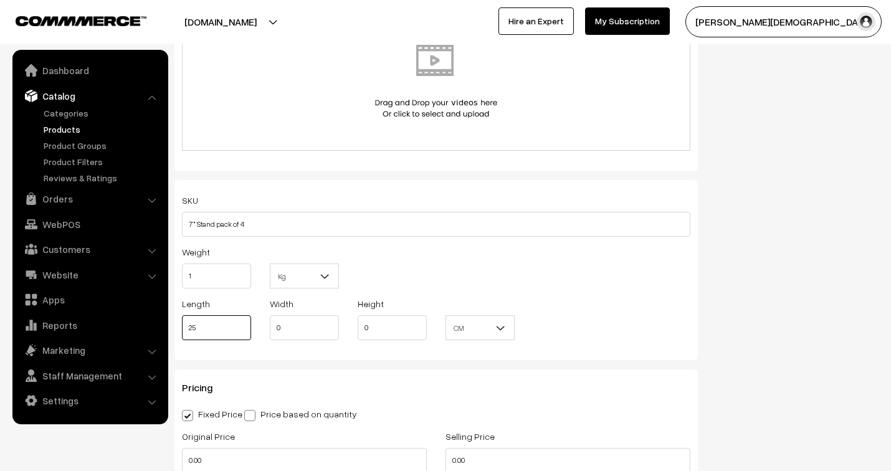
type input "25"
type input "10"
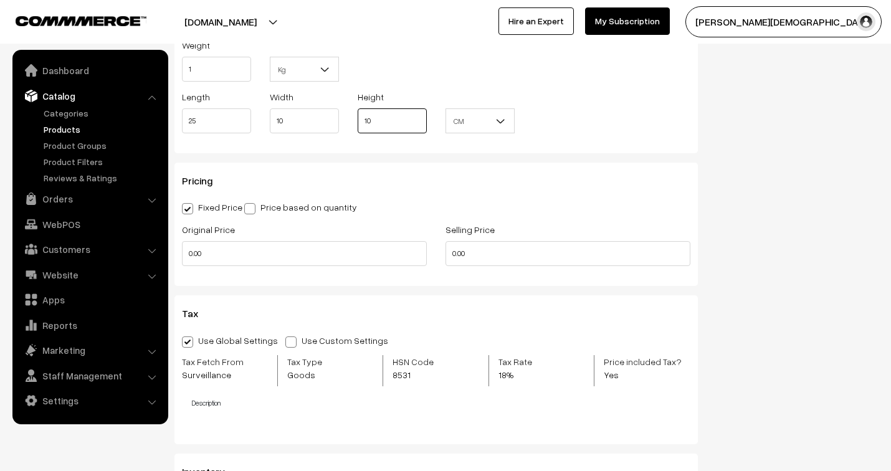
scroll to position [1176, 0]
type input "10"
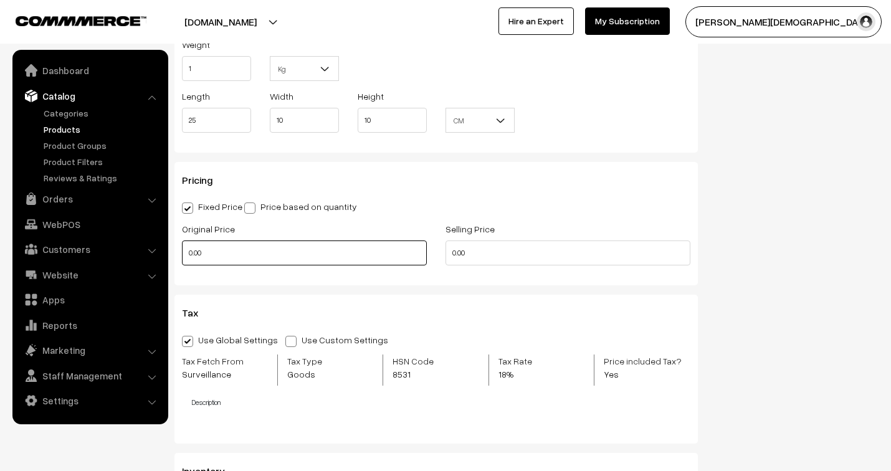
drag, startPoint x: 204, startPoint y: 260, endPoint x: 164, endPoint y: 253, distance: 39.9
click at [164, 253] on body "Thank you for showing interest. Our team will call you shortly. Close jenixindi…" at bounding box center [445, 64] width 891 height 2480
type input "1000"
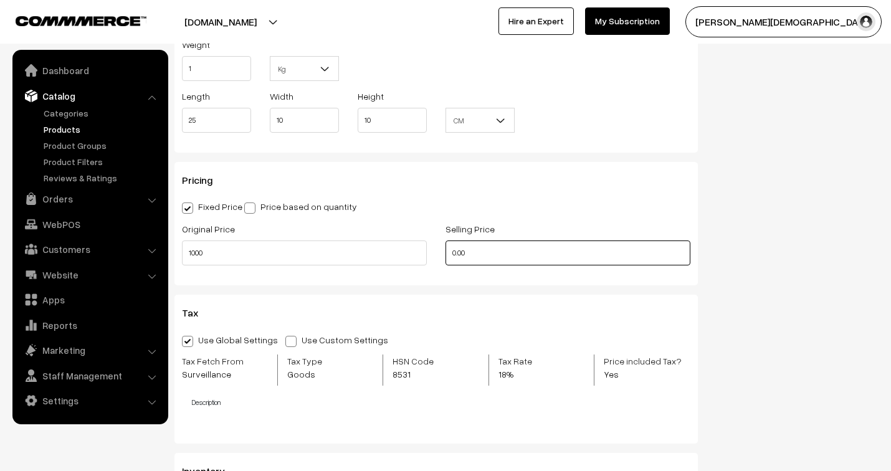
drag, startPoint x: 481, startPoint y: 255, endPoint x: 446, endPoint y: 251, distance: 35.8
click at [446, 251] on input "0.00" at bounding box center [567, 252] width 245 height 25
drag, startPoint x: 460, startPoint y: 257, endPoint x: 451, endPoint y: 252, distance: 10.4
click at [451, 252] on input "0" at bounding box center [567, 252] width 245 height 25
type input "380"
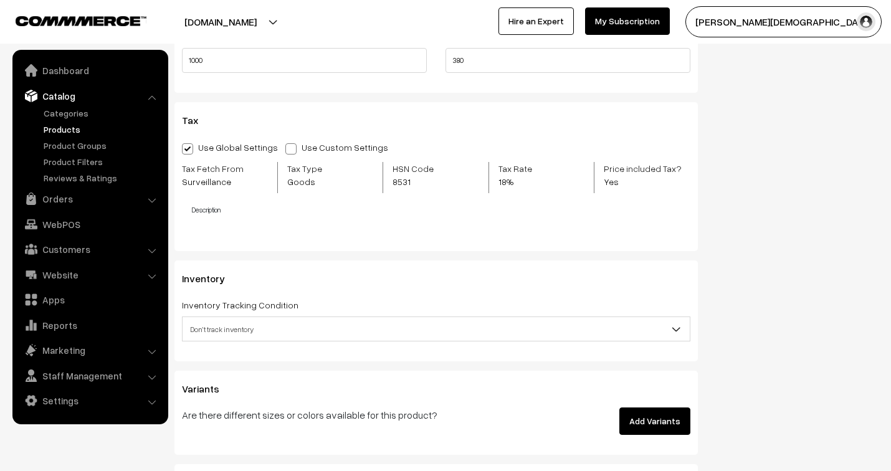
scroll to position [1384, 0]
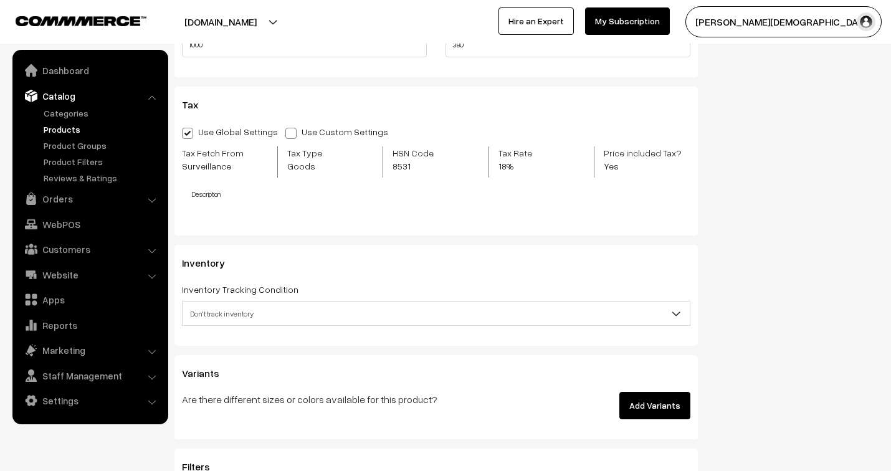
click at [285, 133] on span at bounding box center [290, 133] width 11 height 11
click at [285, 133] on input "Use Custom Settings" at bounding box center [289, 131] width 8 height 8
radio input "true"
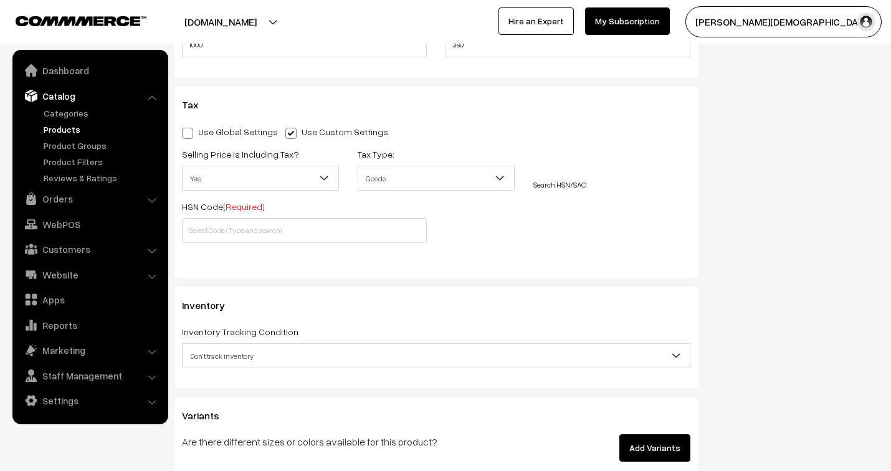
click at [245, 185] on span "Yes" at bounding box center [261, 179] width 156 height 22
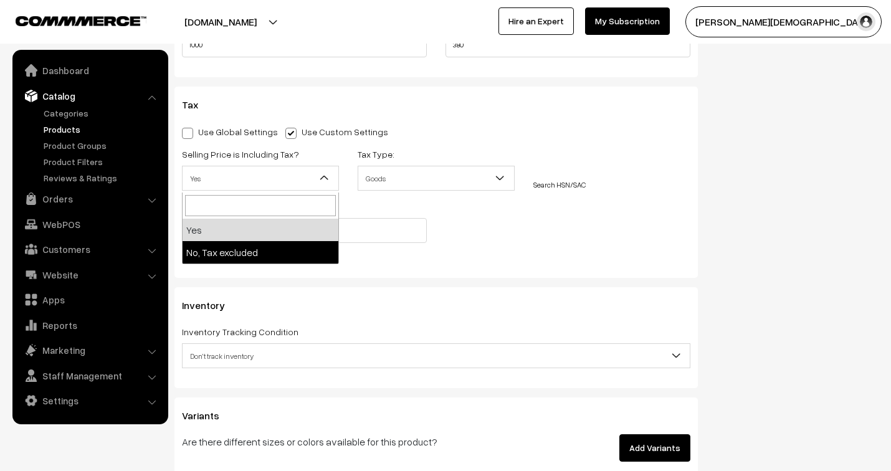
select select "2"
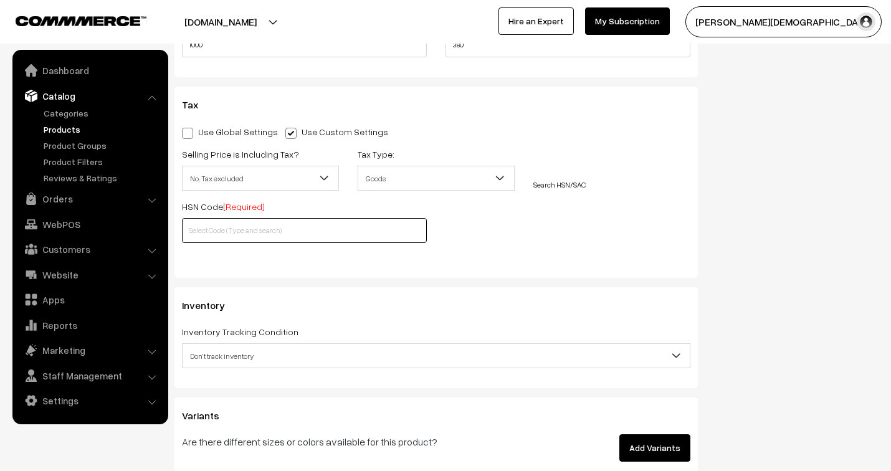
click at [250, 239] on input "text" at bounding box center [304, 230] width 245 height 25
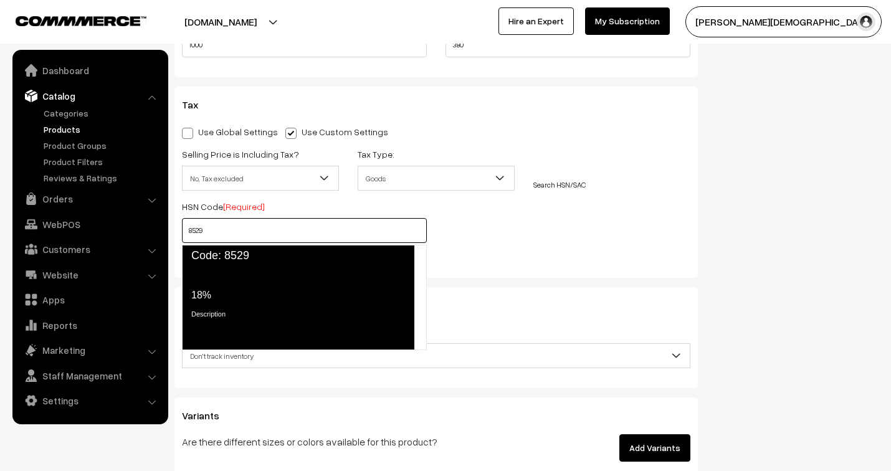
click at [243, 263] on span "Code: 8529" at bounding box center [298, 256] width 232 height 22
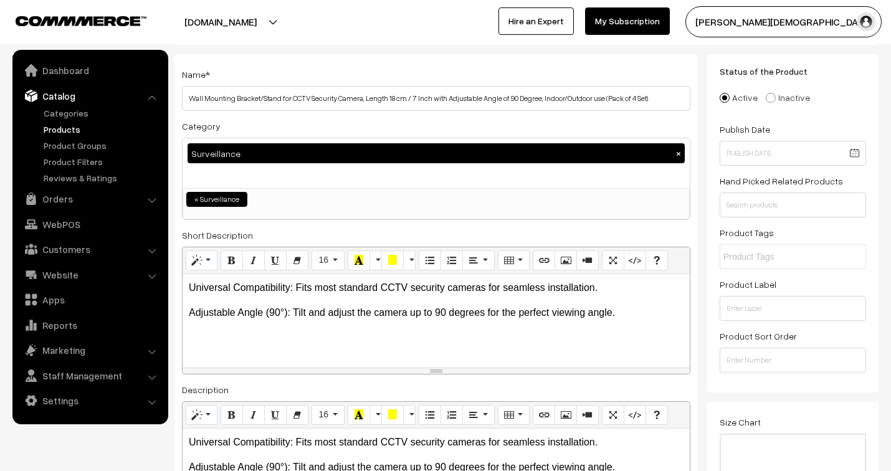
scroll to position [0, 0]
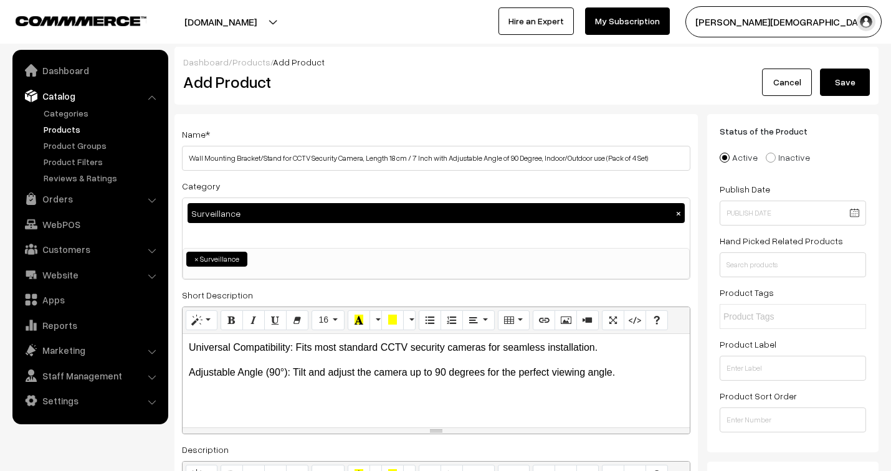
type input "8529"
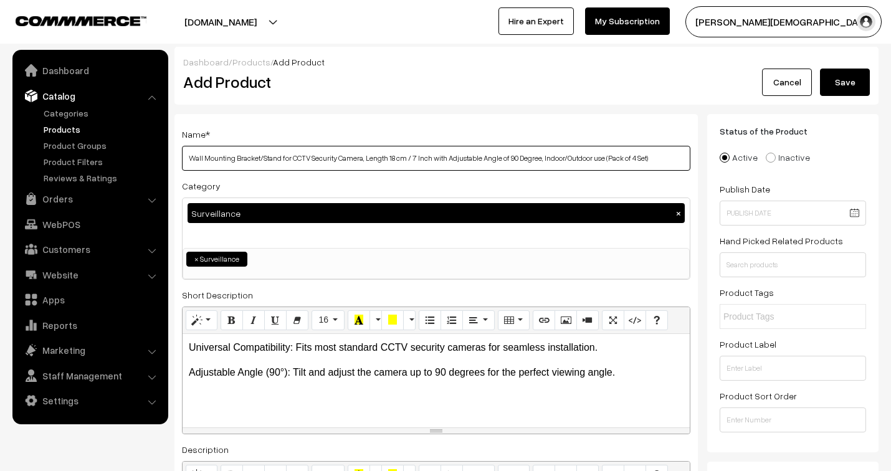
click at [325, 164] on input "Wall Mounting Bracket/Stand for CCTV Security Camera, Length 18 cm / 7 Inch wit…" at bounding box center [436, 158] width 508 height 25
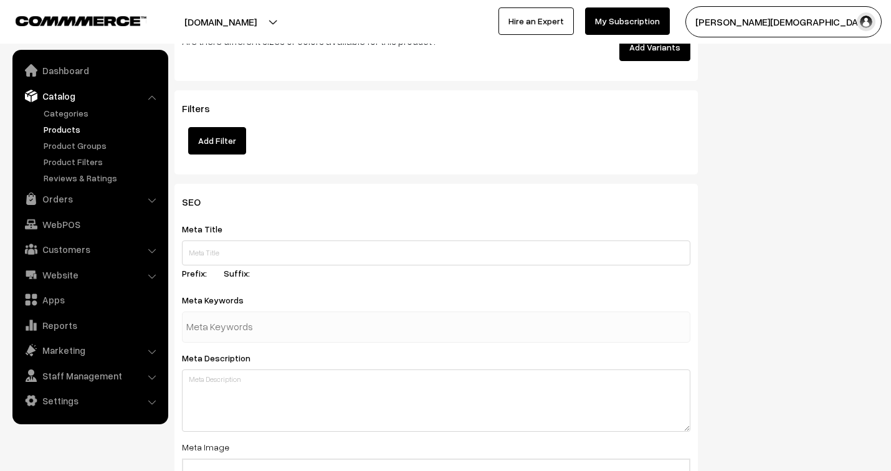
scroll to position [1869, 0]
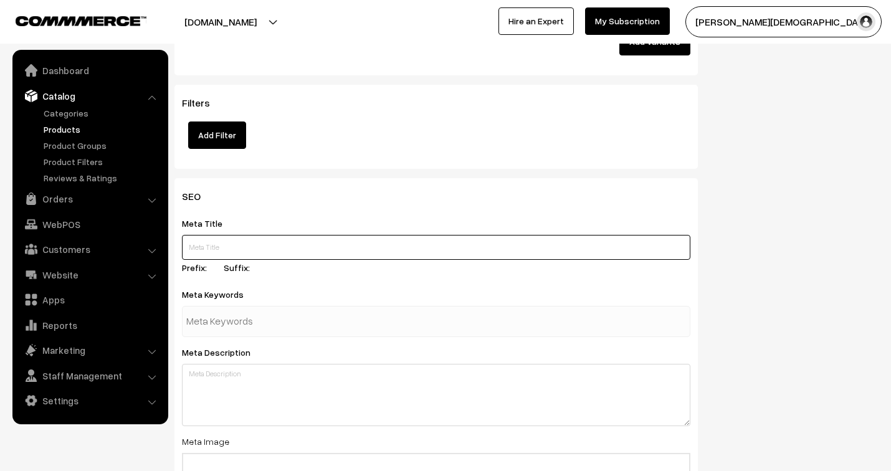
click at [254, 247] on input "text" at bounding box center [436, 247] width 508 height 25
paste input "Wall Mounting Bracket/Stand for CCTV Security Camera, Length 18 cm / 7 Inch wit…"
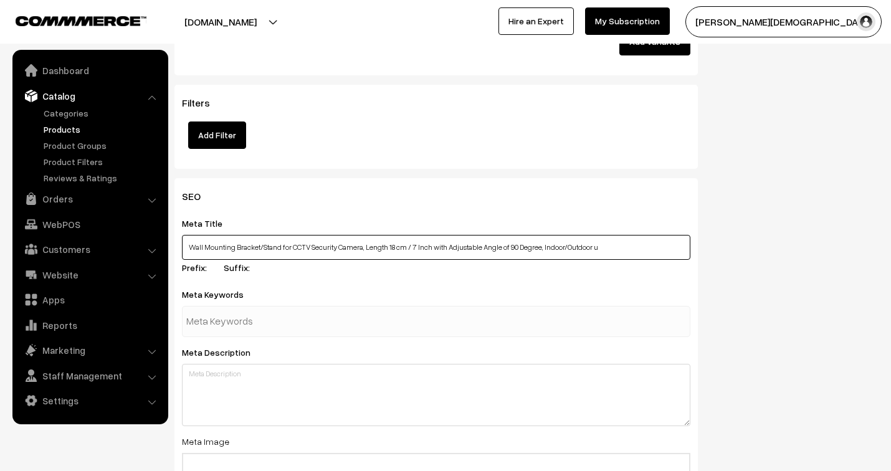
type input "Wall Mounting Bracket/Stand for CCTV Security Camera, Length 18 cm / 7 Inch wit…"
click at [265, 325] on input "text" at bounding box center [251, 321] width 130 height 25
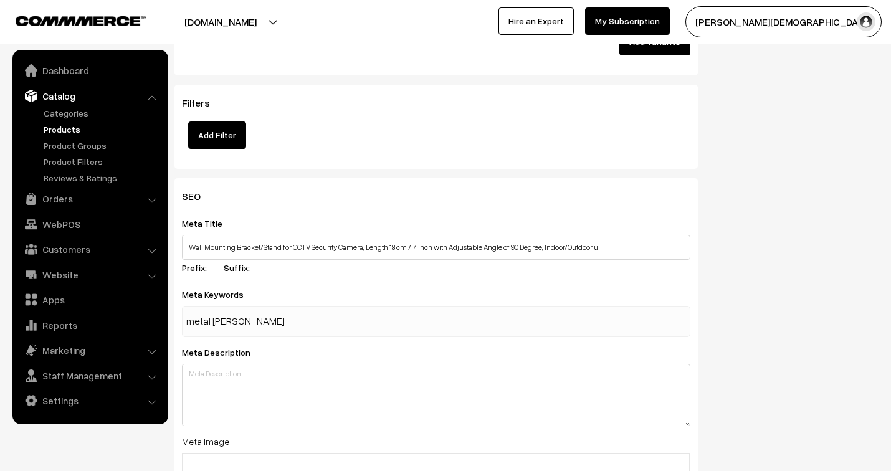
type input "metal stand"
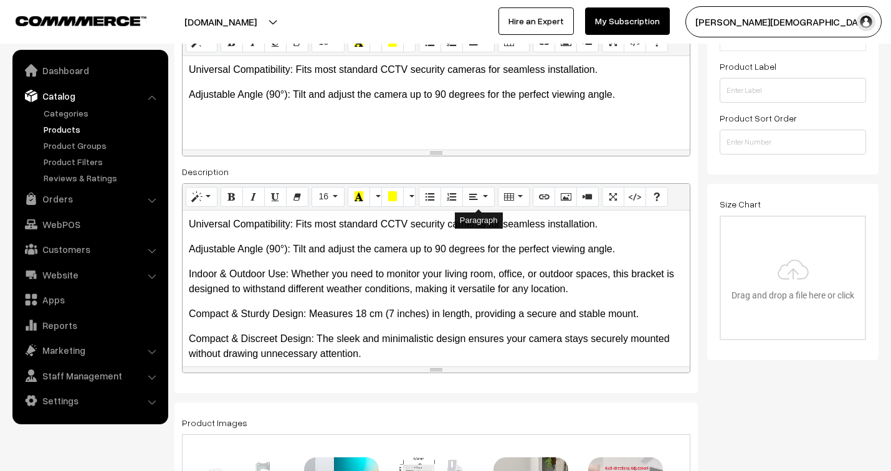
scroll to position [277, 0]
click at [385, 307] on div "Universal Compatibility: Fits most standard CCTV security cameras for seamless …" at bounding box center [436, 290] width 507 height 156
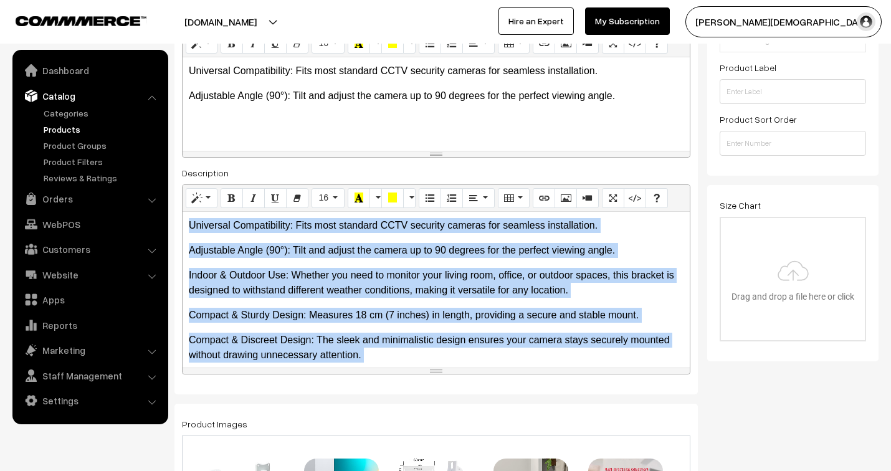
copy div "Universal Compatibility: Fits most standard CCTV security cameras for seamless …"
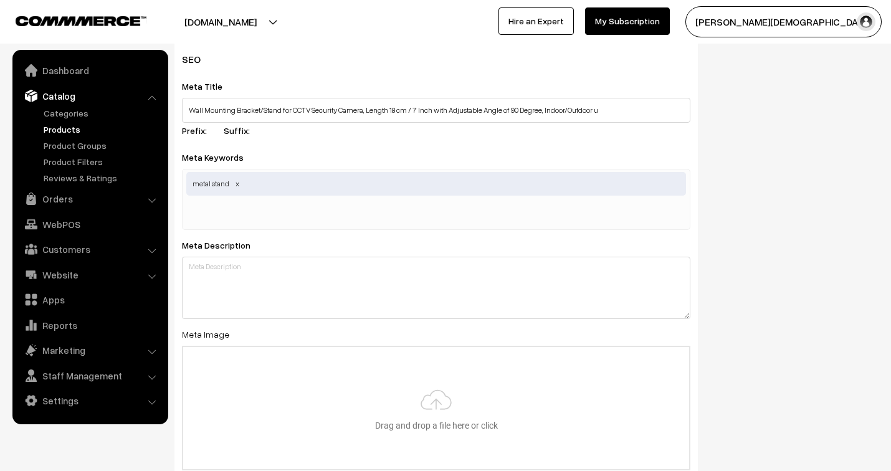
scroll to position [2007, 0]
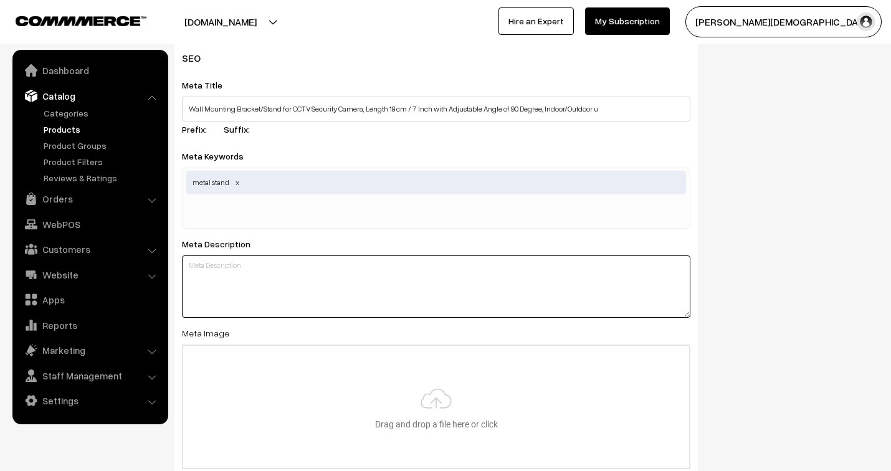
click at [439, 290] on textarea at bounding box center [436, 286] width 508 height 62
paste textarea "Universal Compatibility: Fits most standard CCTV security cameras for seamless …"
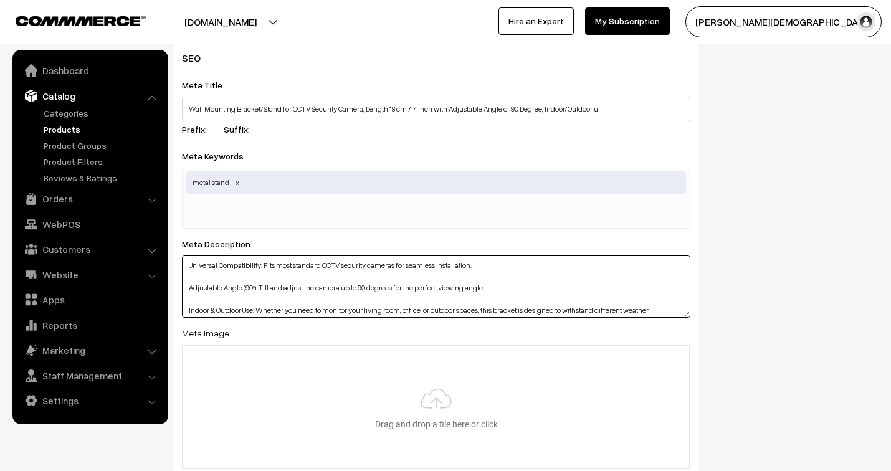
scroll to position [98, 0]
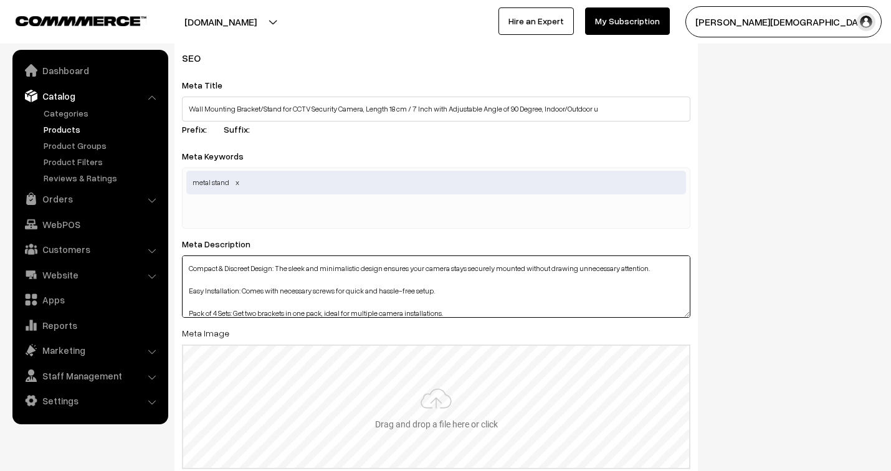
type textarea "Universal Compatibility: Fits most standard CCTV security cameras for seamless …"
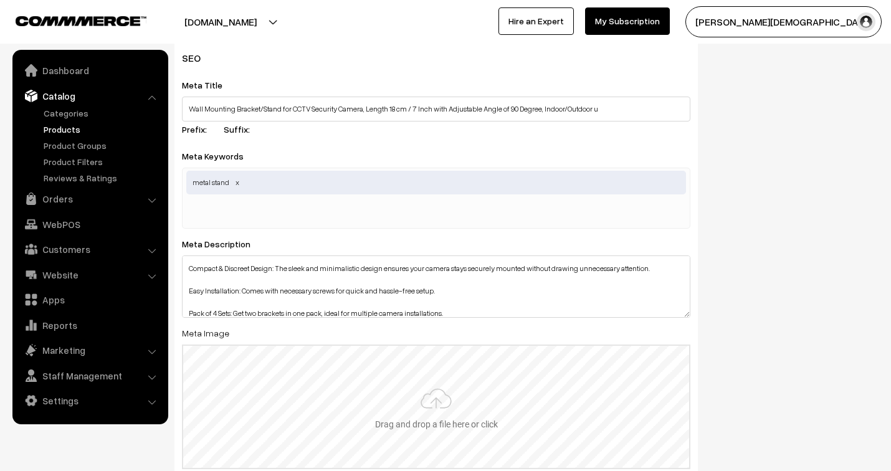
click at [457, 409] on input "file" at bounding box center [436, 407] width 506 height 122
type input "C:\fakepath\7 inch stand 4 pack.jpg"
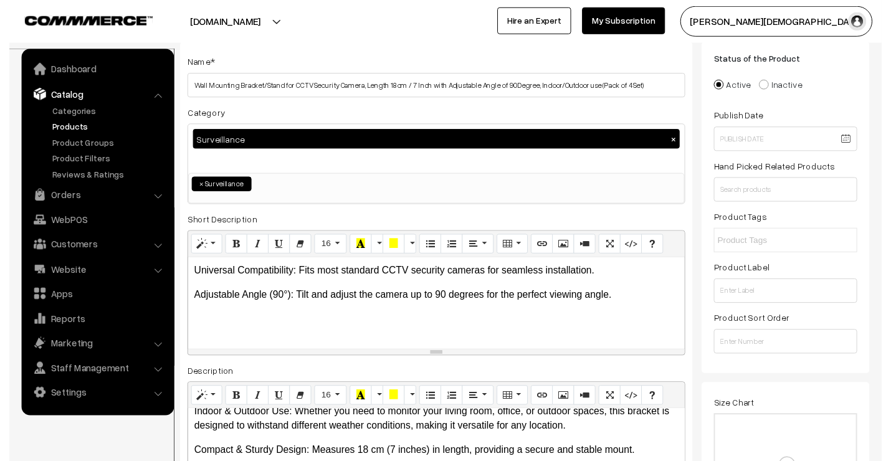
scroll to position [69, 0]
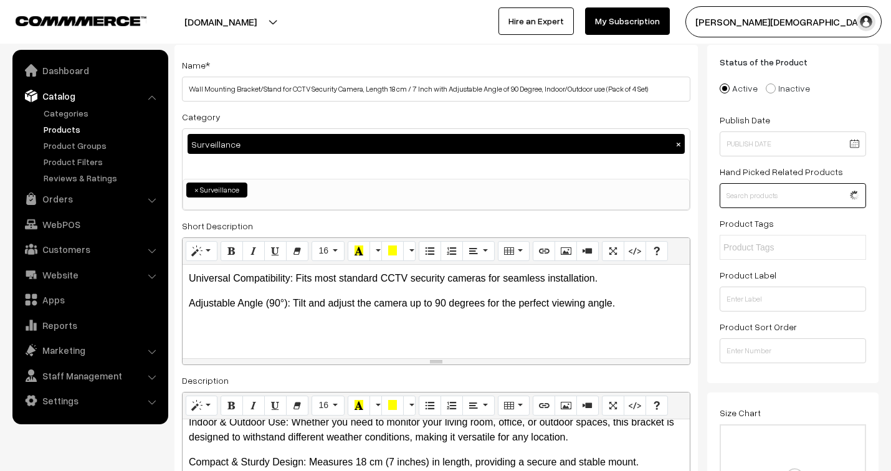
click at [777, 199] on input "text" at bounding box center [792, 195] width 146 height 25
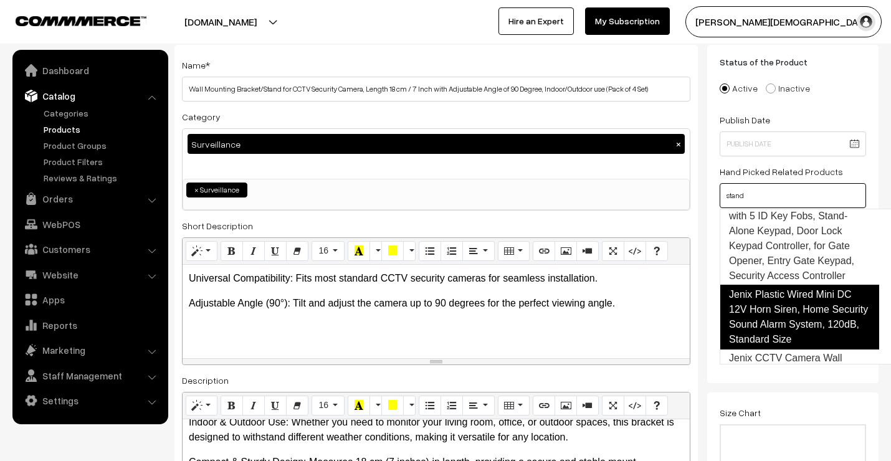
click at [771, 321] on link "Jenix Plastic Wired Mini DC 12V Horn Siren, Home Security Sound Alarm System, 1…" at bounding box center [798, 317] width 159 height 65
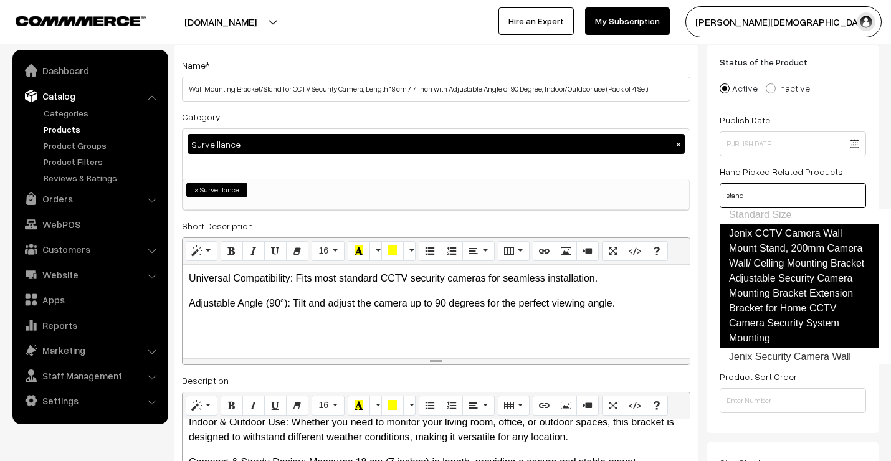
click at [774, 296] on link "Jenix CCTV Camera Wall Mount Stand, 200mm Camera Wall/ Celling Mounting Bracket…" at bounding box center [798, 286] width 159 height 125
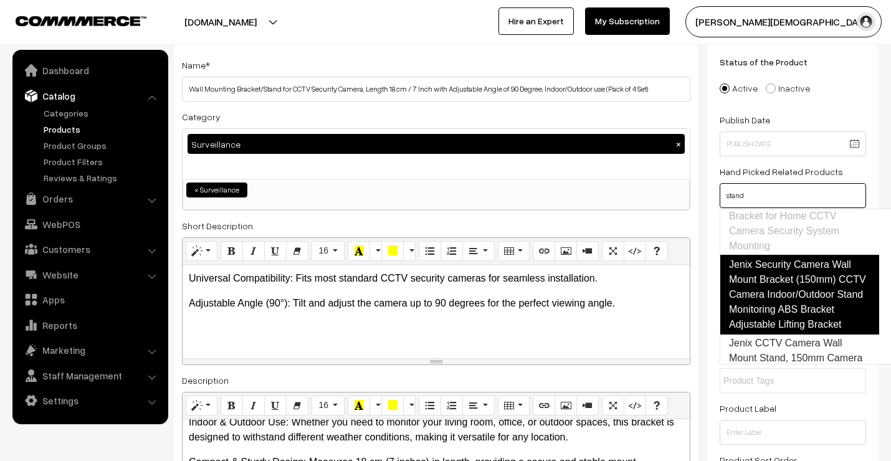
click at [769, 310] on link "Jenix Security Camera Wall Mount Bracket (150mm) CCTV Camera Indoor/Outdoor Sta…" at bounding box center [798, 295] width 159 height 80
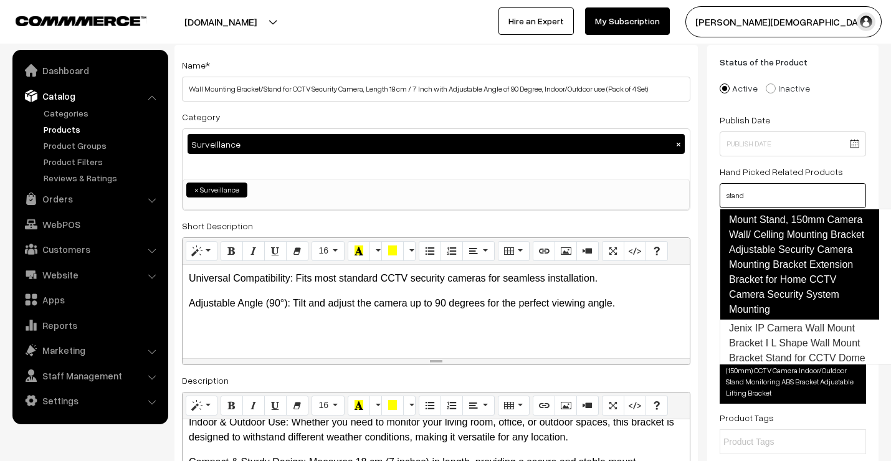
click at [771, 290] on link "Jenix CCTV Camera Wall Mount Stand, 150mm Camera Wall/ Celling Mounting Bracket…" at bounding box center [798, 257] width 159 height 125
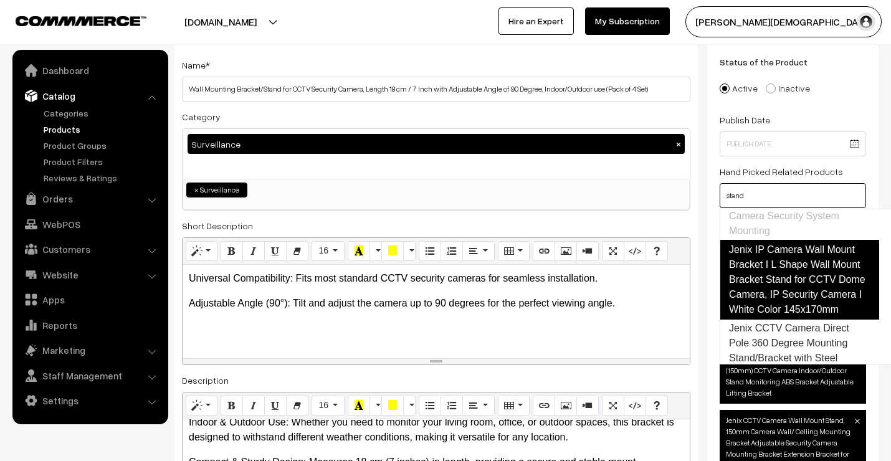
click at [771, 300] on link "Jenix IP Camera Wall Mount Bracket I L Shape Wall Mount Bracket Stand for CCTV …" at bounding box center [798, 280] width 159 height 80
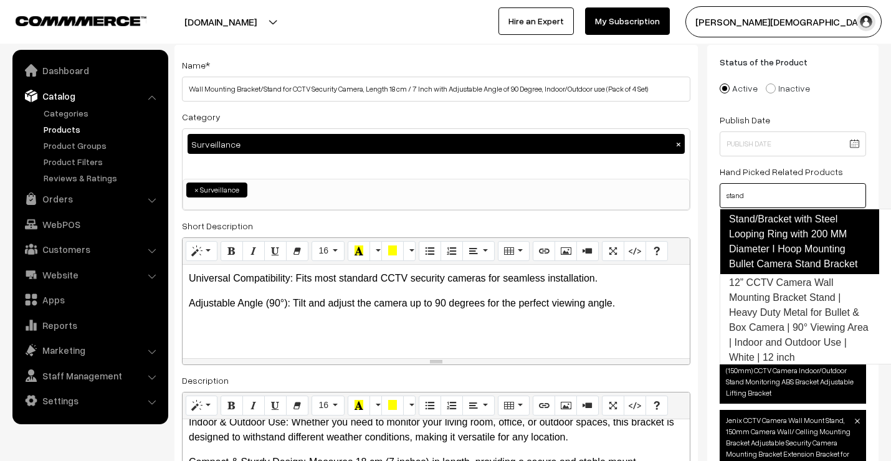
click at [771, 274] on link "Jenix CCTV Camera Direct Pole 360 Degree Mounting Stand/Bracket with Steel Loop…" at bounding box center [798, 226] width 159 height 95
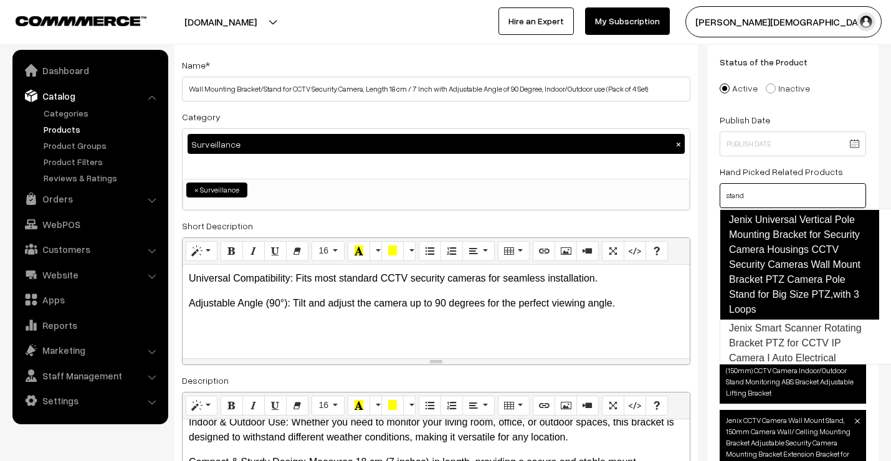
click at [773, 260] on link "Jenix Universal Vertical Pole Mounting Bracket for Security Camera Housings CCT…" at bounding box center [798, 265] width 159 height 110
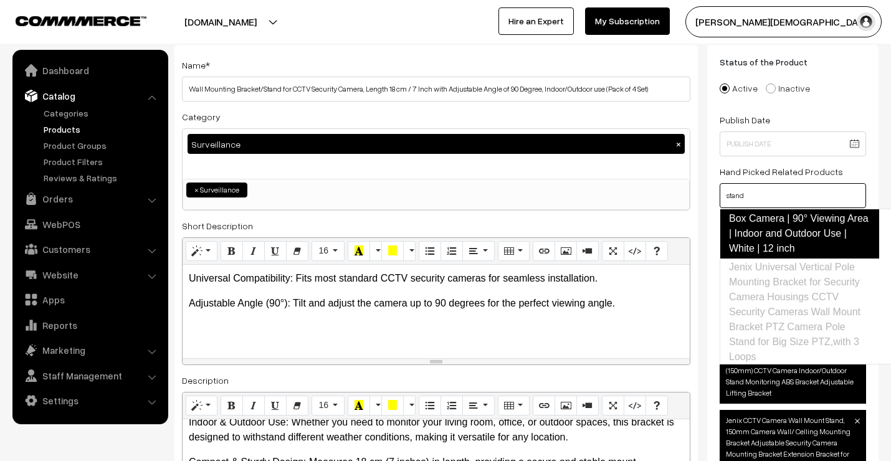
click at [775, 244] on link "12” CCTV Camera Wall Mounting Bracket Stand | Heavy Duty Metal for Bullet & Box…" at bounding box center [798, 211] width 159 height 95
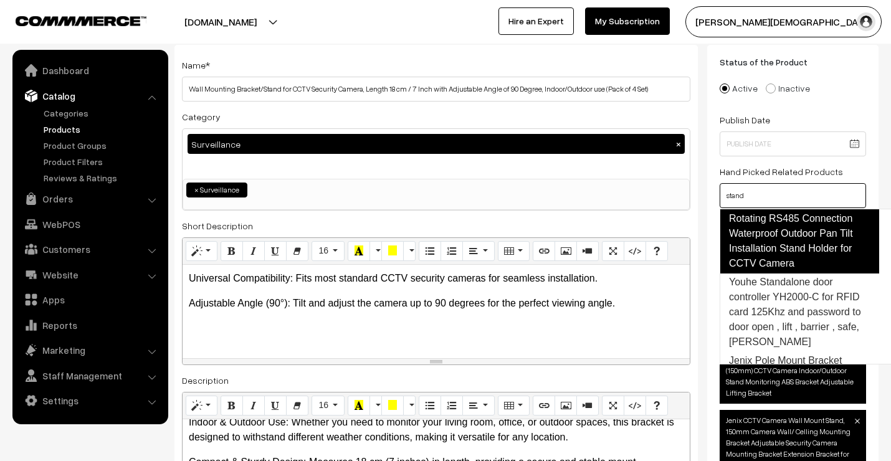
click at [771, 269] on link "Jenix Smart Scanner Rotating Bracket PTZ for CCTV IP Camera I Auto Electrical R…" at bounding box center [798, 219] width 159 height 110
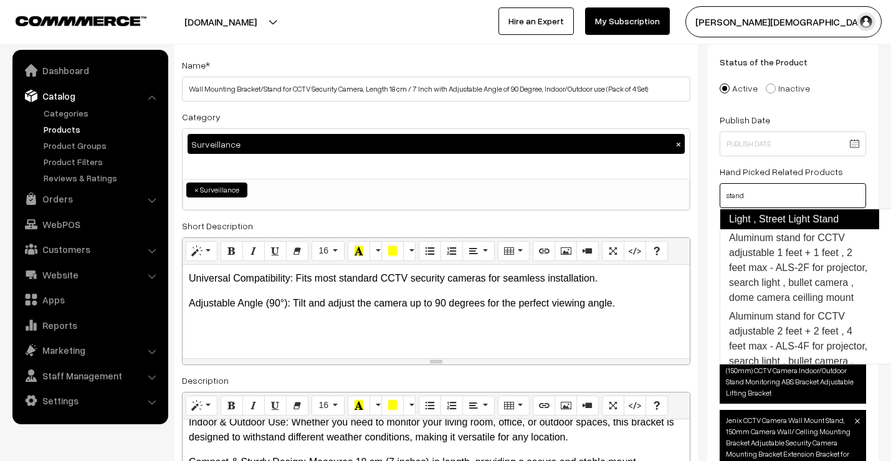
click at [773, 229] on link "Jenix Pole Mount Bracket Stand Indoor Outdoor Universal Suitable for Any Brand …" at bounding box center [798, 189] width 159 height 80
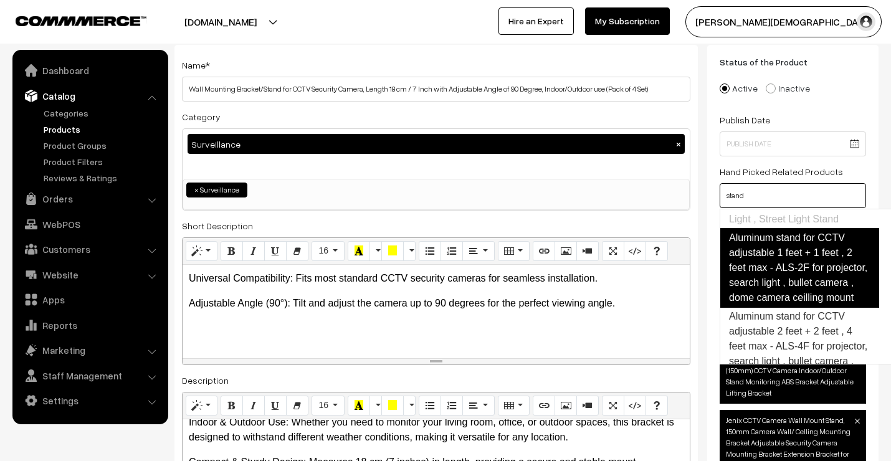
scroll to position [1150, 0]
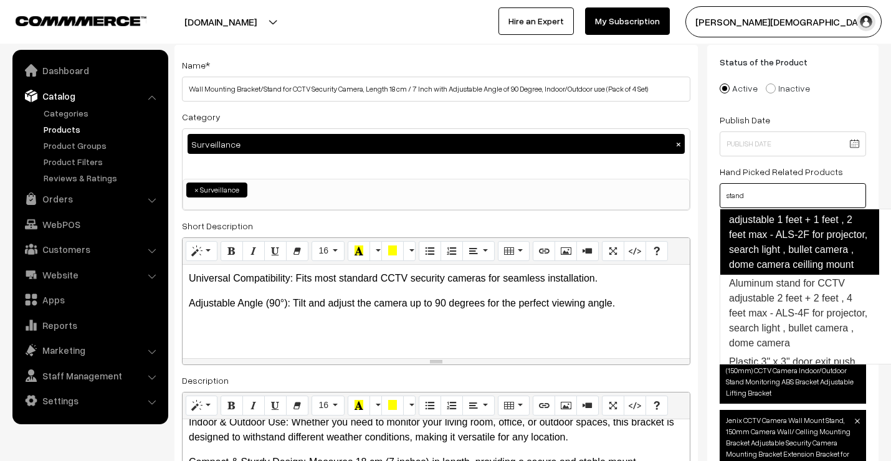
click at [772, 275] on link "Aluminum stand for CCTV adjustable 1 feet + 1 feet , 2 feet max - ALS-2F for pr…" at bounding box center [798, 235] width 159 height 80
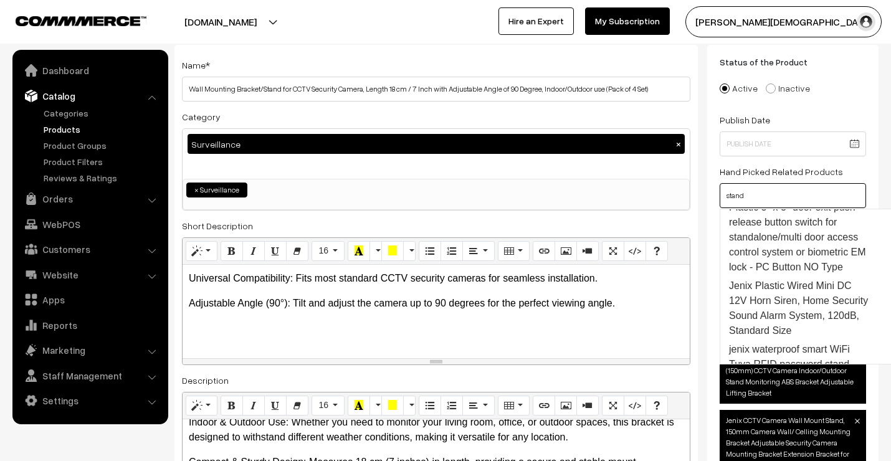
click at [780, 199] on link "Aluminum stand for CCTV adjustable 2 feet + 2 feet , 4 feet max - ALS-4F for pr…" at bounding box center [798, 159] width 159 height 80
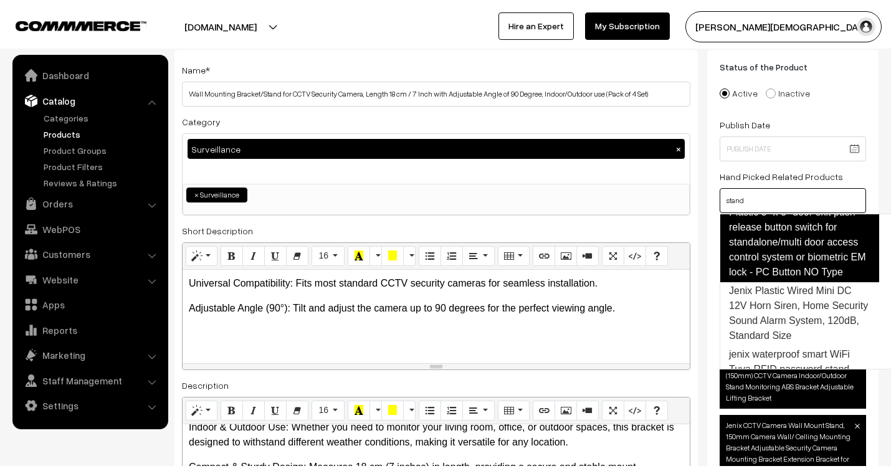
scroll to position [1322, 0]
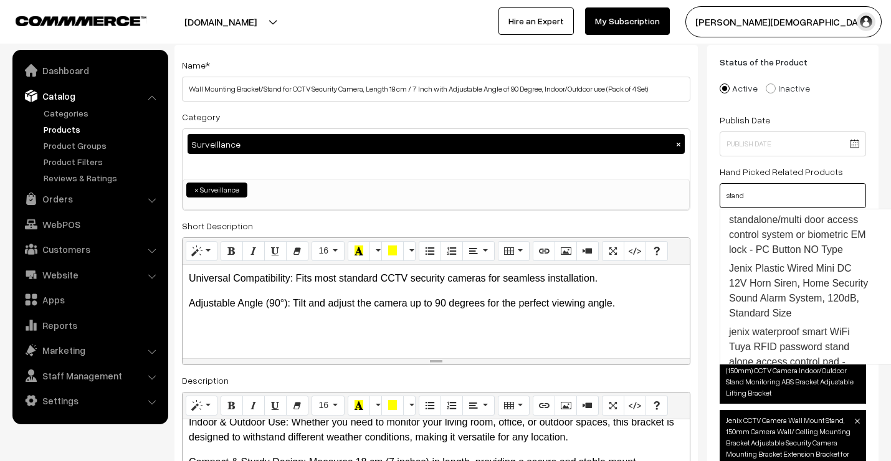
type input "stand"
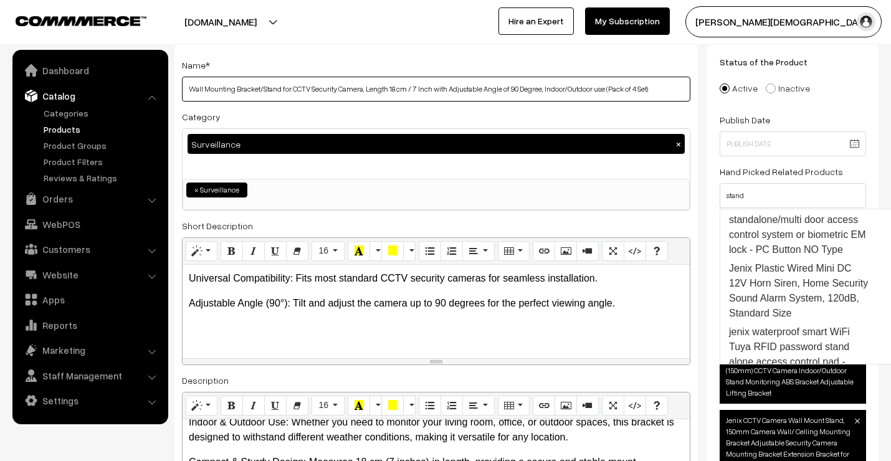
click at [258, 92] on input "Wall Mounting Bracket/Stand for CCTV Security Camera, Length 18 cm / 7 Inch wit…" at bounding box center [436, 89] width 508 height 25
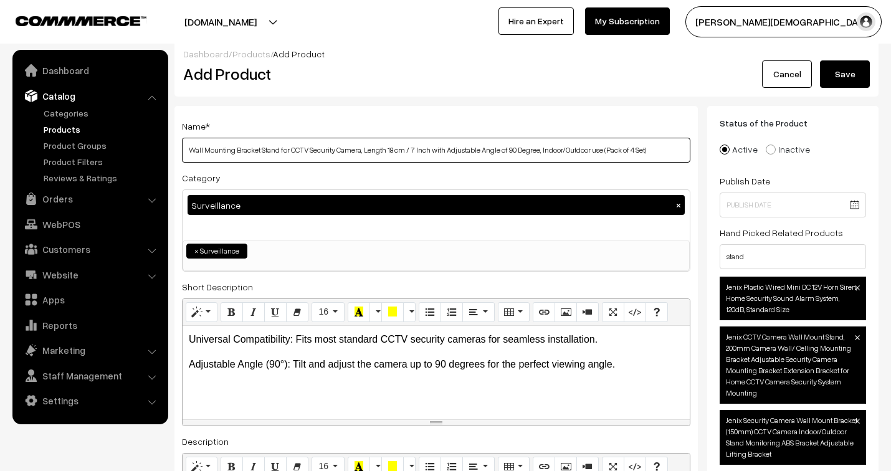
scroll to position [0, 0]
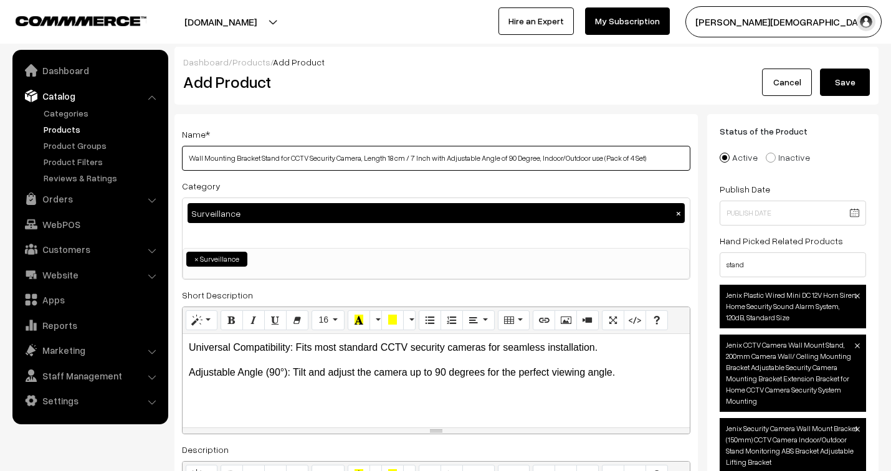
type input "Wall Mounting Bracket Stand for CCTV Security Camera, Length 18 cm / 7 Inch wit…"
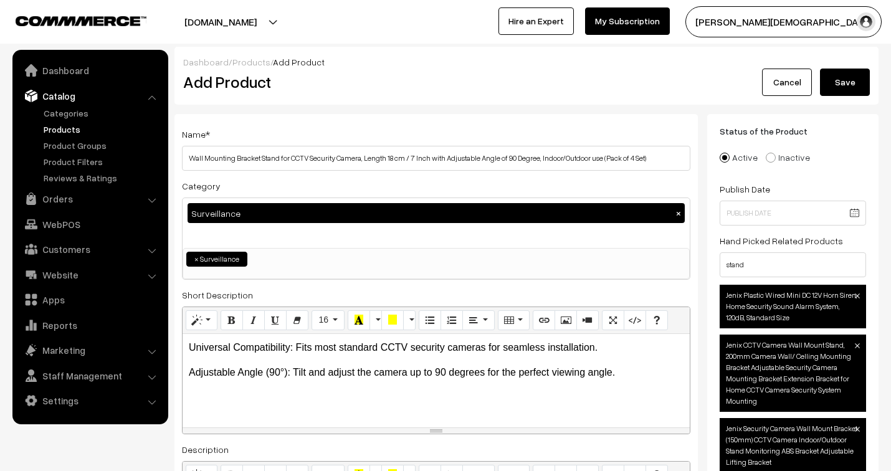
click at [847, 83] on button "Save" at bounding box center [845, 82] width 50 height 27
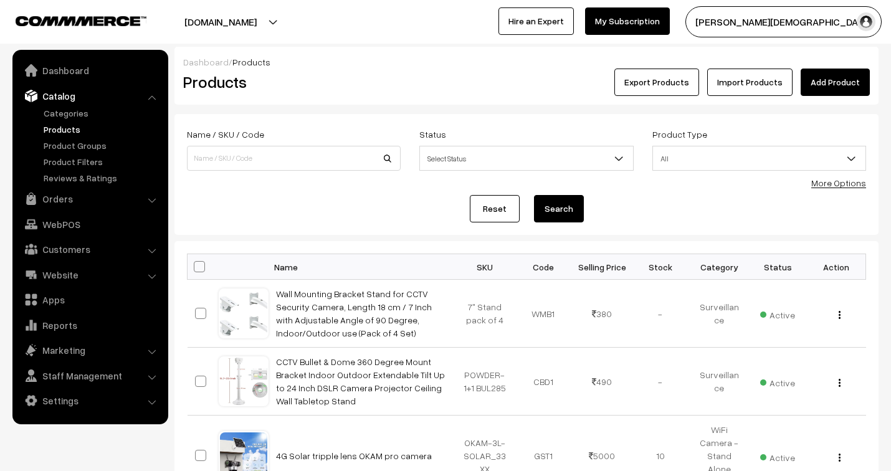
click at [65, 202] on link "Orders" at bounding box center [90, 198] width 148 height 22
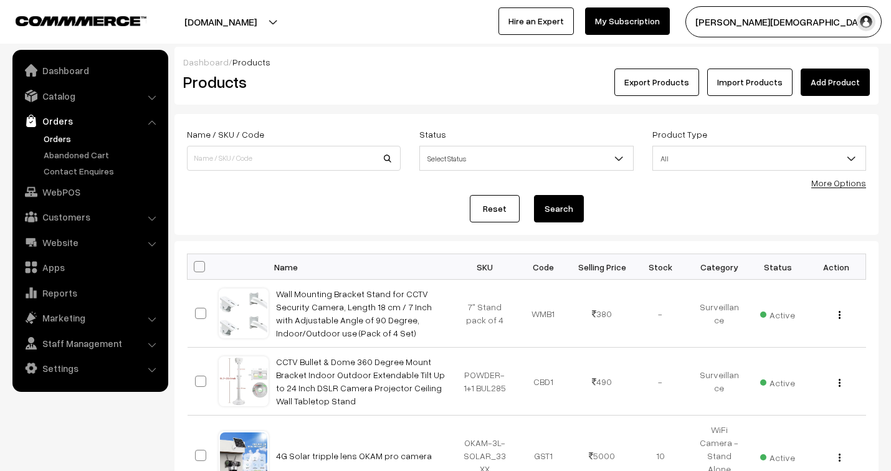
click at [67, 140] on link "Orders" at bounding box center [101, 138] width 123 height 13
